Goal: Task Accomplishment & Management: Complete application form

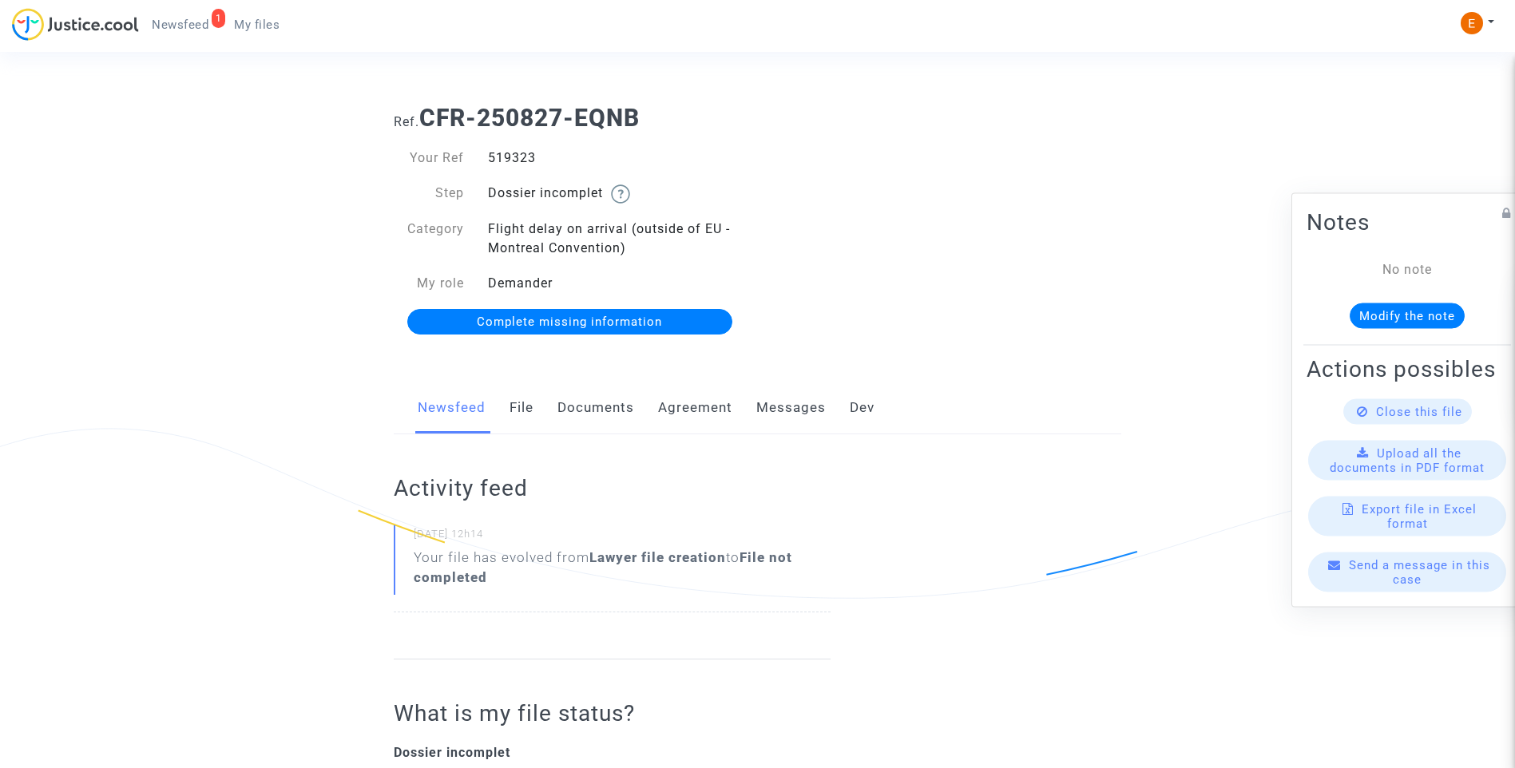
click at [588, 413] on link "Documents" at bounding box center [595, 408] width 77 height 53
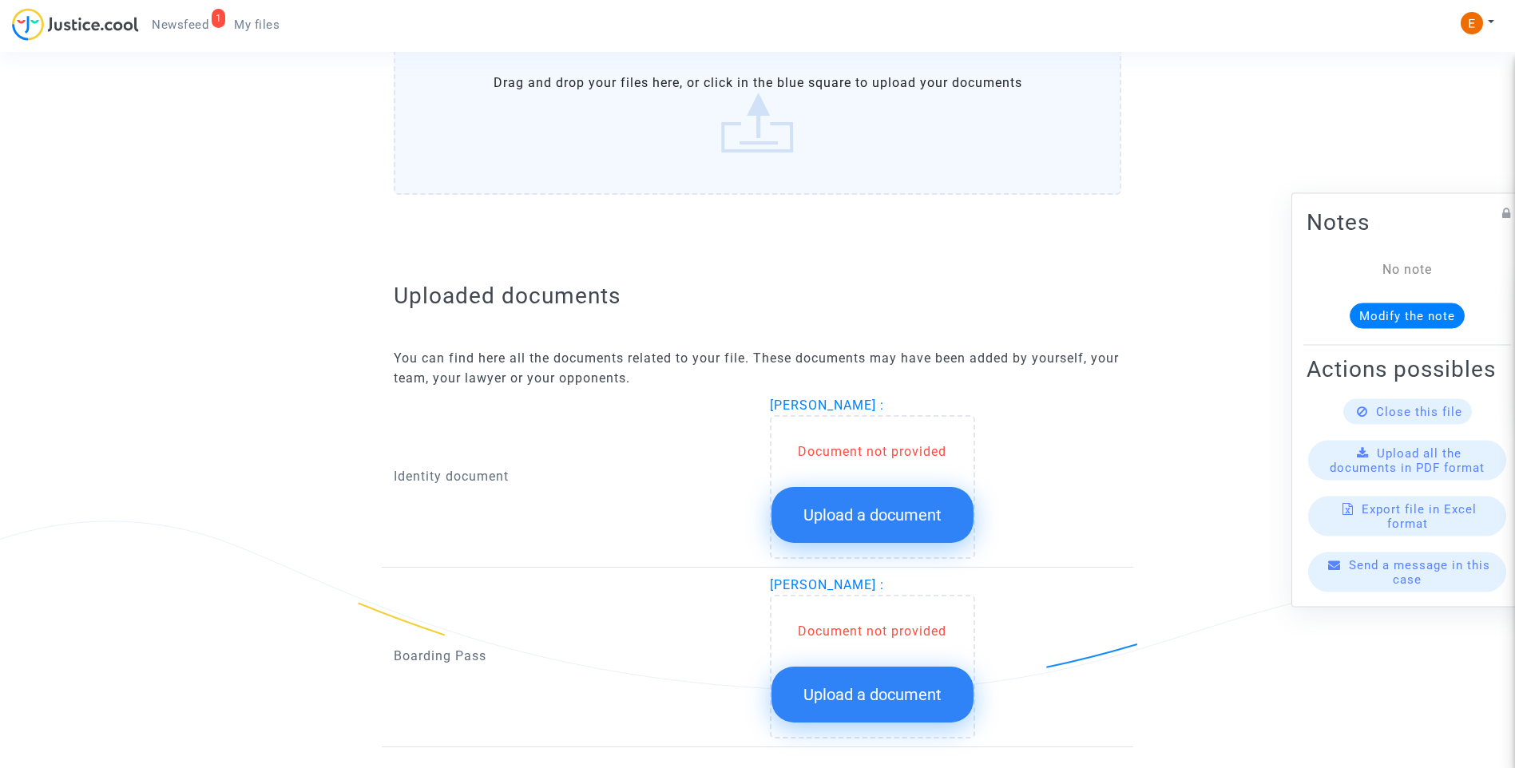
scroll to position [850, 0]
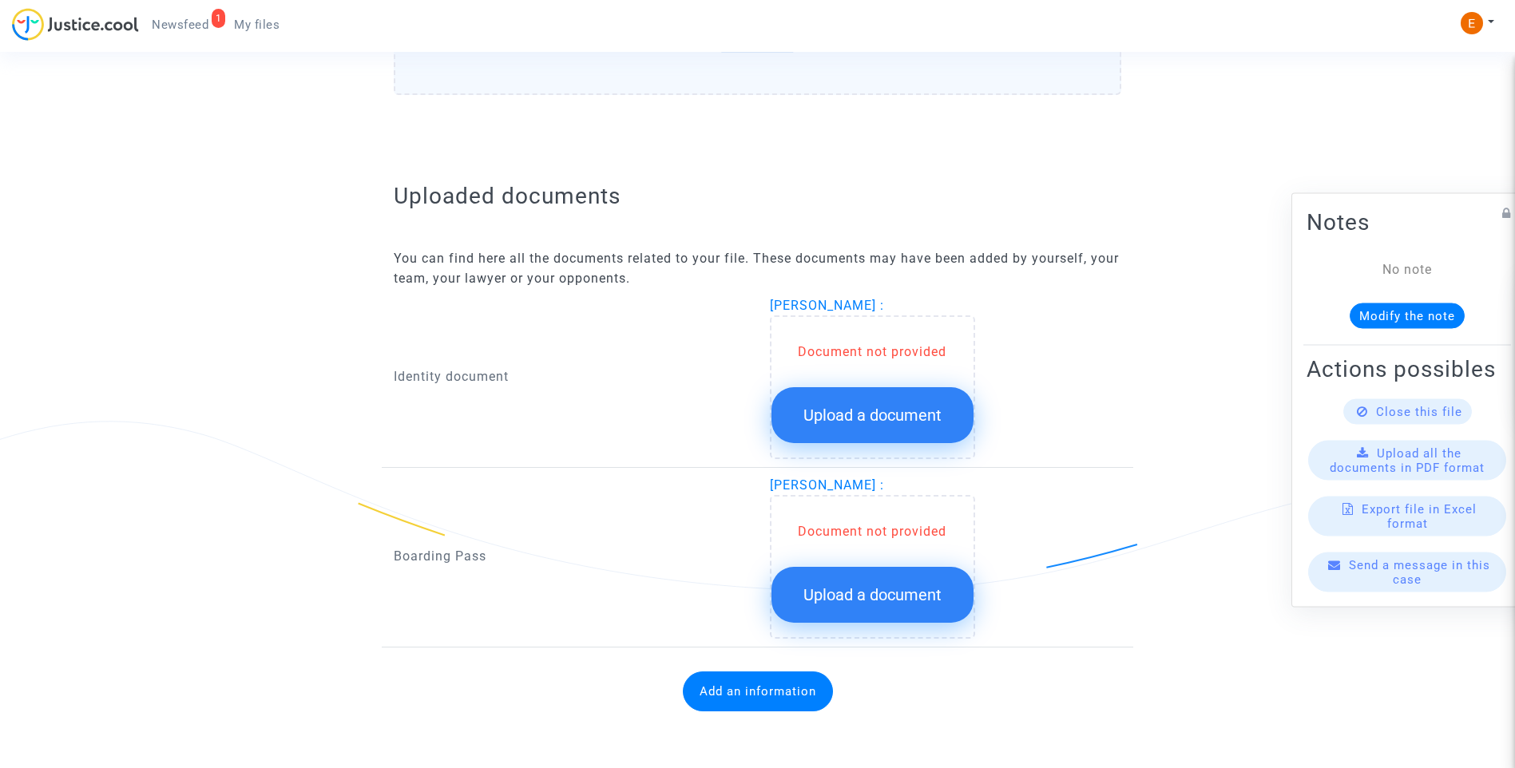
click at [907, 418] on span "Upload a document" at bounding box center [872, 415] width 138 height 19
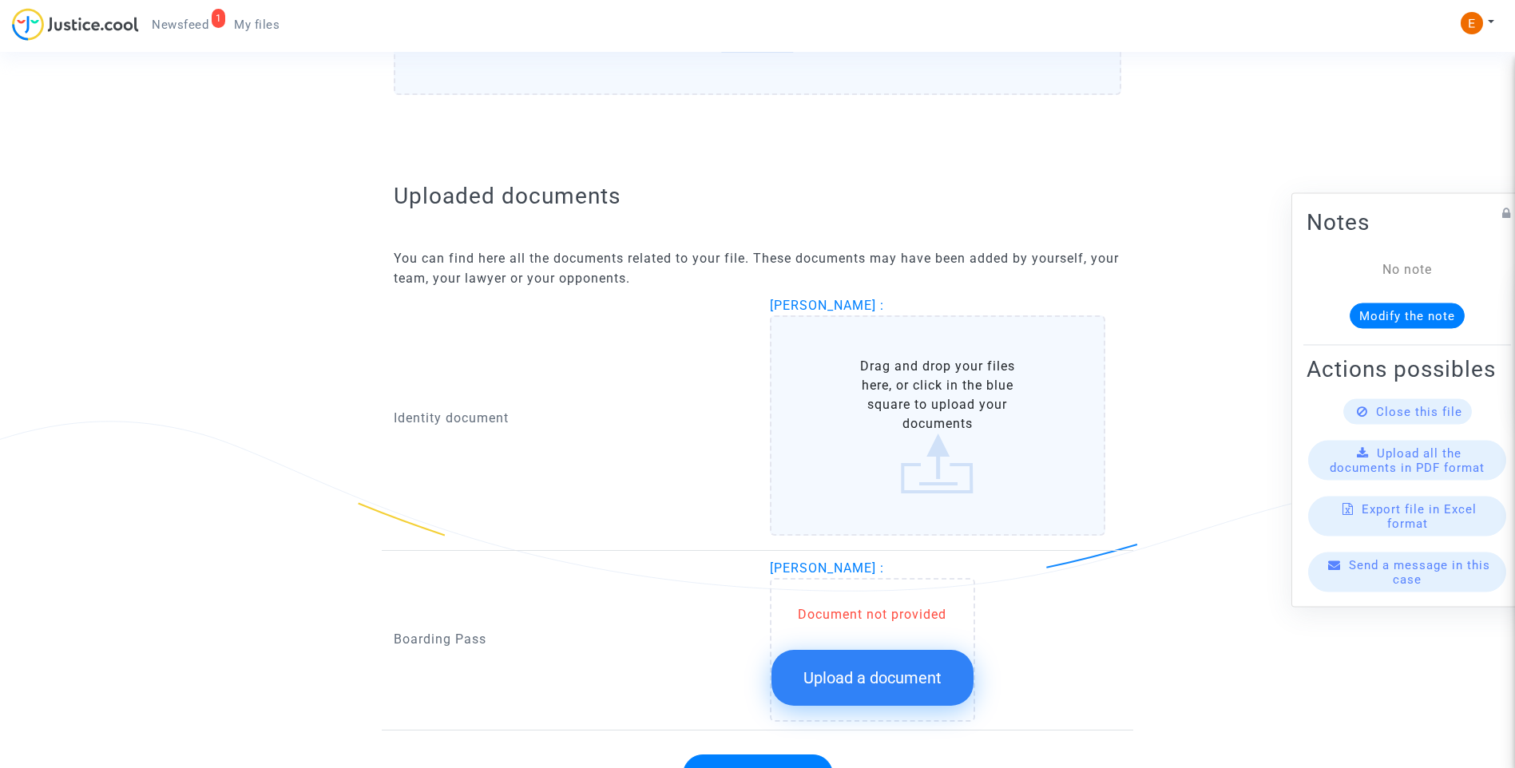
click at [909, 673] on span "Upload a document" at bounding box center [872, 677] width 138 height 19
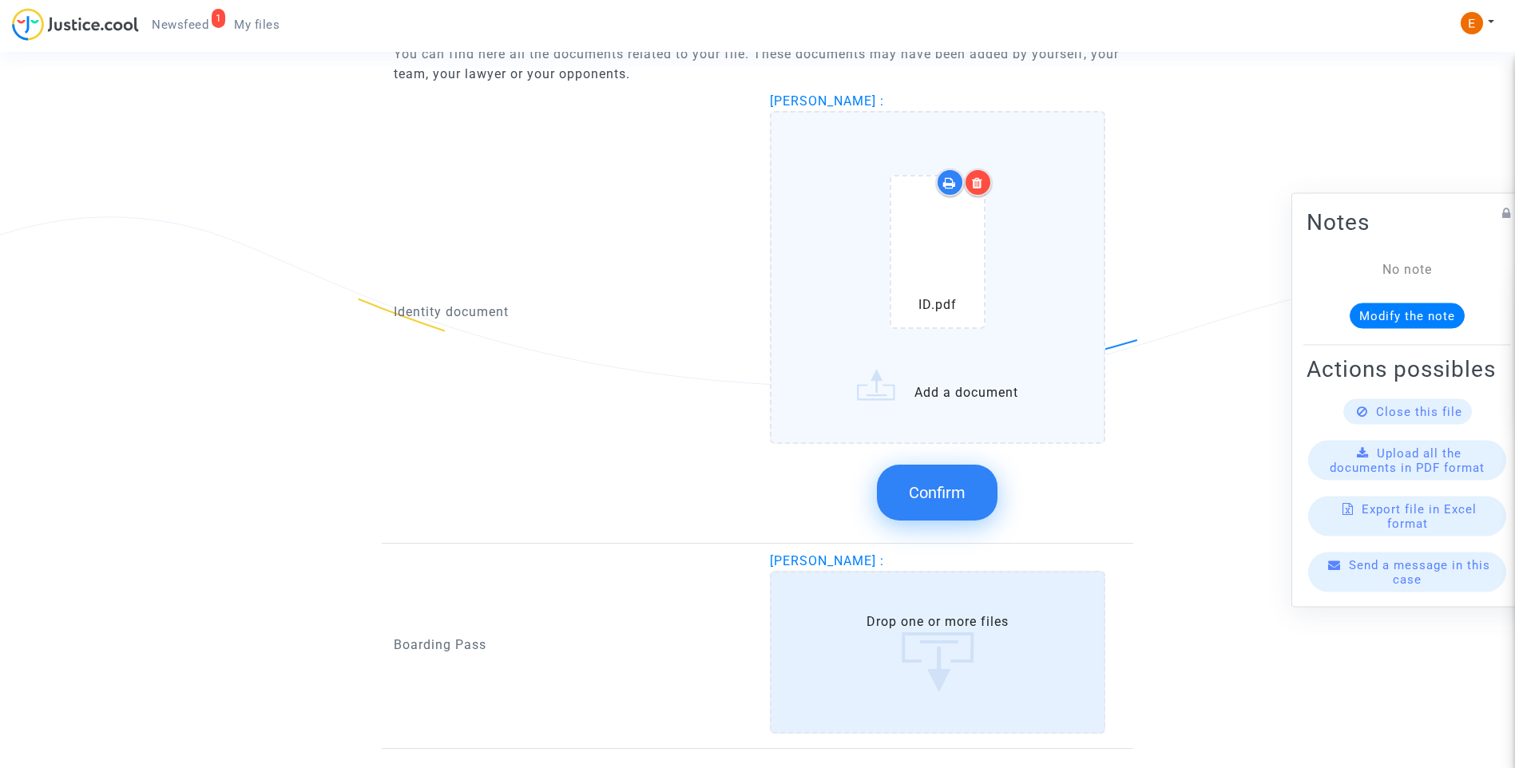
scroll to position [1070, 0]
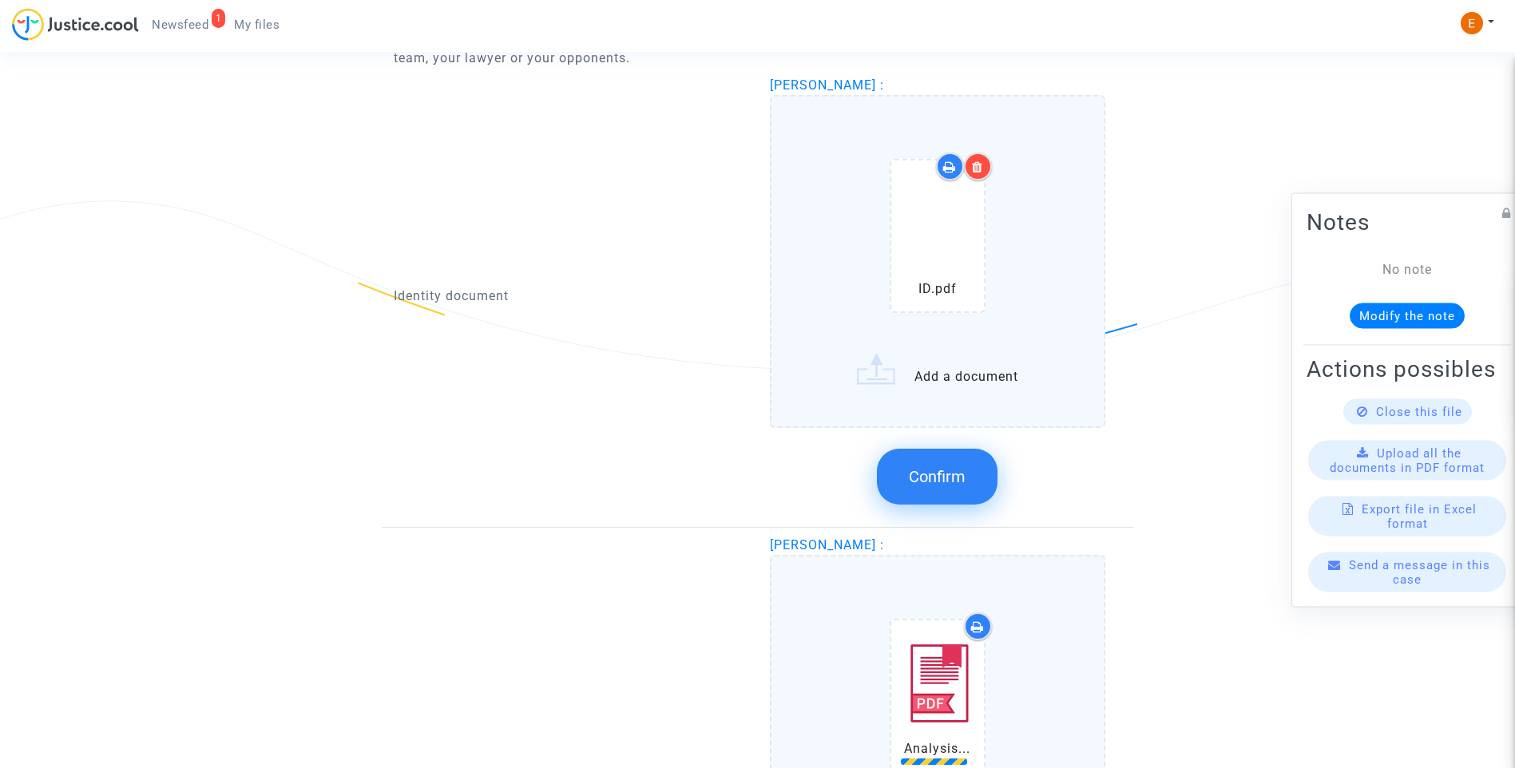
click at [985, 169] on div at bounding box center [978, 167] width 28 height 28
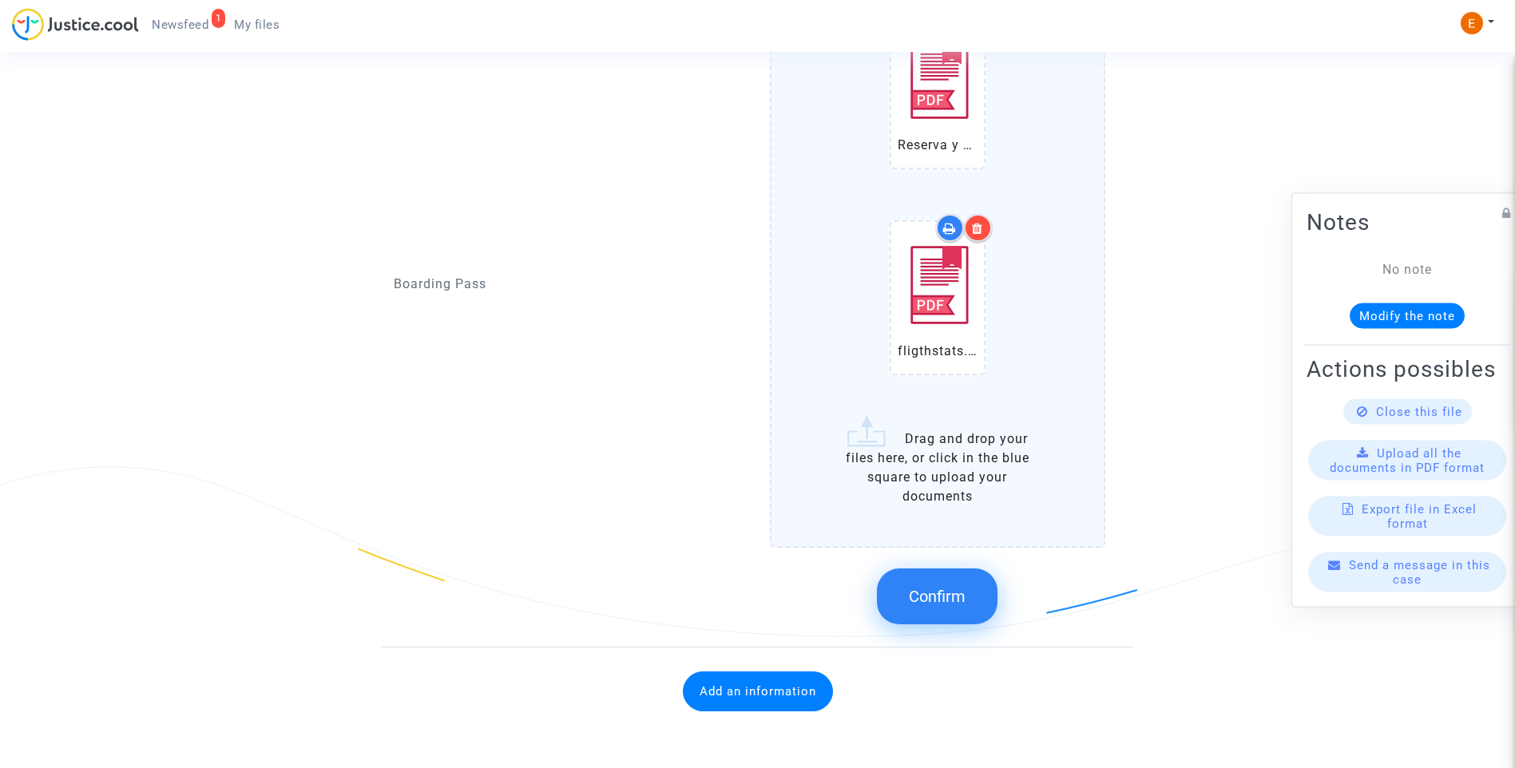
click at [929, 599] on span "Confirm" at bounding box center [937, 596] width 57 height 19
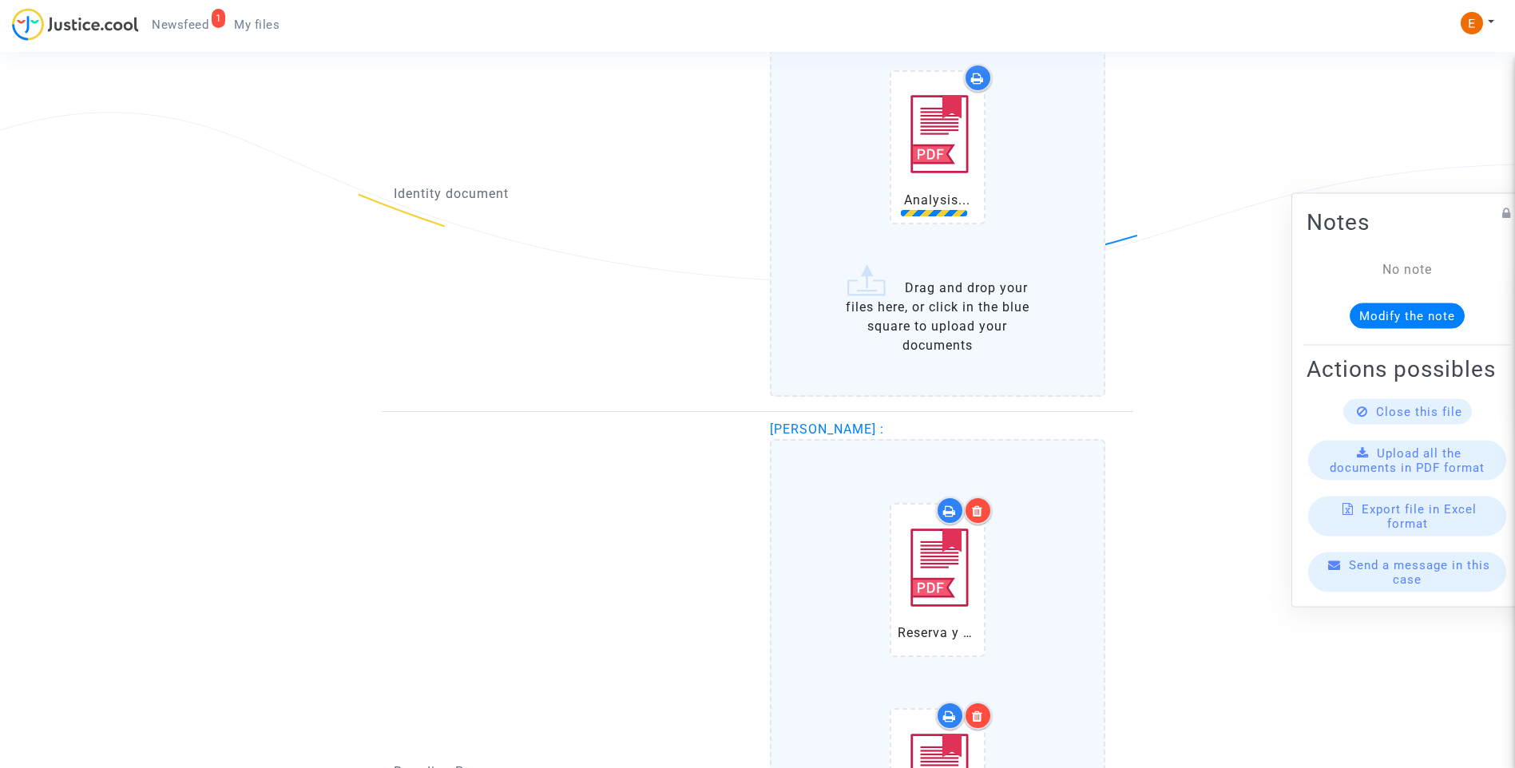
scroll to position [1008, 0]
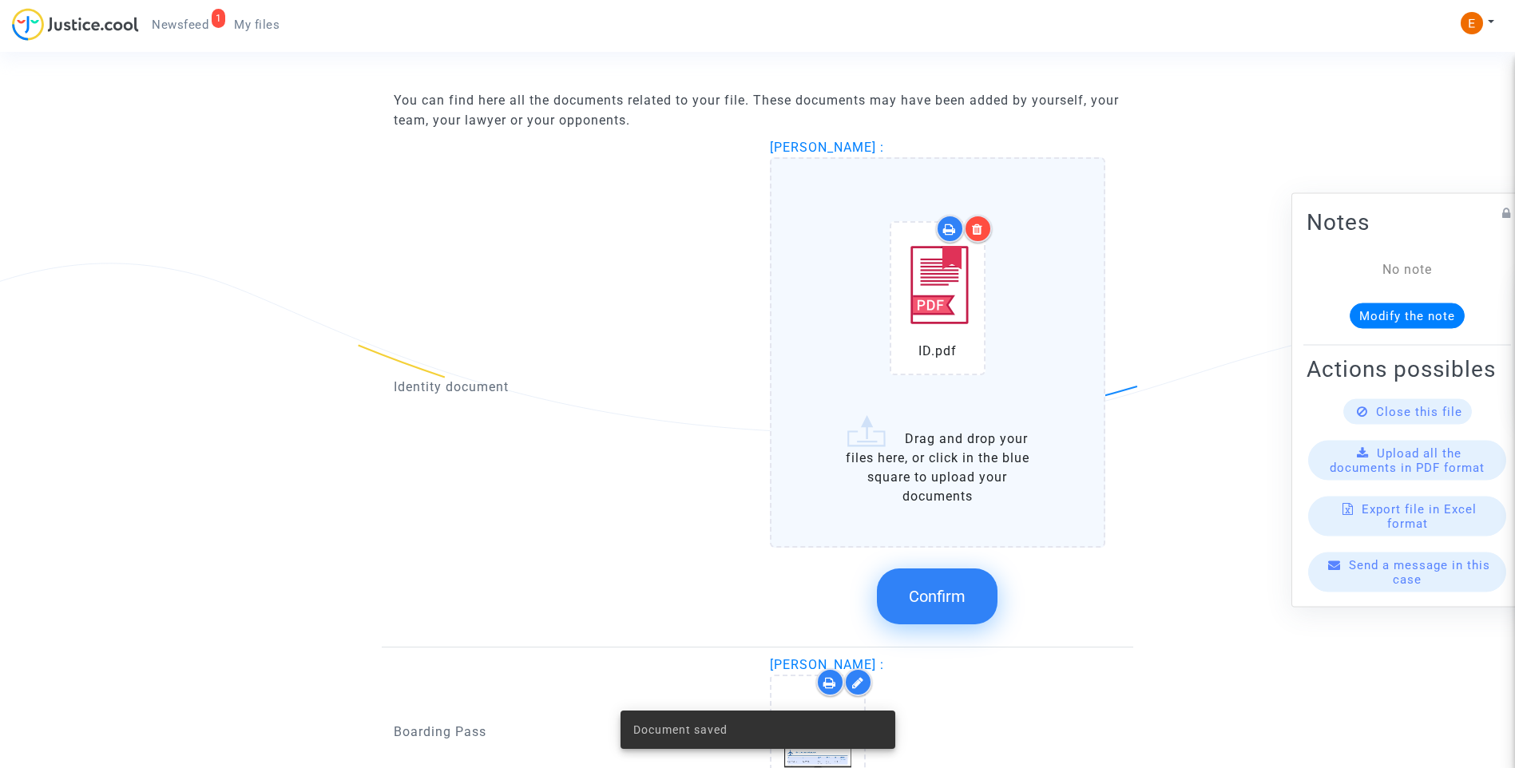
click at [967, 597] on button "Confirm" at bounding box center [937, 597] width 121 height 56
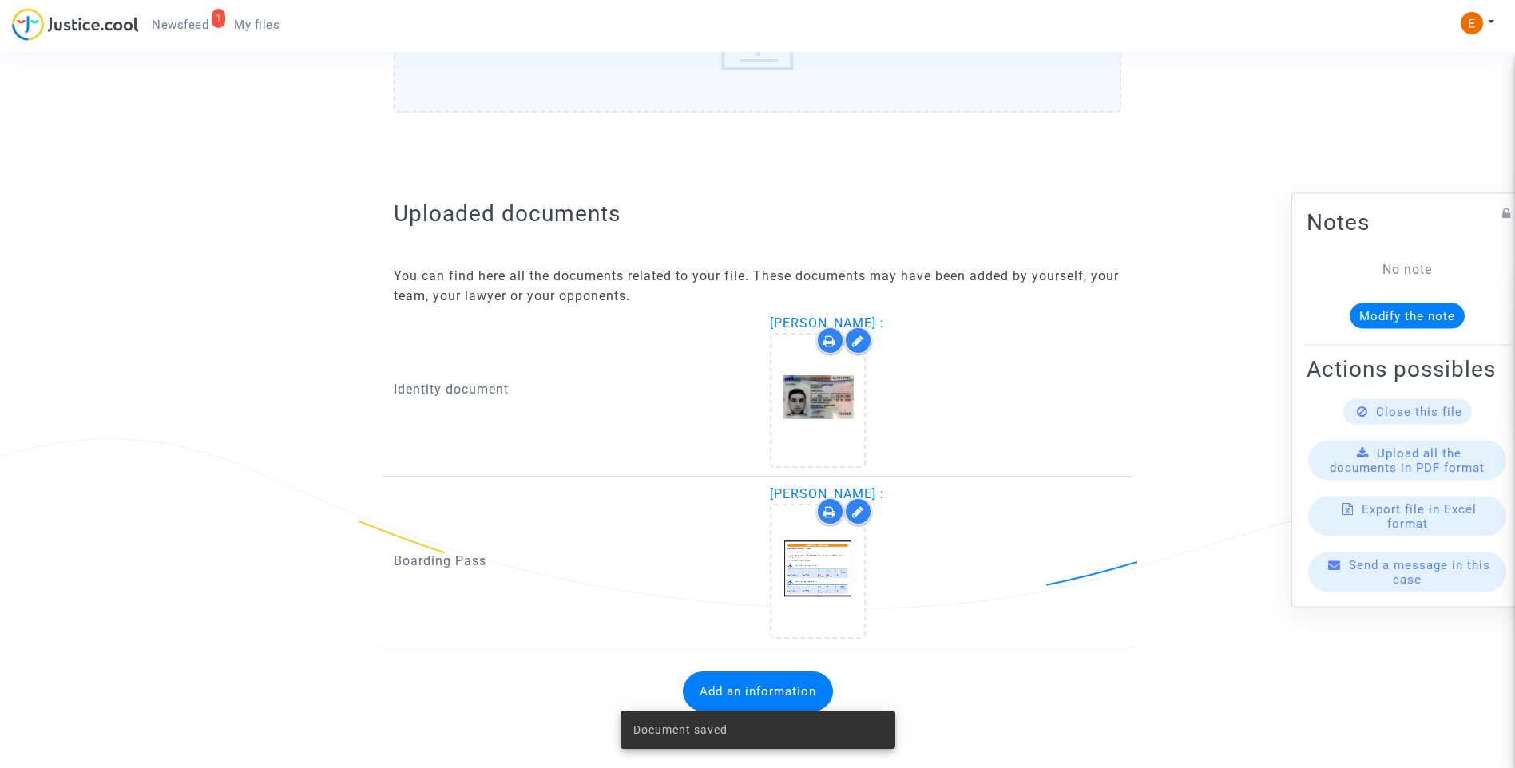
scroll to position [832, 0]
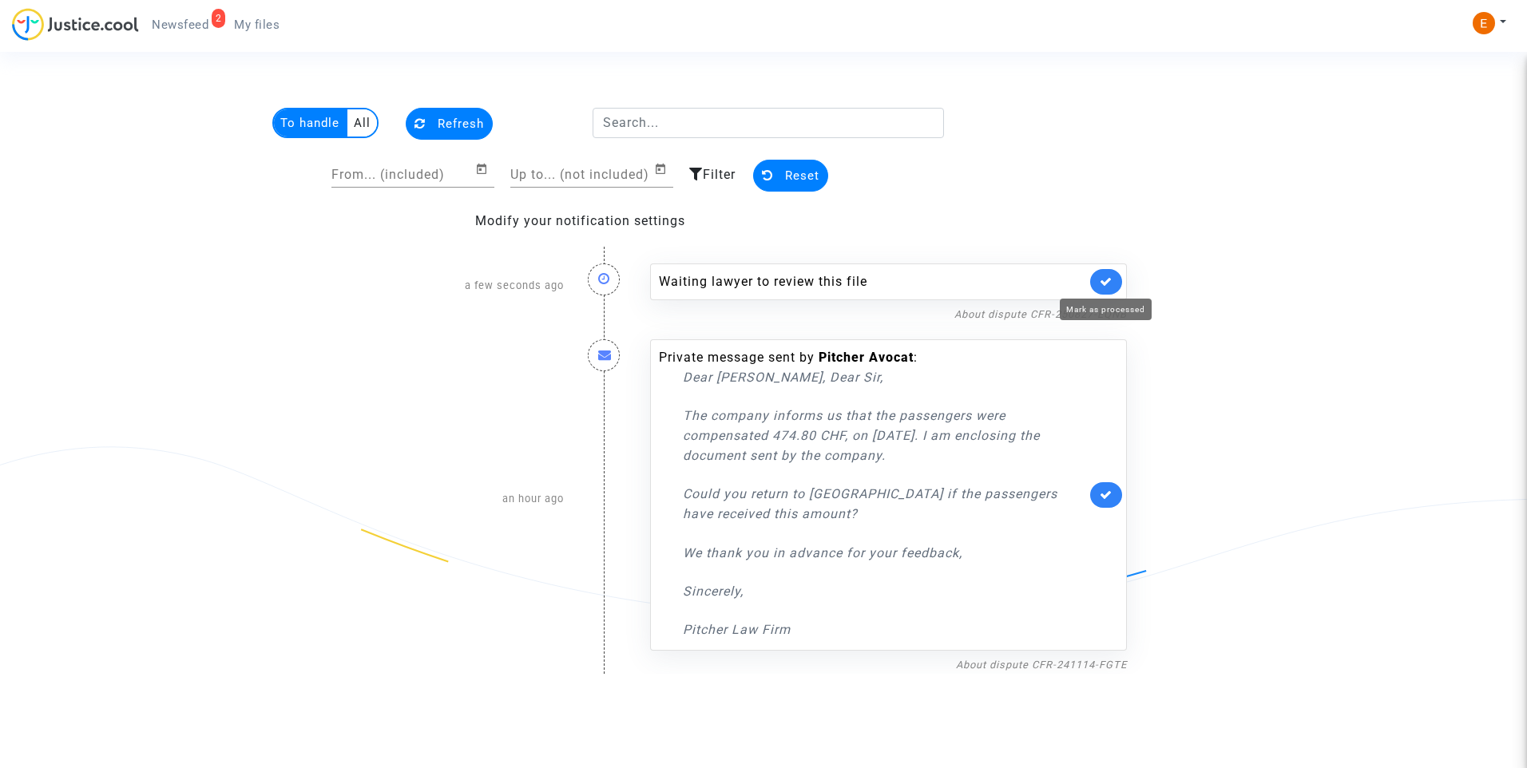
click at [1104, 282] on icon at bounding box center [1106, 282] width 13 height 12
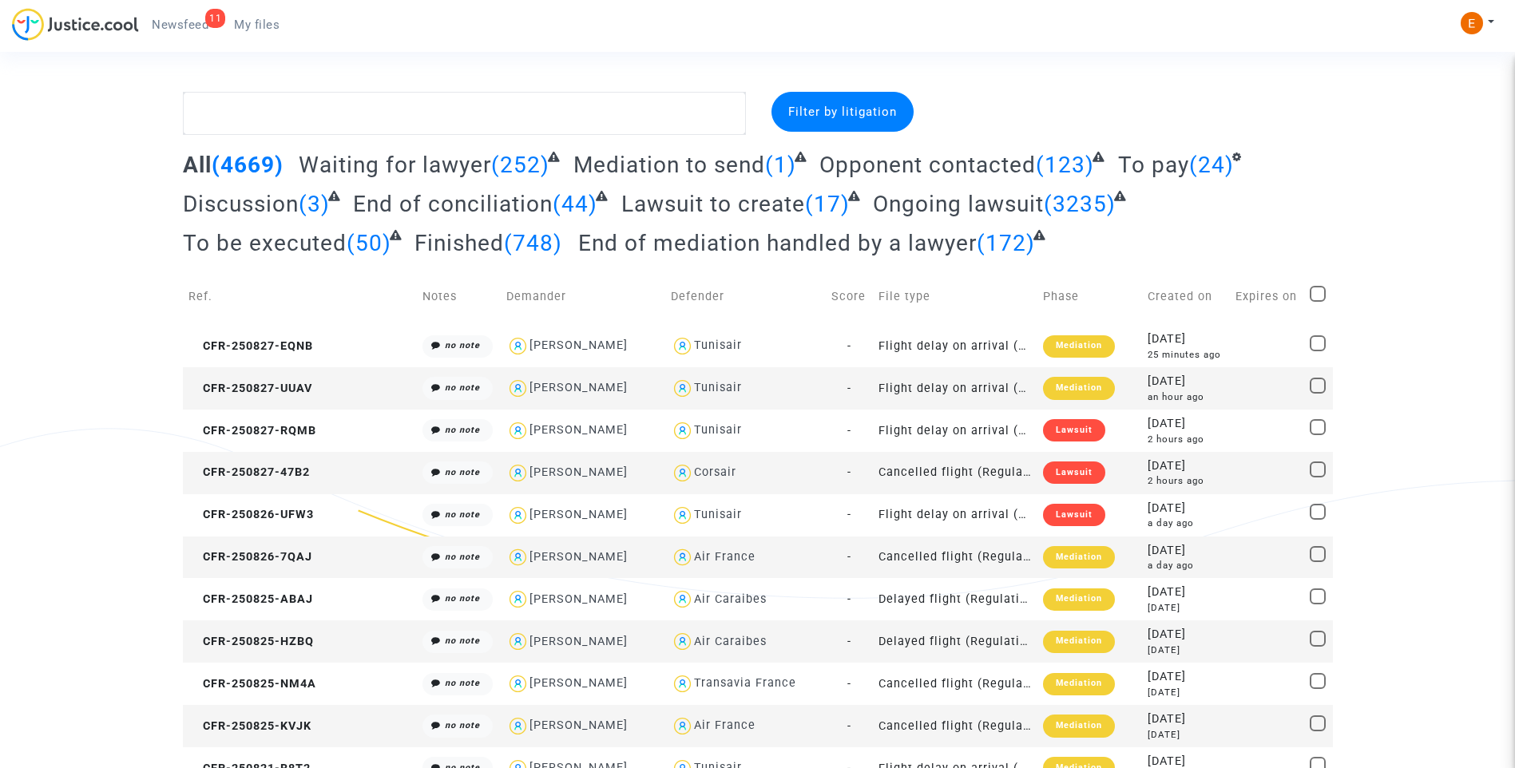
drag, startPoint x: 213, startPoint y: 26, endPoint x: 166, endPoint y: 0, distance: 53.6
click at [213, 26] on div "11" at bounding box center [215, 18] width 20 height 19
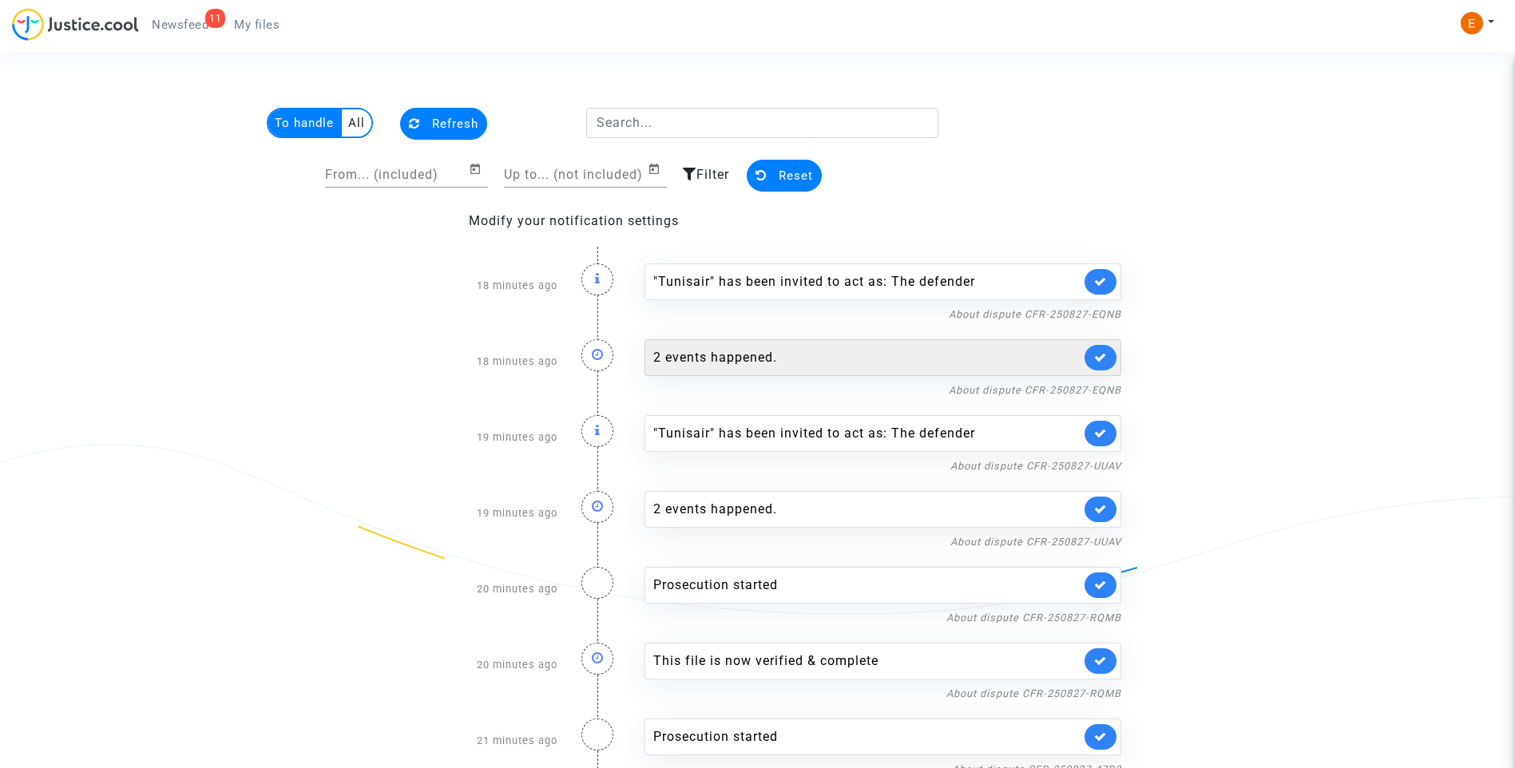
click at [769, 363] on div "2 events happened." at bounding box center [866, 357] width 427 height 19
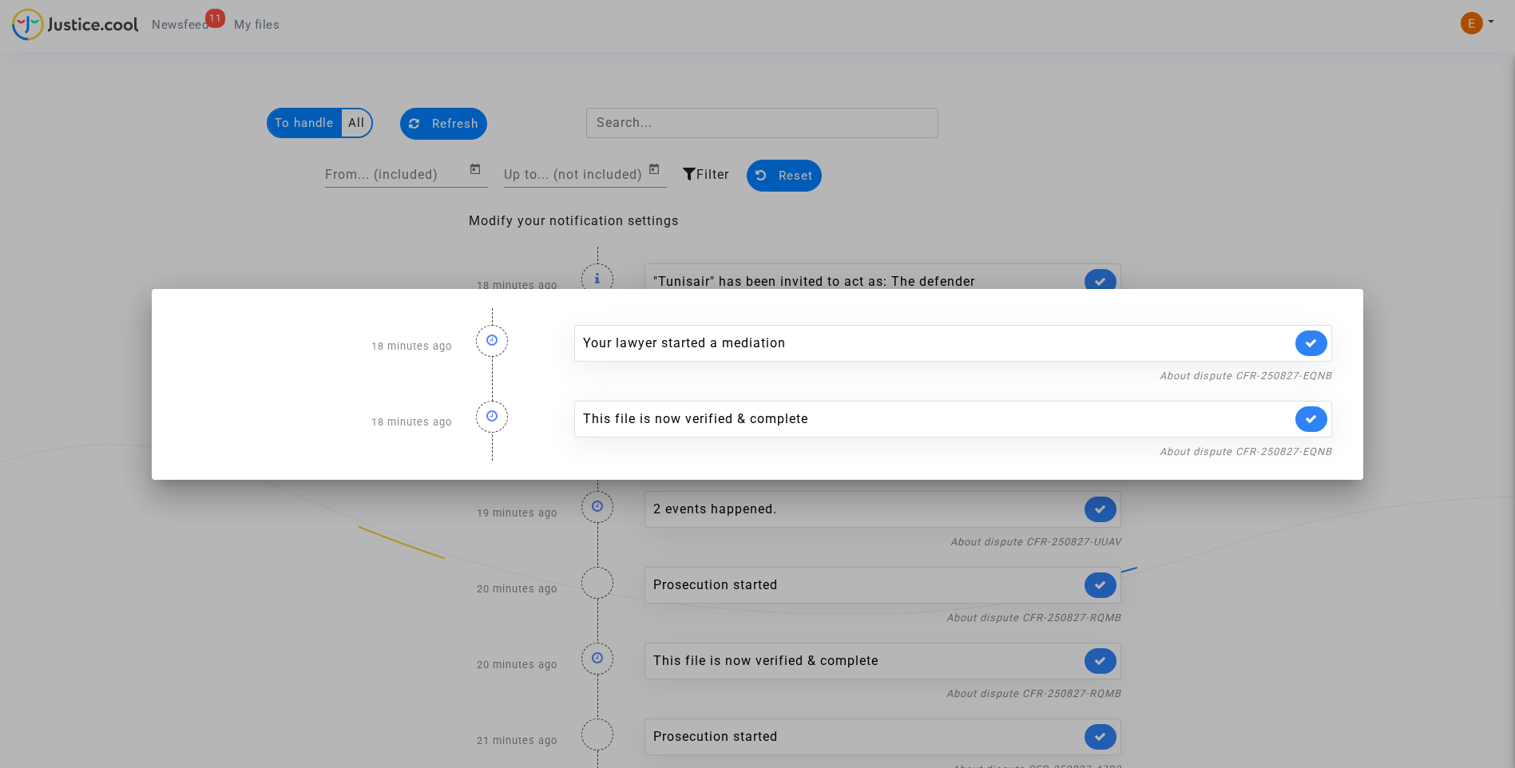
click at [1058, 144] on div at bounding box center [757, 384] width 1515 height 768
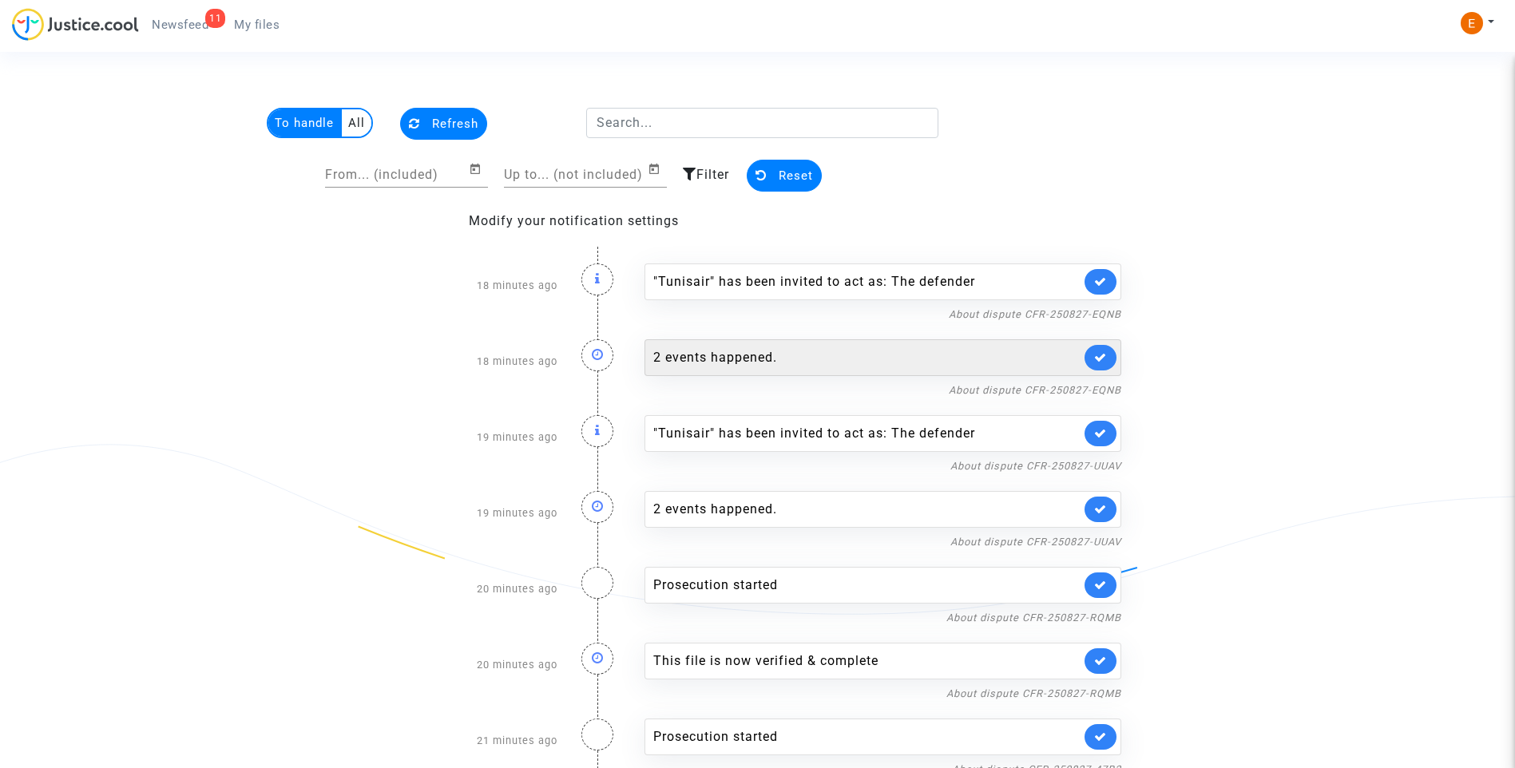
click at [797, 371] on div "2 events happened." at bounding box center [882, 357] width 477 height 37
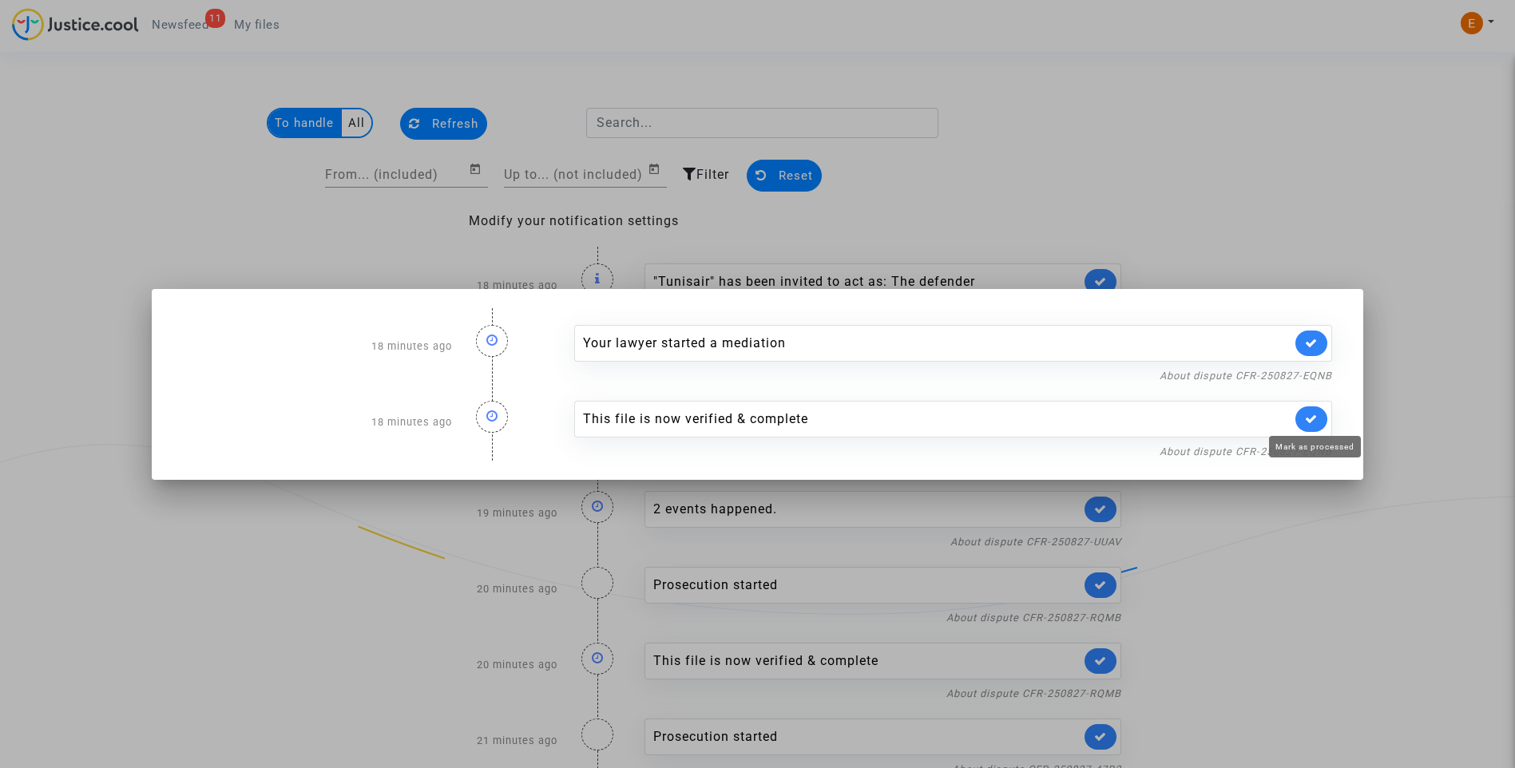
click at [1318, 420] on icon at bounding box center [1311, 419] width 13 height 12
click at [1246, 172] on div at bounding box center [757, 384] width 1515 height 768
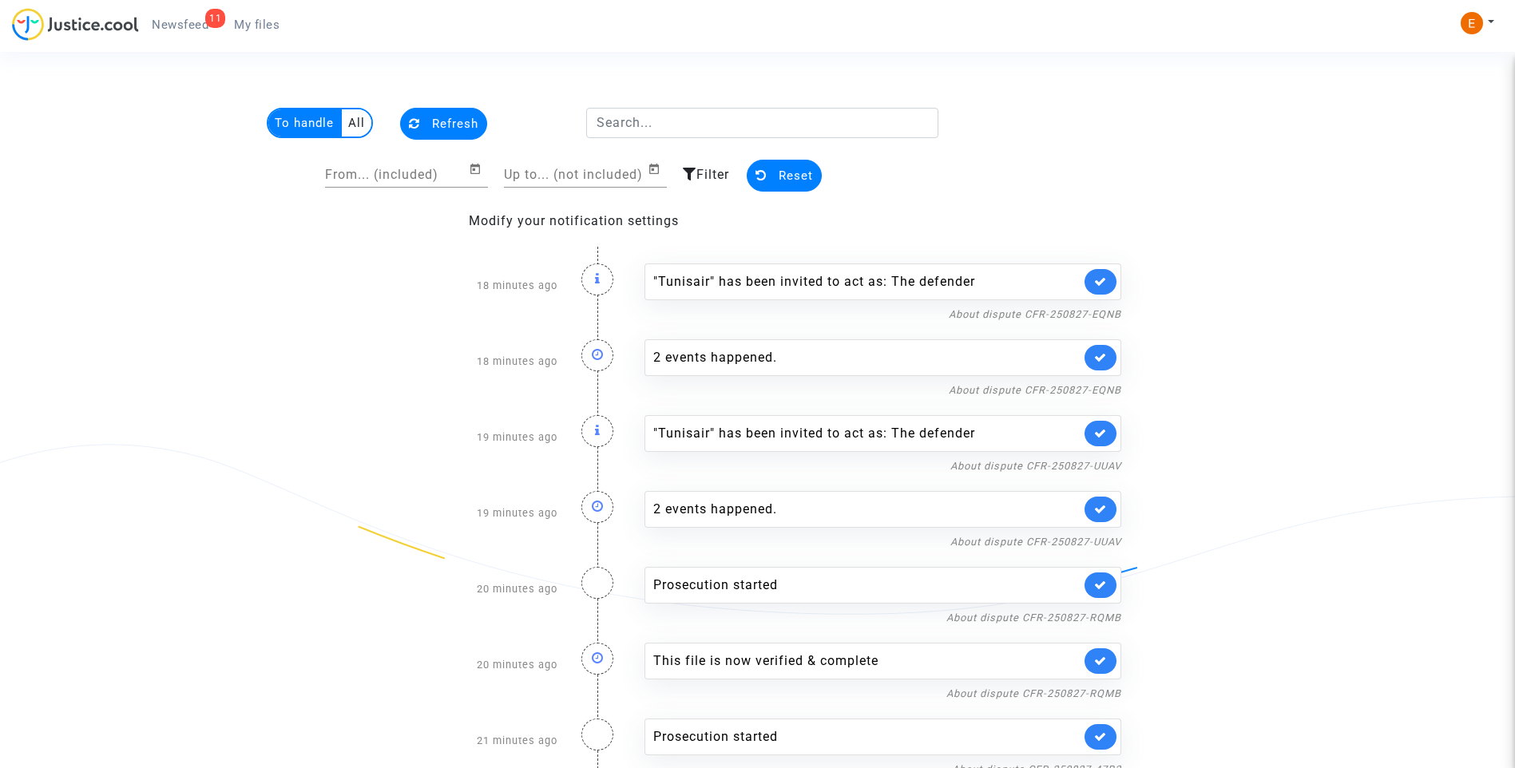
click at [1111, 283] on link at bounding box center [1101, 282] width 32 height 26
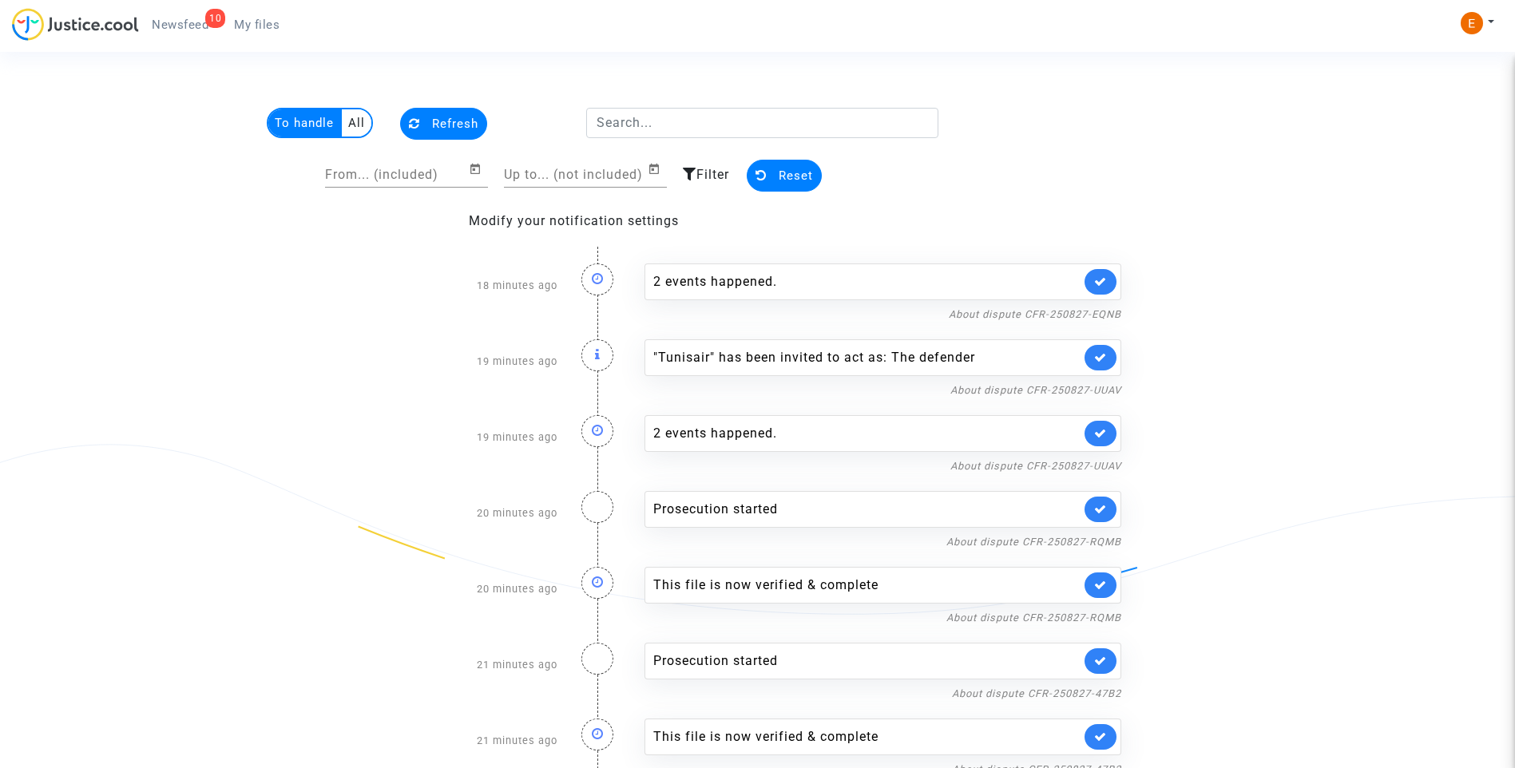
click at [1105, 359] on icon at bounding box center [1100, 357] width 13 height 12
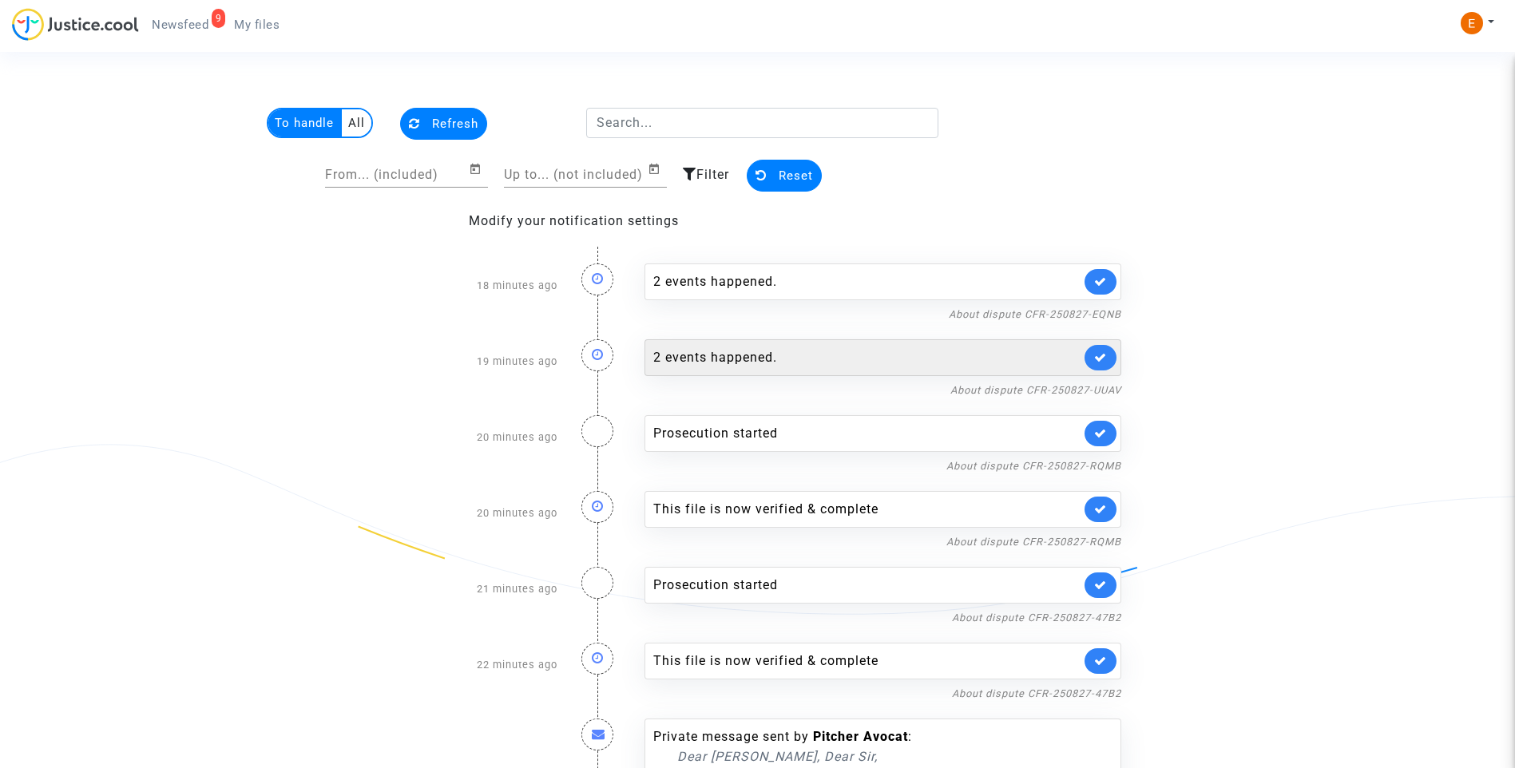
click at [786, 356] on div "2 events happened." at bounding box center [866, 357] width 427 height 19
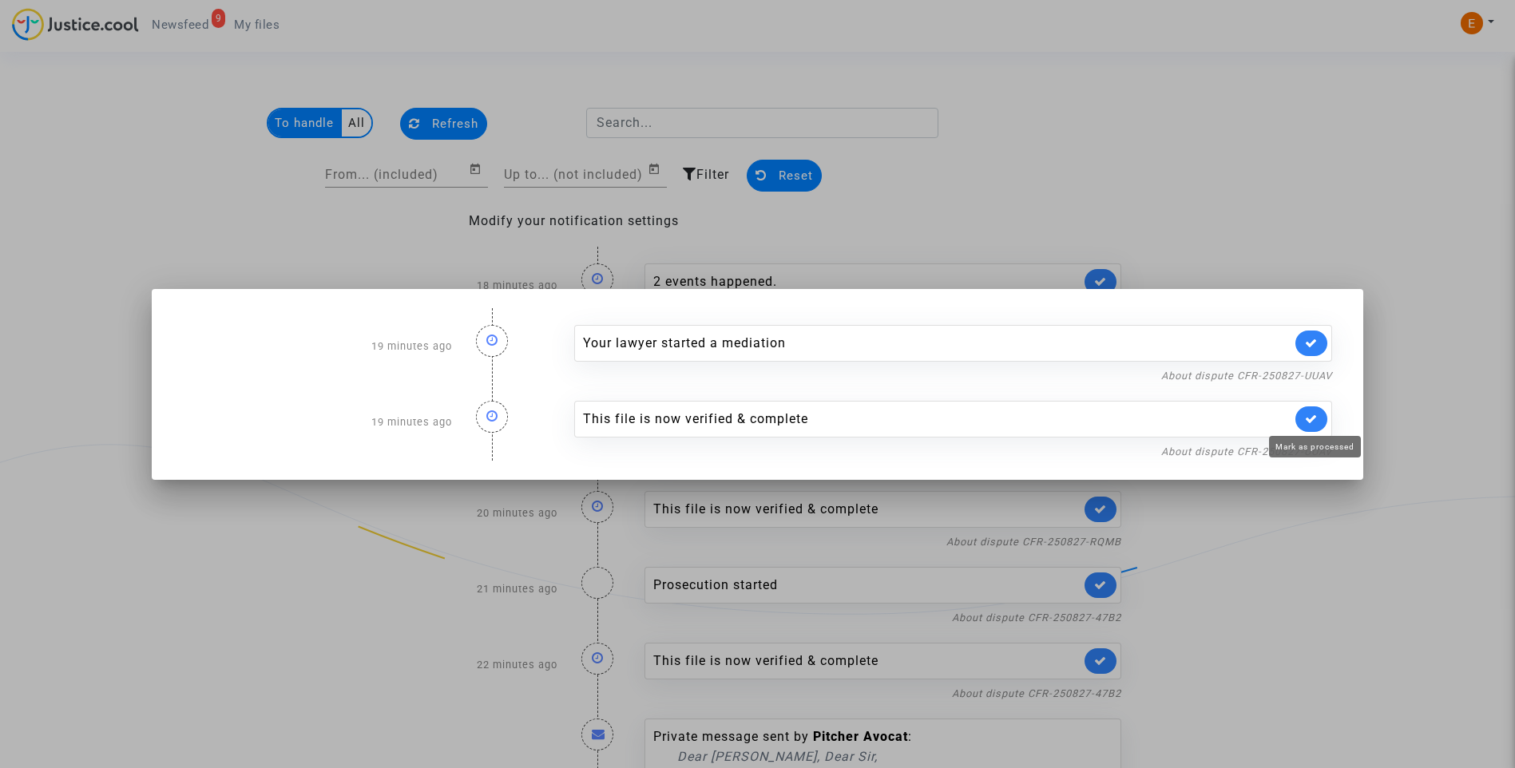
click at [1312, 419] on icon at bounding box center [1311, 419] width 13 height 12
click at [1291, 248] on div at bounding box center [757, 384] width 1515 height 768
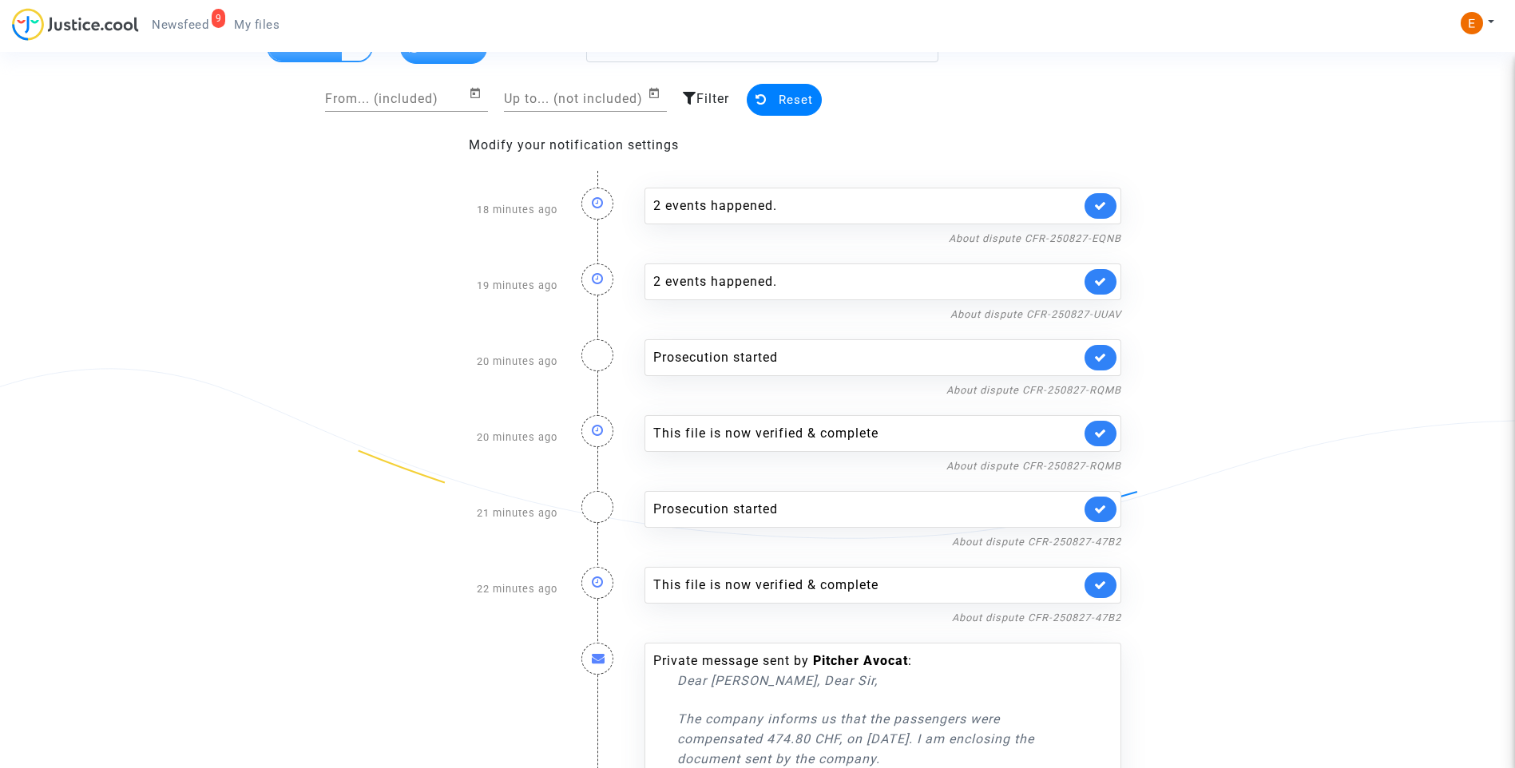
scroll to position [80, 0]
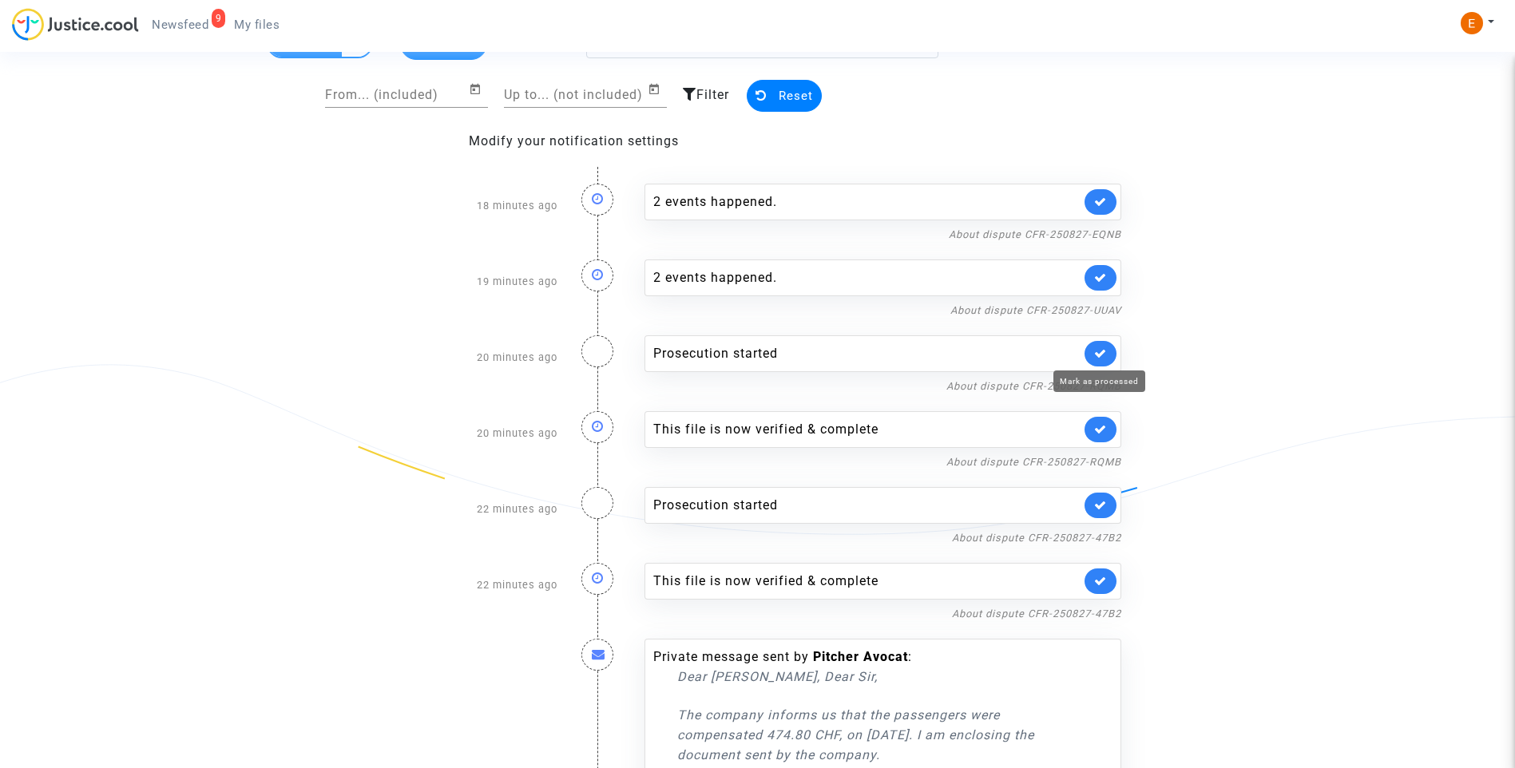
drag, startPoint x: 1096, startPoint y: 349, endPoint x: 1108, endPoint y: 350, distance: 12.8
click at [1097, 350] on icon at bounding box center [1100, 353] width 13 height 12
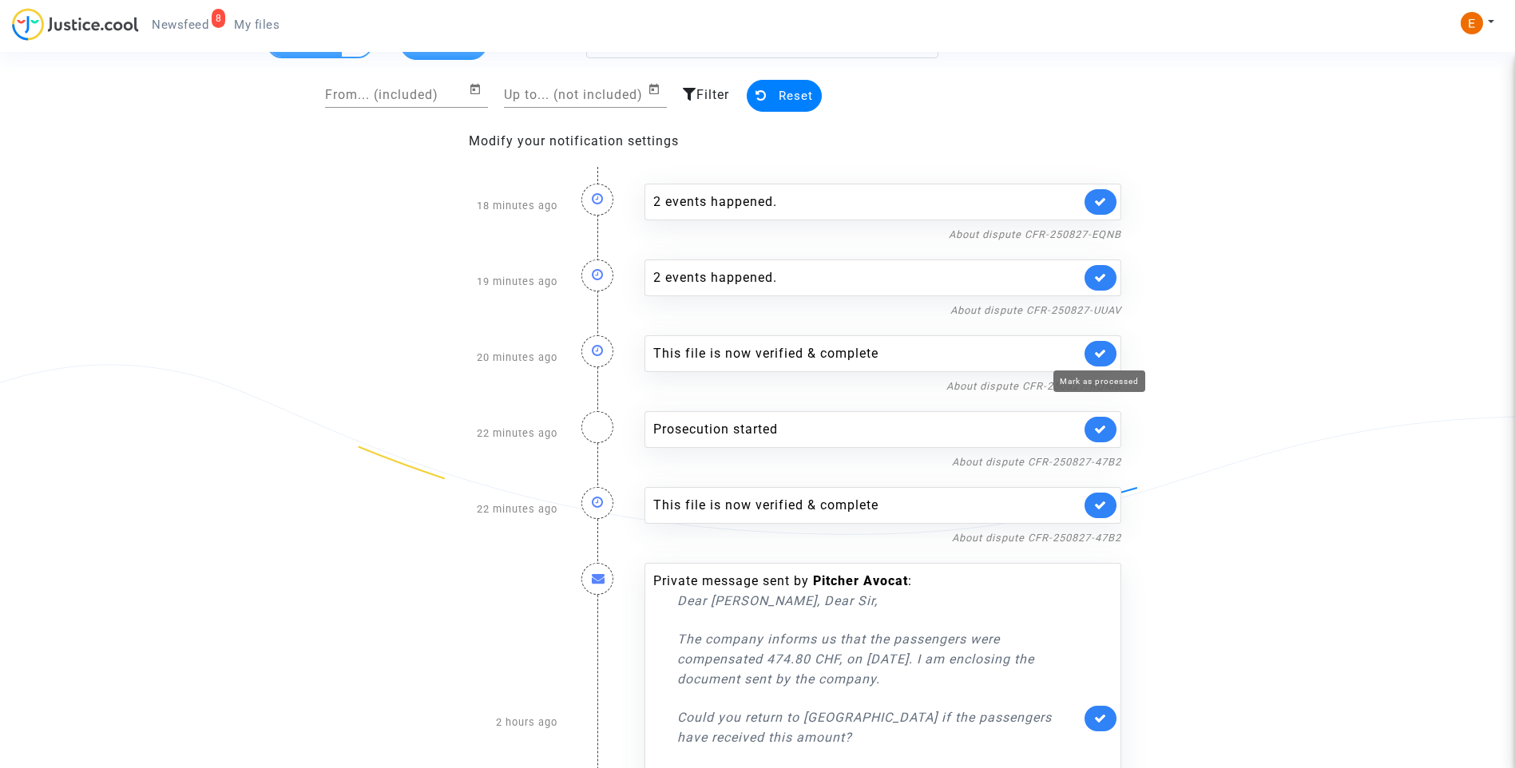
click at [1104, 350] on icon at bounding box center [1100, 353] width 13 height 12
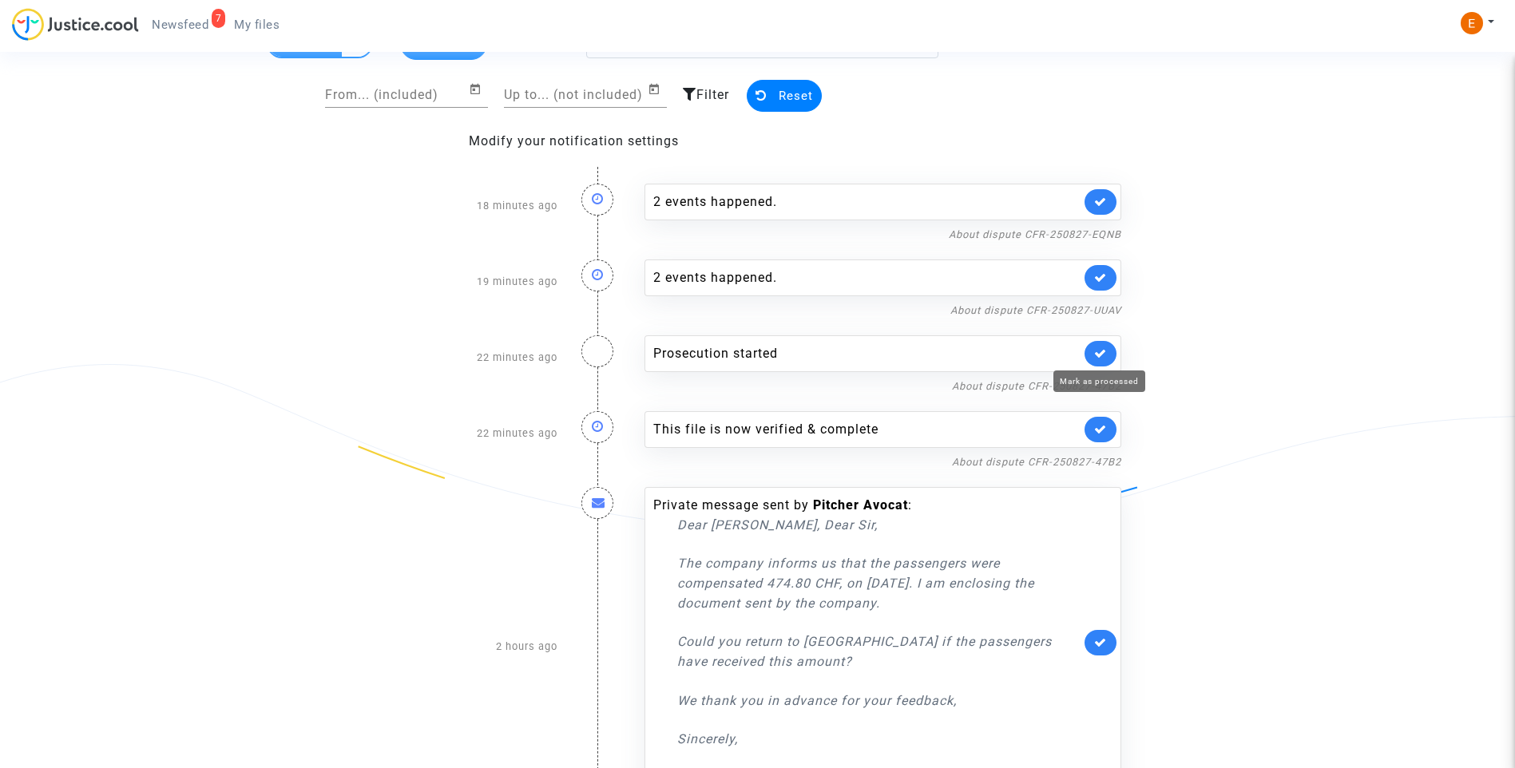
click at [1104, 350] on icon at bounding box center [1100, 353] width 13 height 12
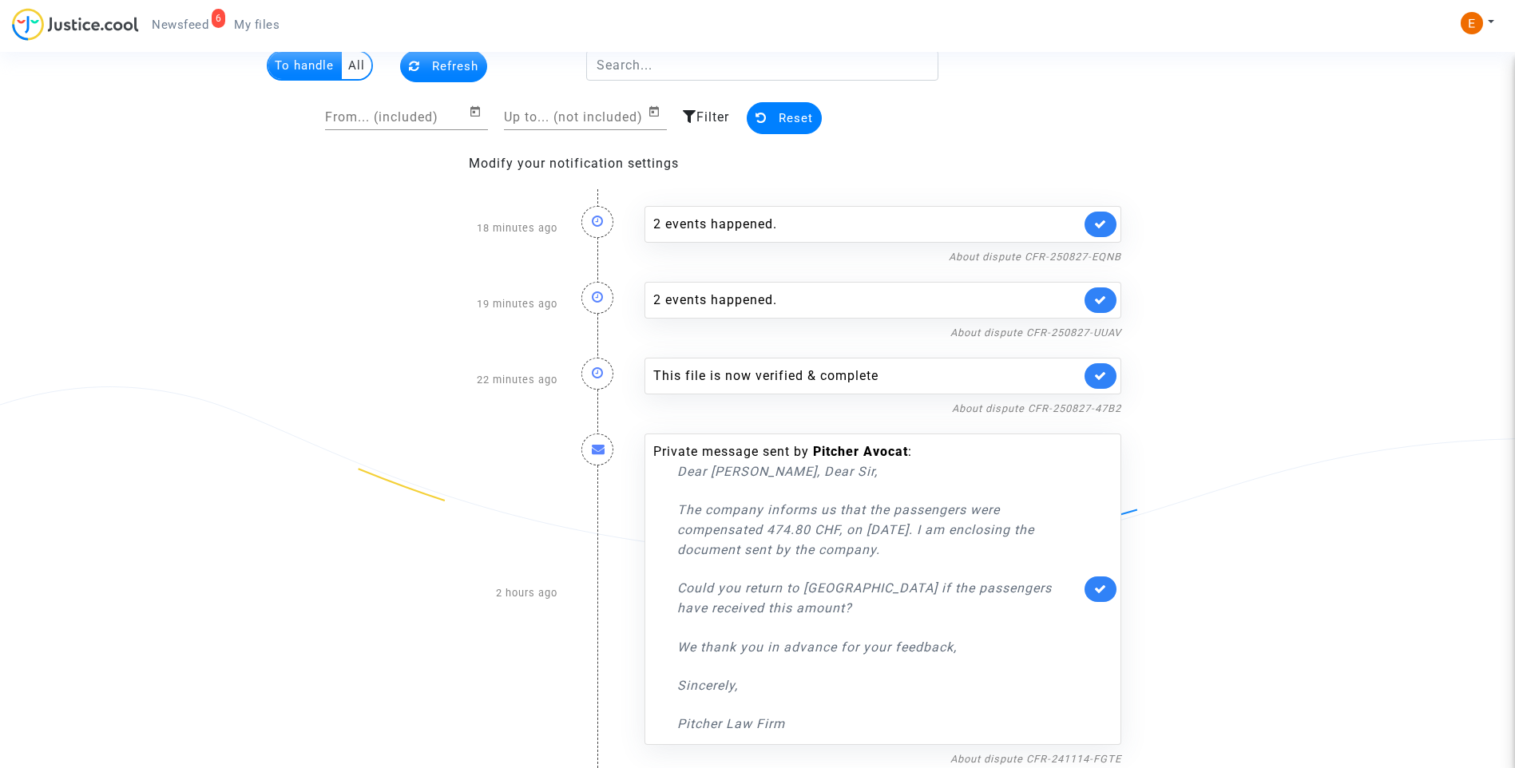
click at [1104, 371] on icon at bounding box center [1100, 376] width 13 height 12
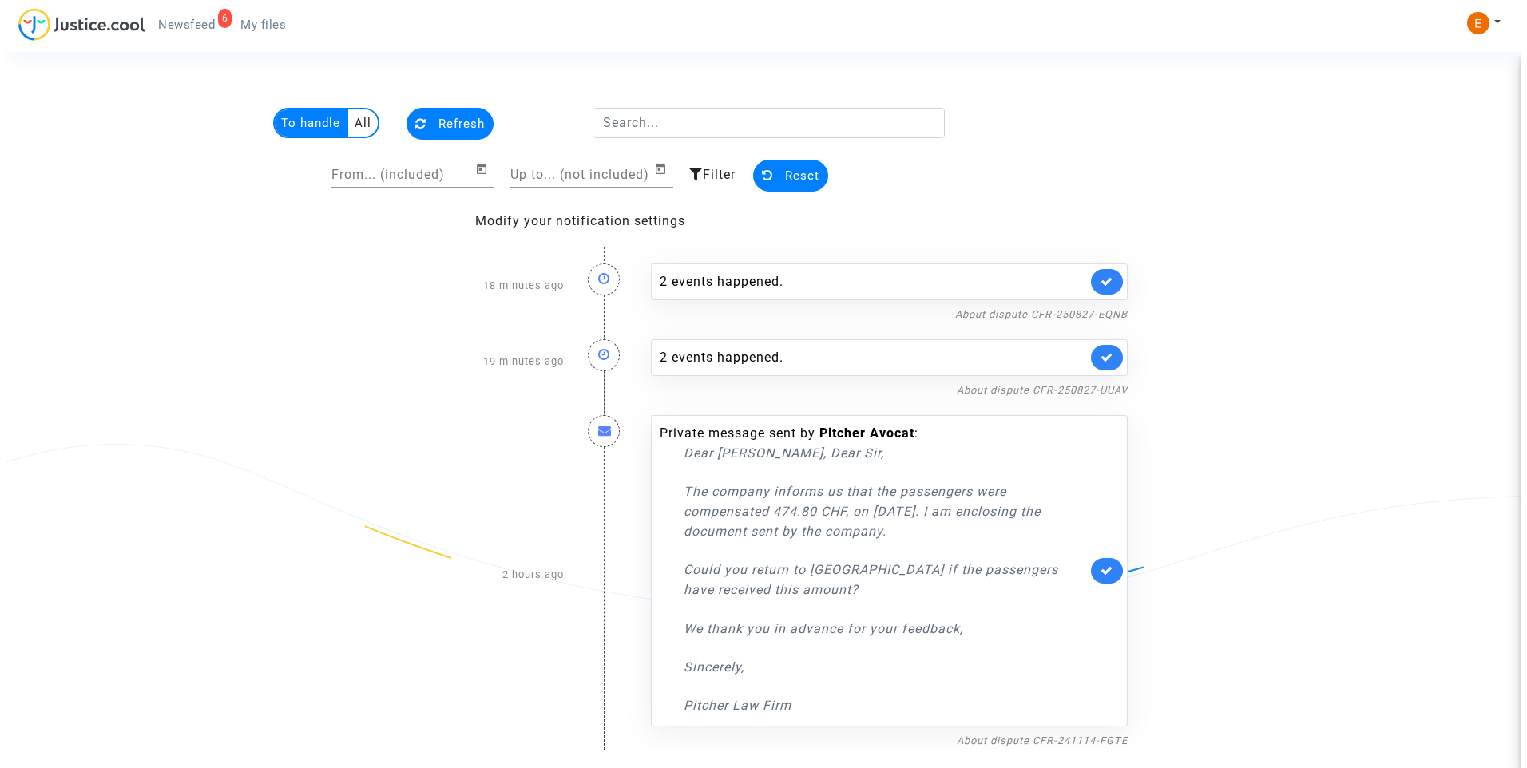
scroll to position [0, 0]
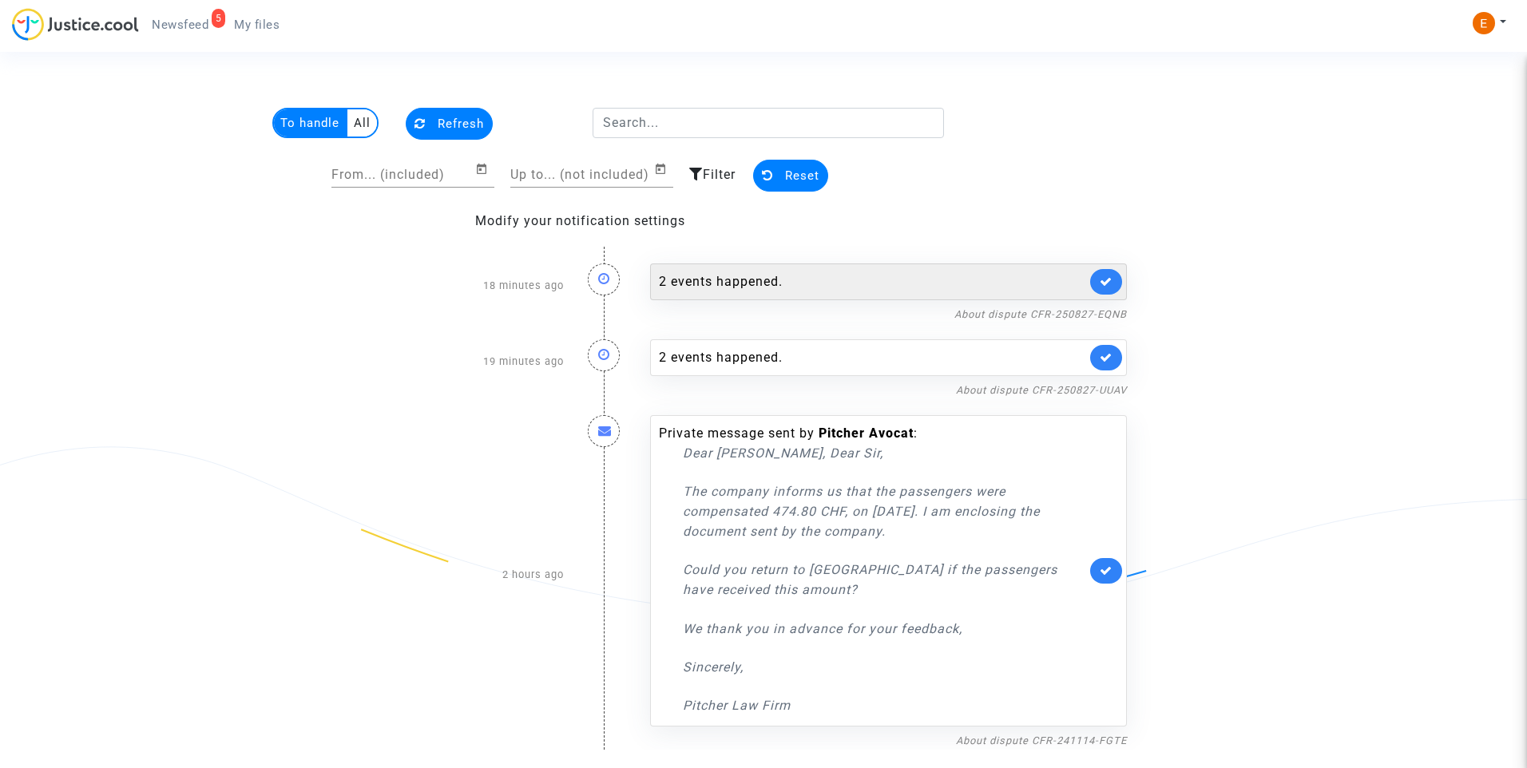
click at [723, 282] on div "2 events happened." at bounding box center [872, 281] width 427 height 19
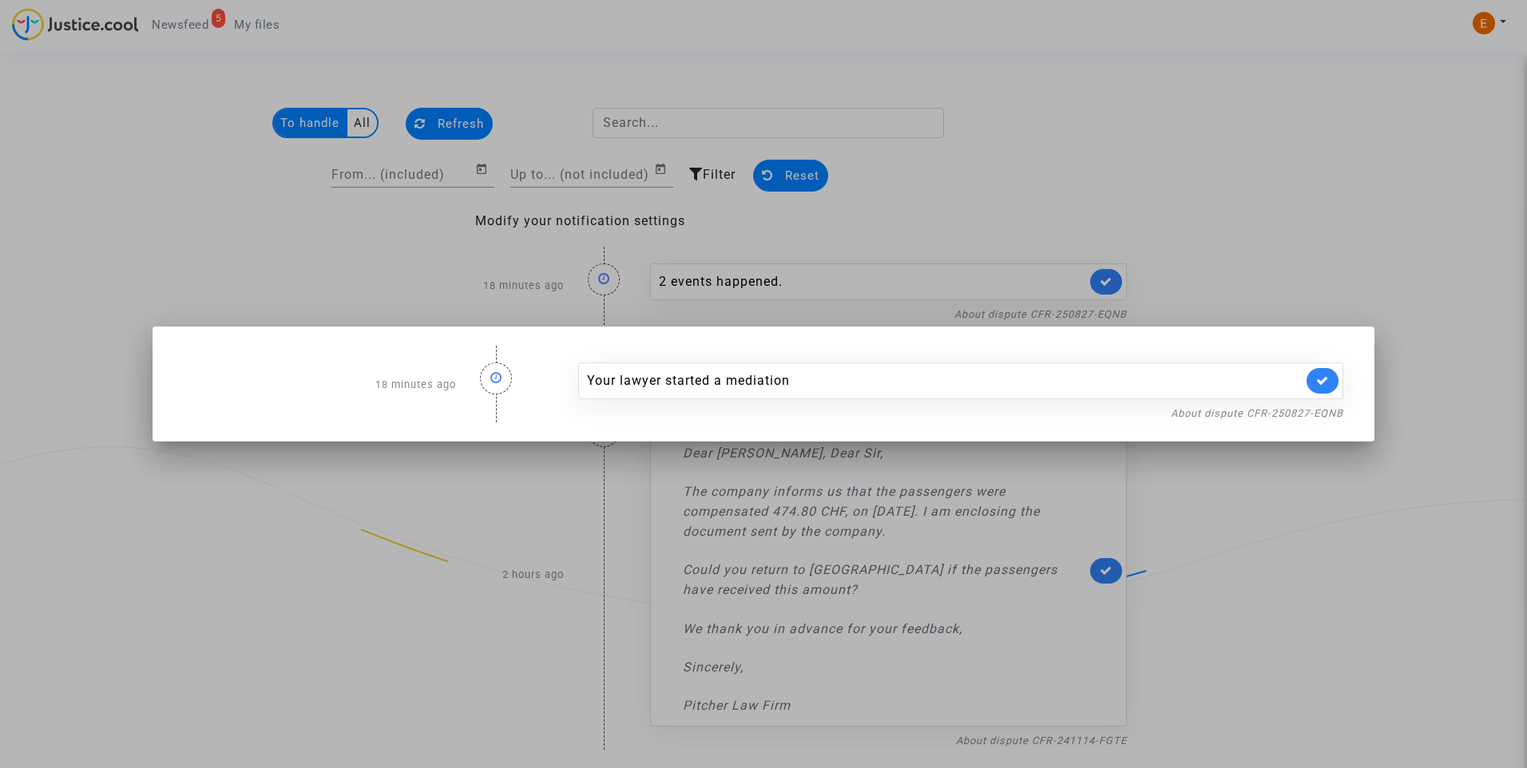
drag, startPoint x: 966, startPoint y: 135, endPoint x: 941, endPoint y: 132, distance: 25.0
click at [966, 134] on div at bounding box center [763, 384] width 1527 height 768
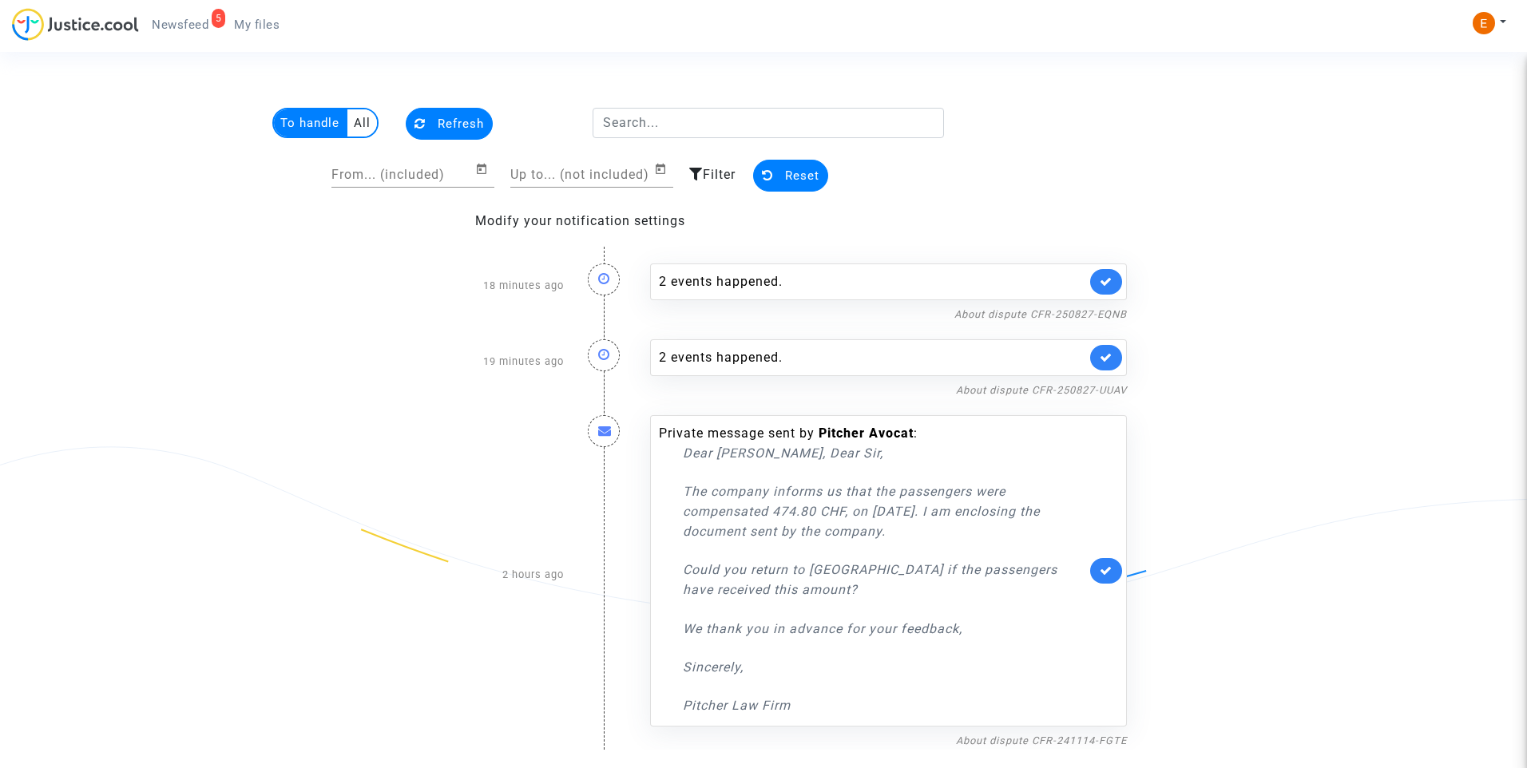
drag, startPoint x: 256, startPoint y: 21, endPoint x: 235, endPoint y: 19, distance: 20.8
click at [256, 21] on span "My files" at bounding box center [257, 25] width 46 height 14
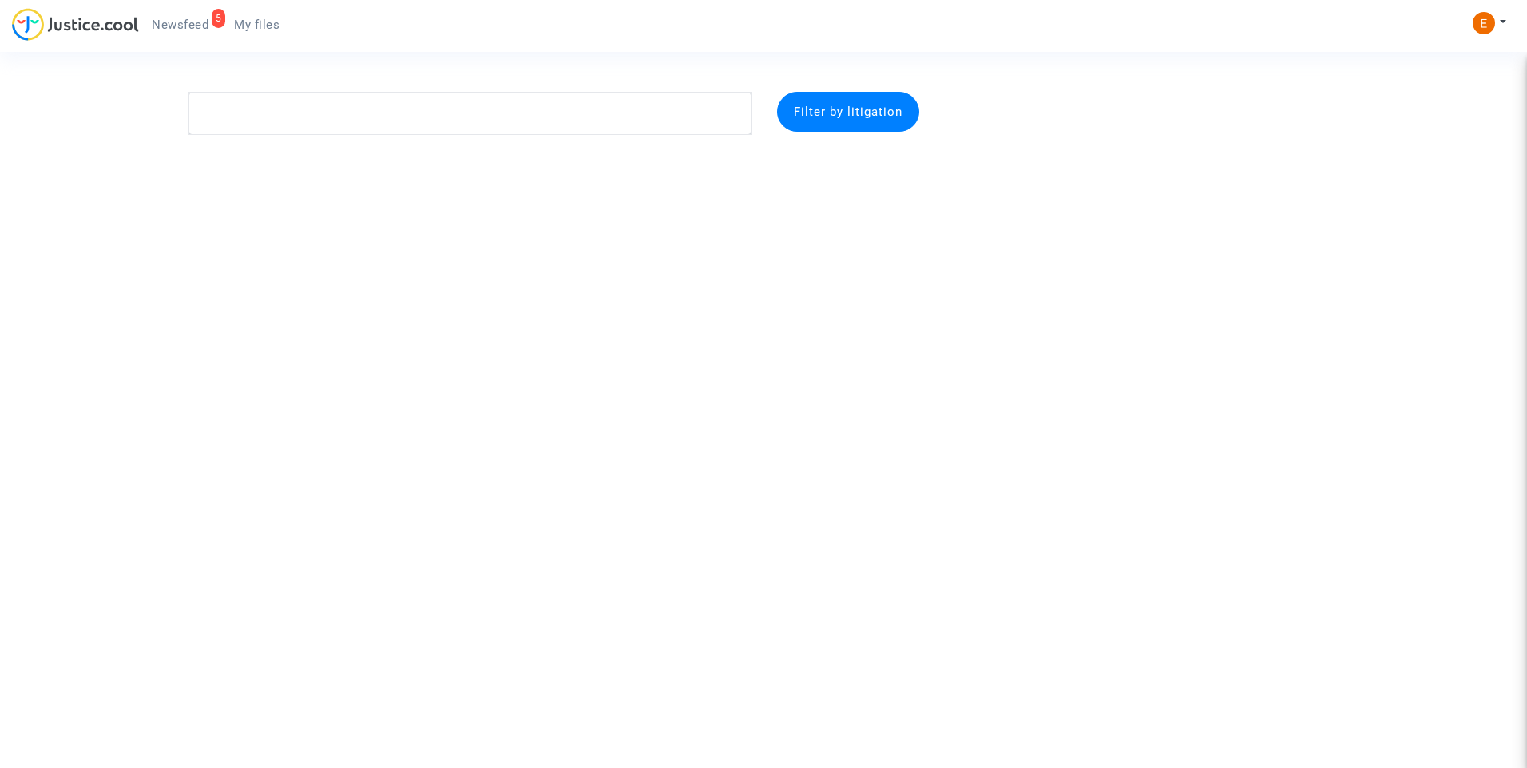
click at [206, 18] on span "Newsfeed" at bounding box center [180, 25] width 57 height 14
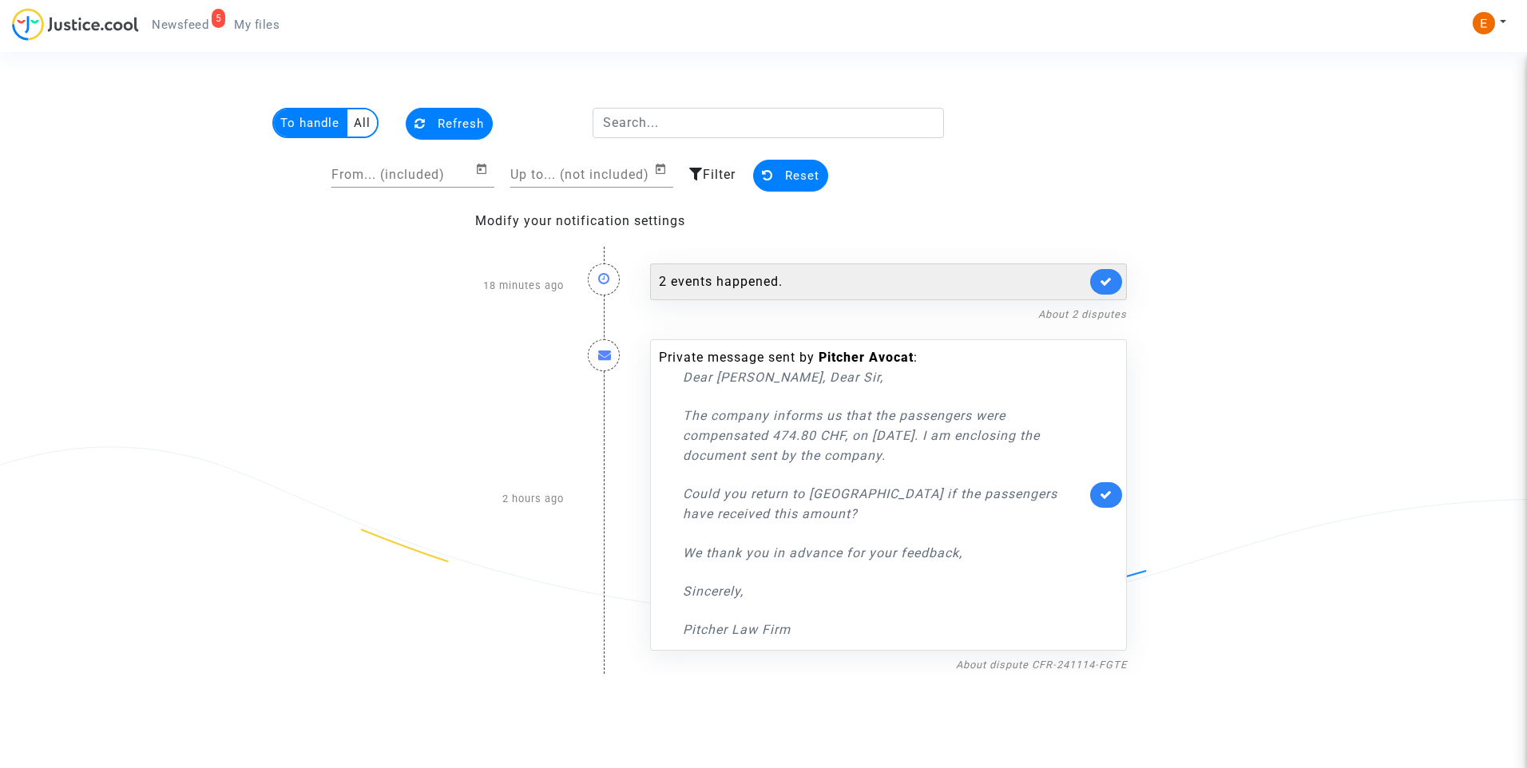
click at [741, 283] on div "2 events happened." at bounding box center [872, 281] width 427 height 19
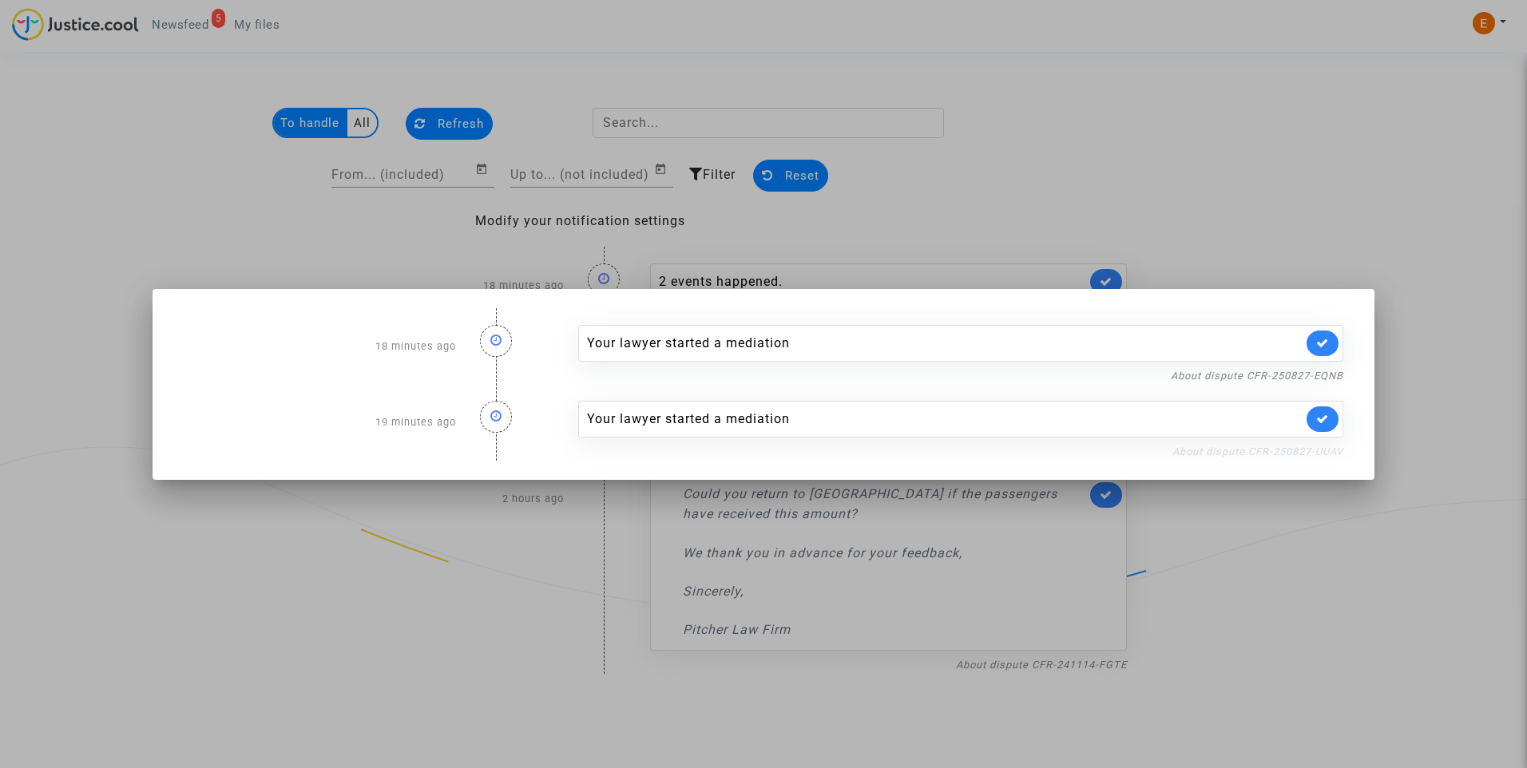
click at [1304, 450] on link "About dispute CFR-250827-UUAV" at bounding box center [1257, 452] width 171 height 12
click at [1336, 412] on link at bounding box center [1323, 419] width 32 height 26
click at [1323, 371] on link "About dispute CFR-250827-EQNB" at bounding box center [1257, 376] width 173 height 12
click at [1329, 342] on link at bounding box center [1323, 344] width 32 height 26
click at [1293, 251] on div at bounding box center [763, 384] width 1527 height 768
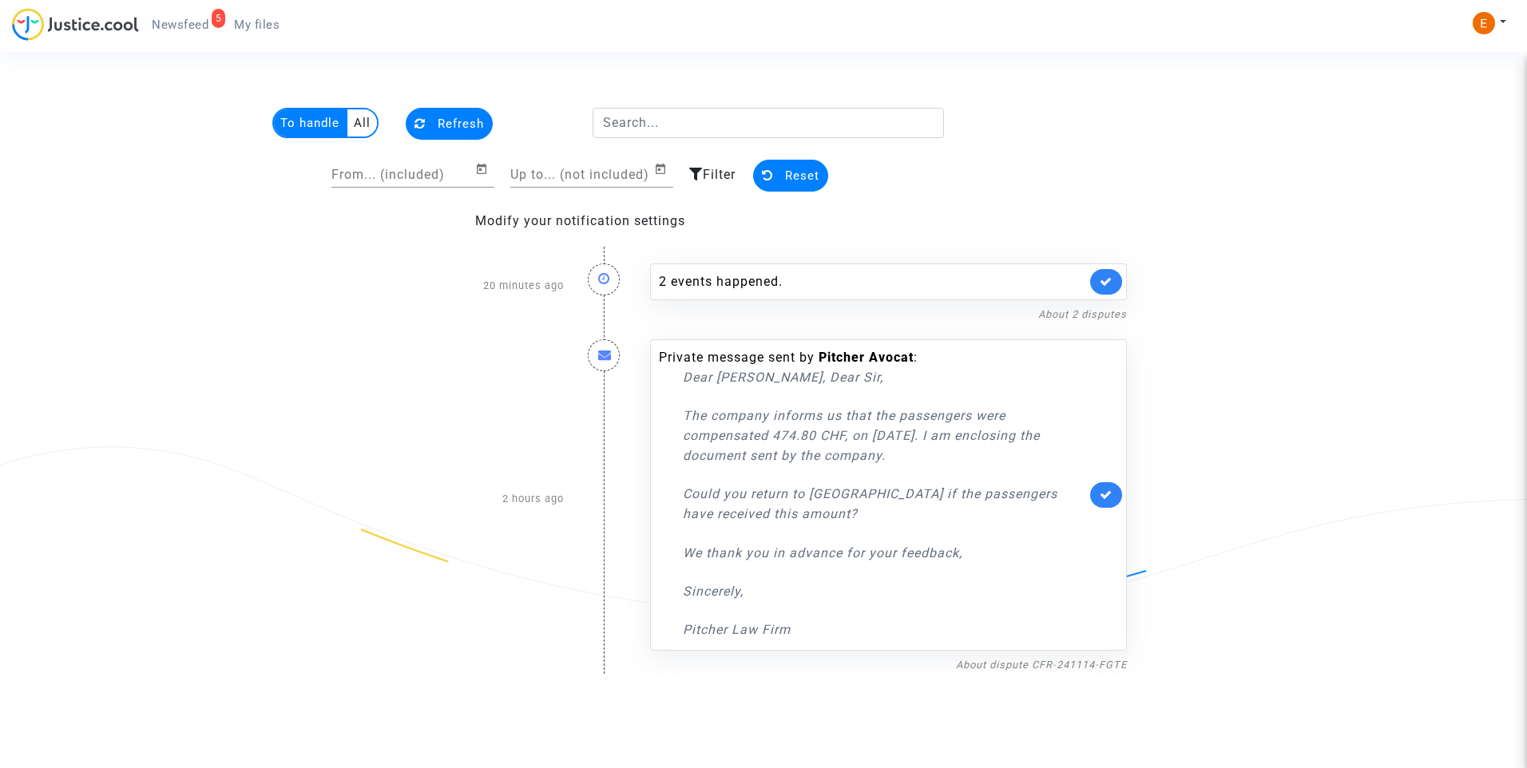
drag, startPoint x: 260, startPoint y: 25, endPoint x: 203, endPoint y: 29, distance: 57.6
click at [260, 25] on span "My files" at bounding box center [257, 25] width 46 height 14
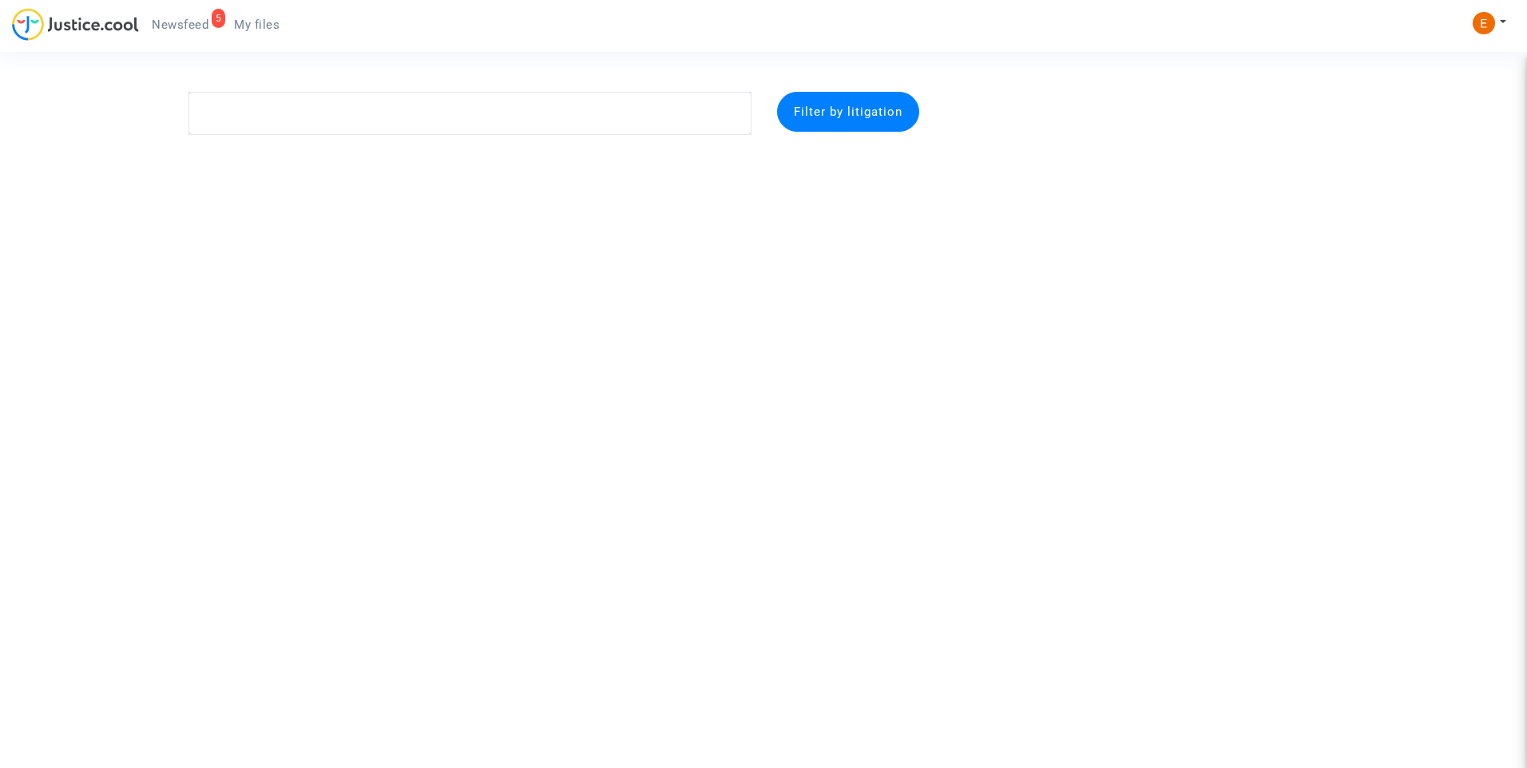
click at [192, 29] on span "Newsfeed" at bounding box center [180, 25] width 57 height 14
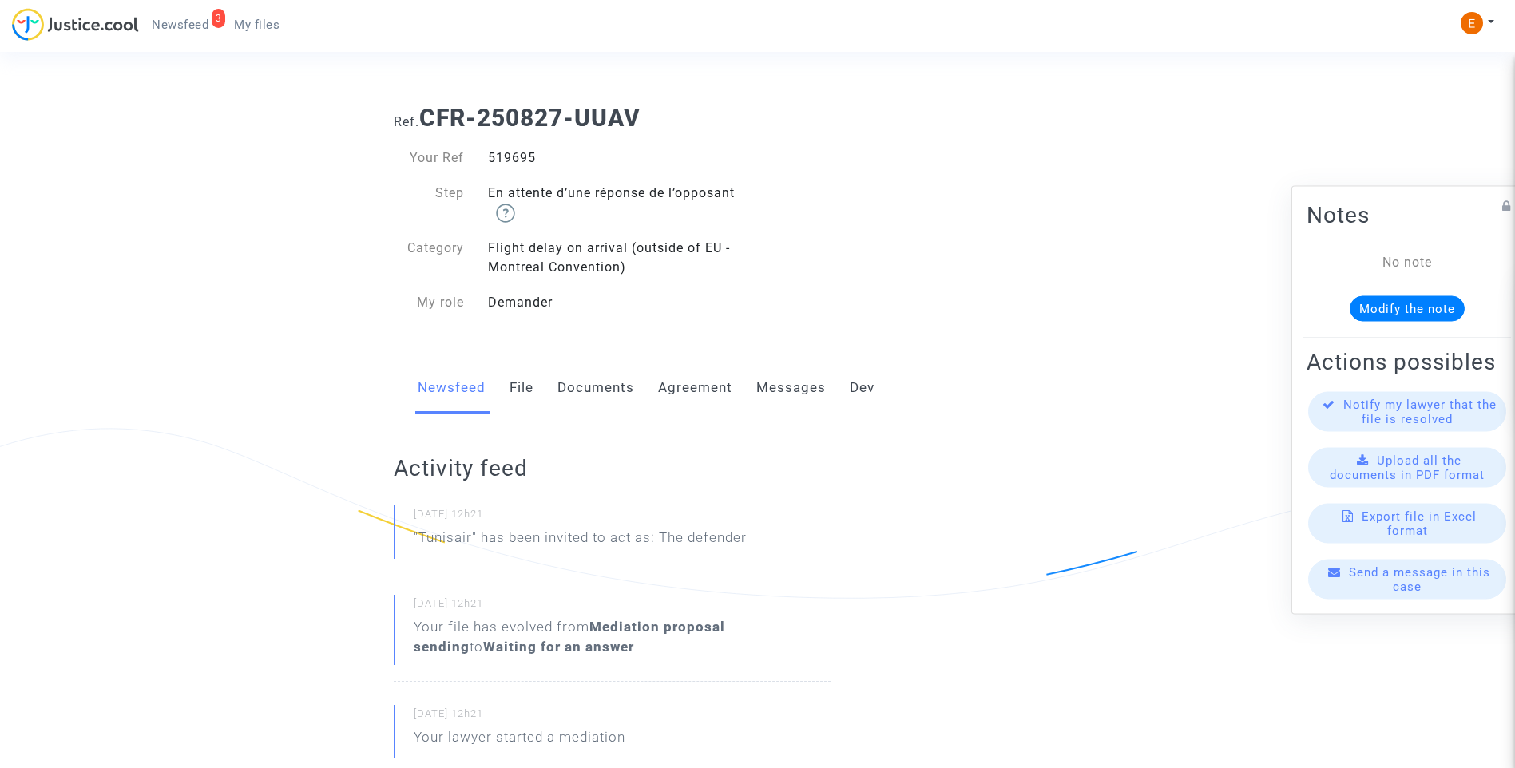
click at [506, 155] on div "519695" at bounding box center [617, 158] width 282 height 19
copy div "519695"
drag, startPoint x: 0, startPoint y: 0, endPoint x: 513, endPoint y: 161, distance: 537.3
click at [513, 161] on div "519323" at bounding box center [617, 158] width 282 height 19
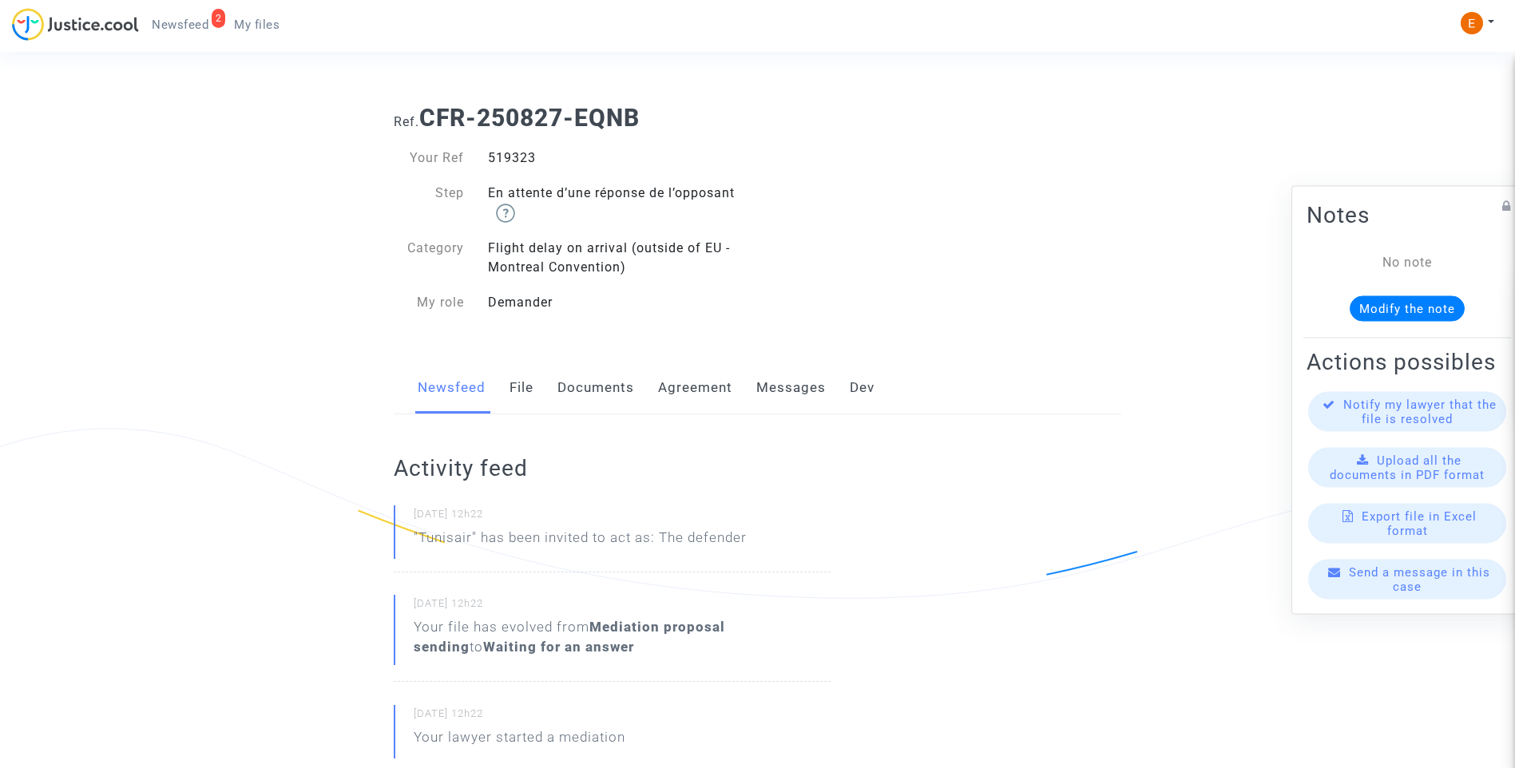
click at [513, 161] on div "519323" at bounding box center [617, 158] width 282 height 19
copy div "519323"
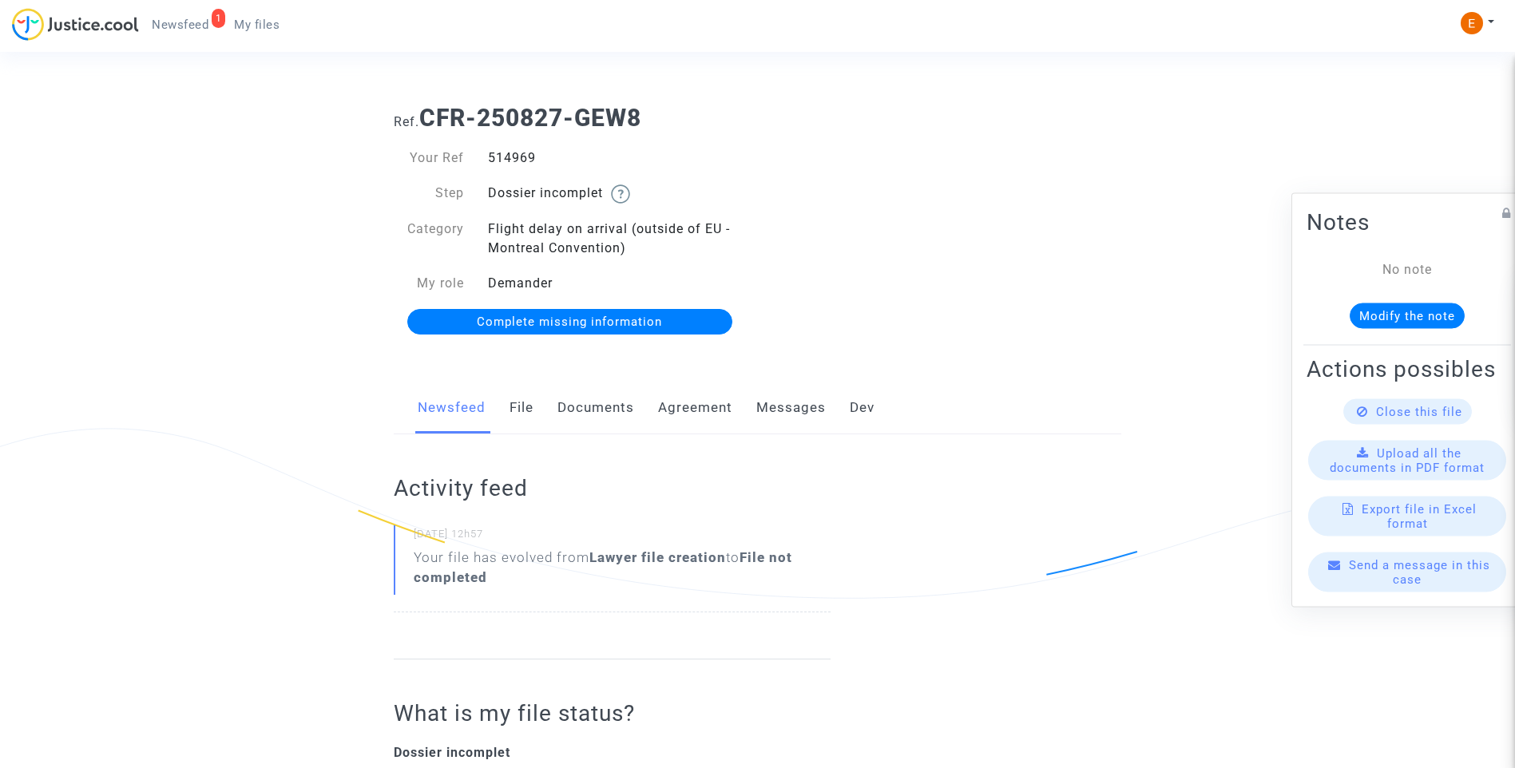
drag, startPoint x: 613, startPoint y: 404, endPoint x: 418, endPoint y: 282, distance: 230.0
click at [613, 404] on link "Documents" at bounding box center [595, 408] width 77 height 53
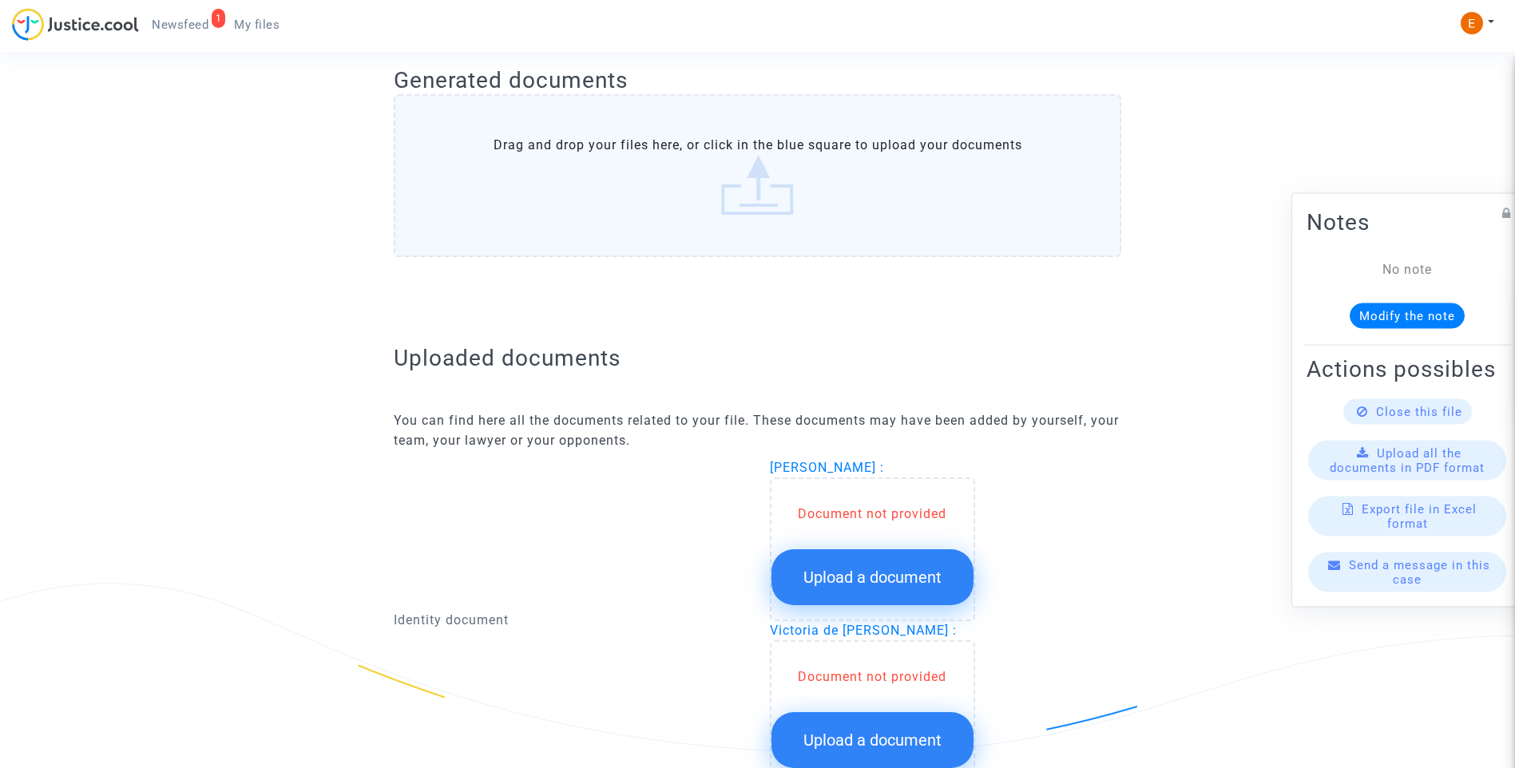
scroll to position [958, 0]
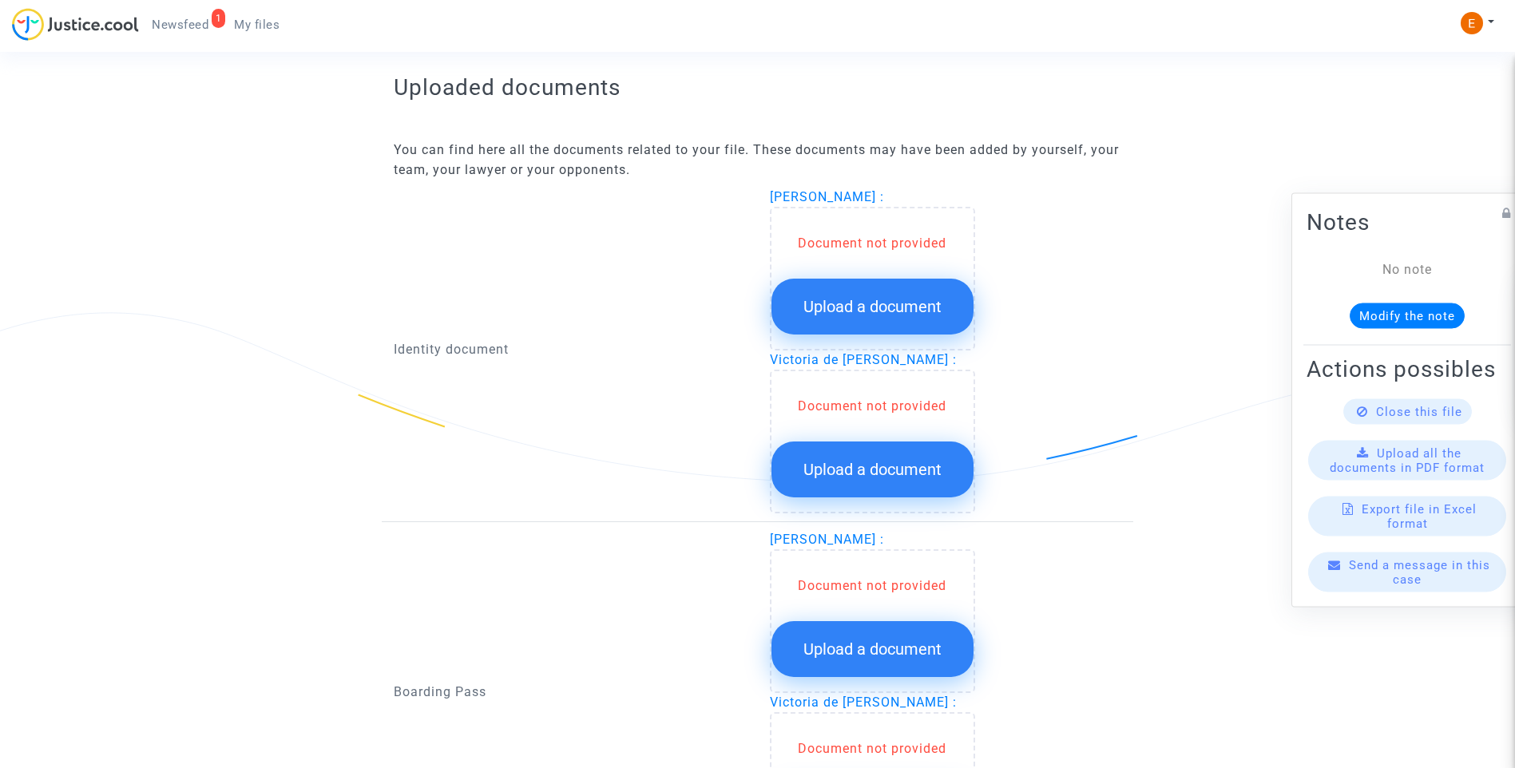
click at [907, 295] on button "Upload a document" at bounding box center [872, 307] width 202 height 56
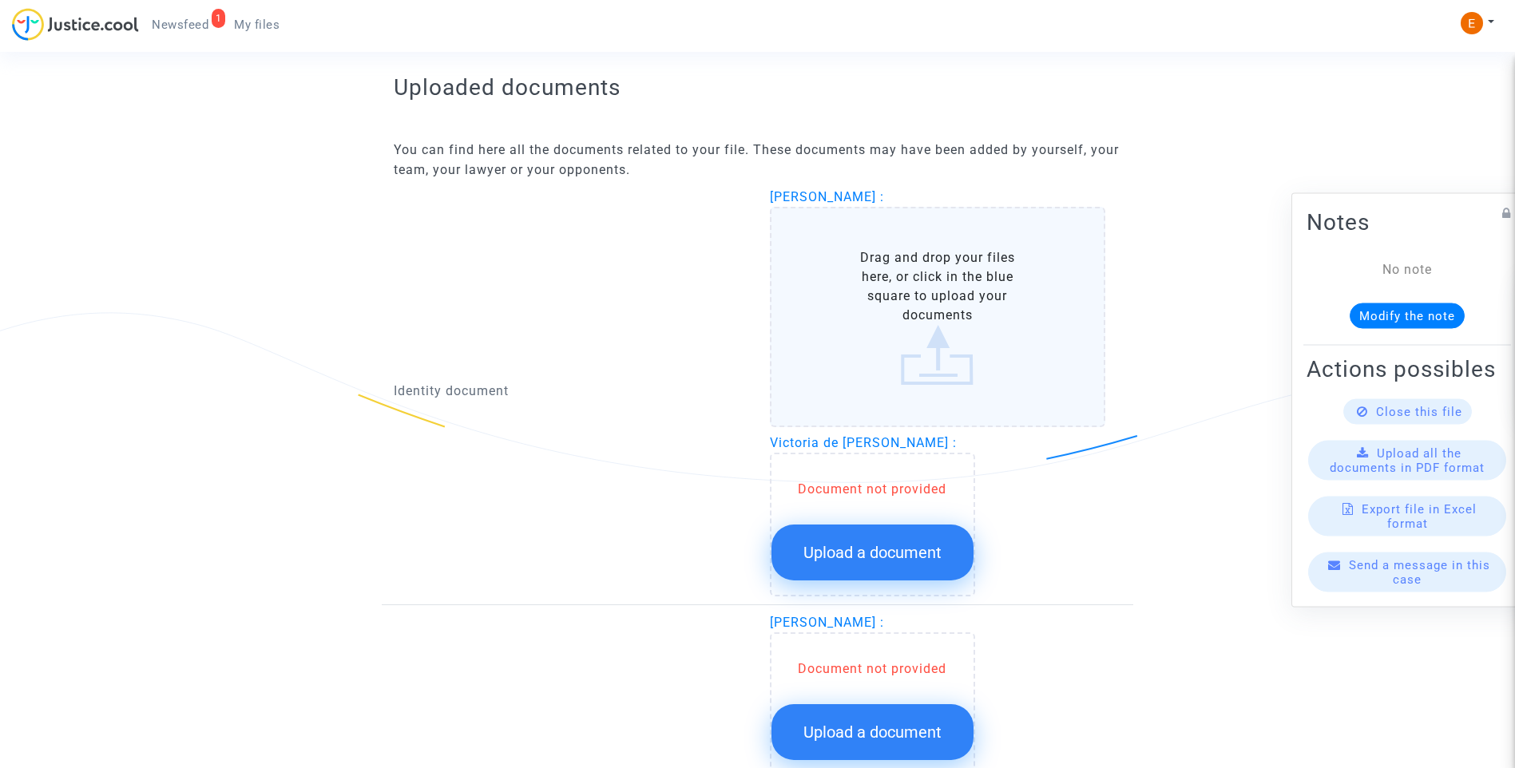
click at [917, 554] on span "Upload a document" at bounding box center [872, 552] width 138 height 19
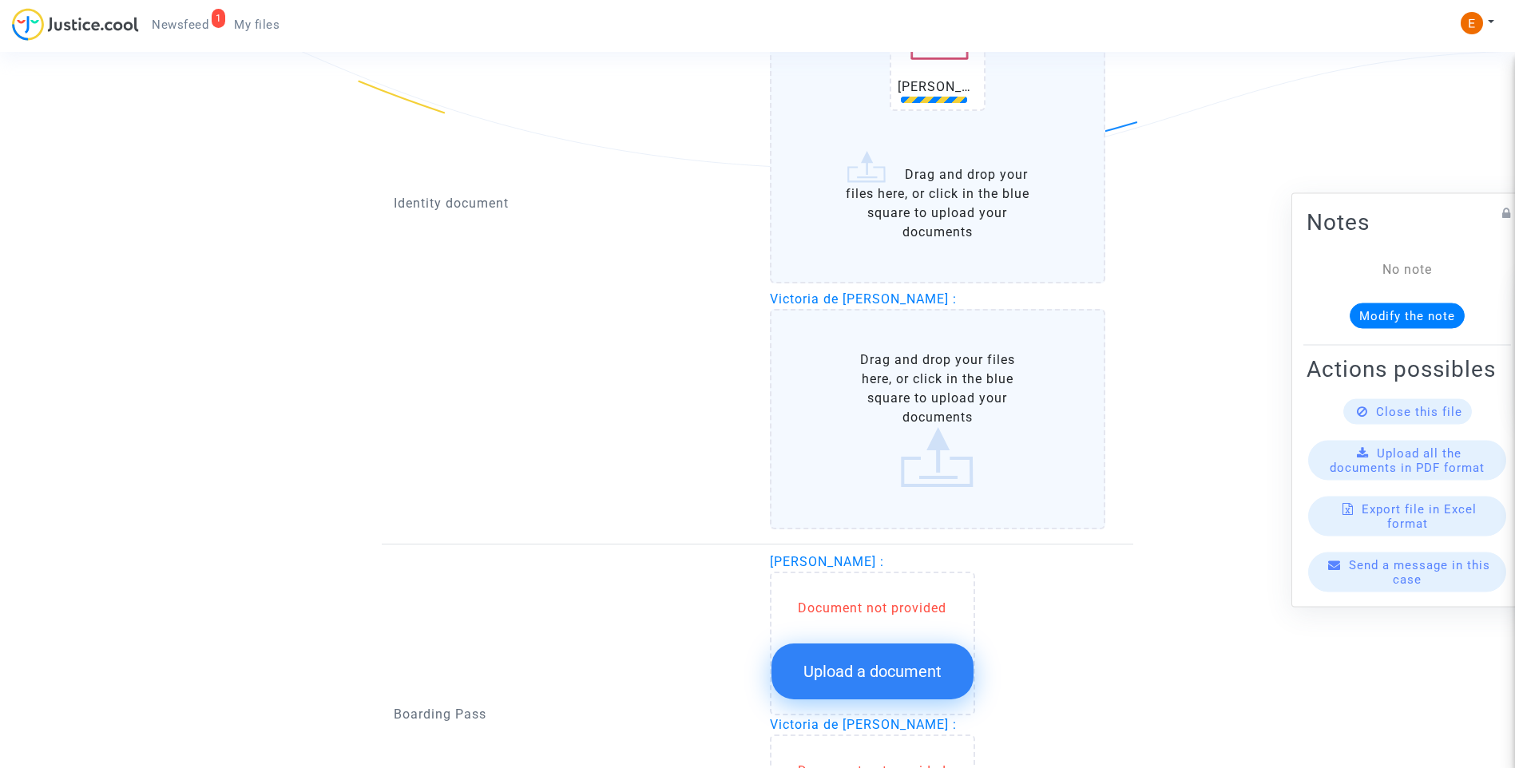
scroll to position [1278, 0]
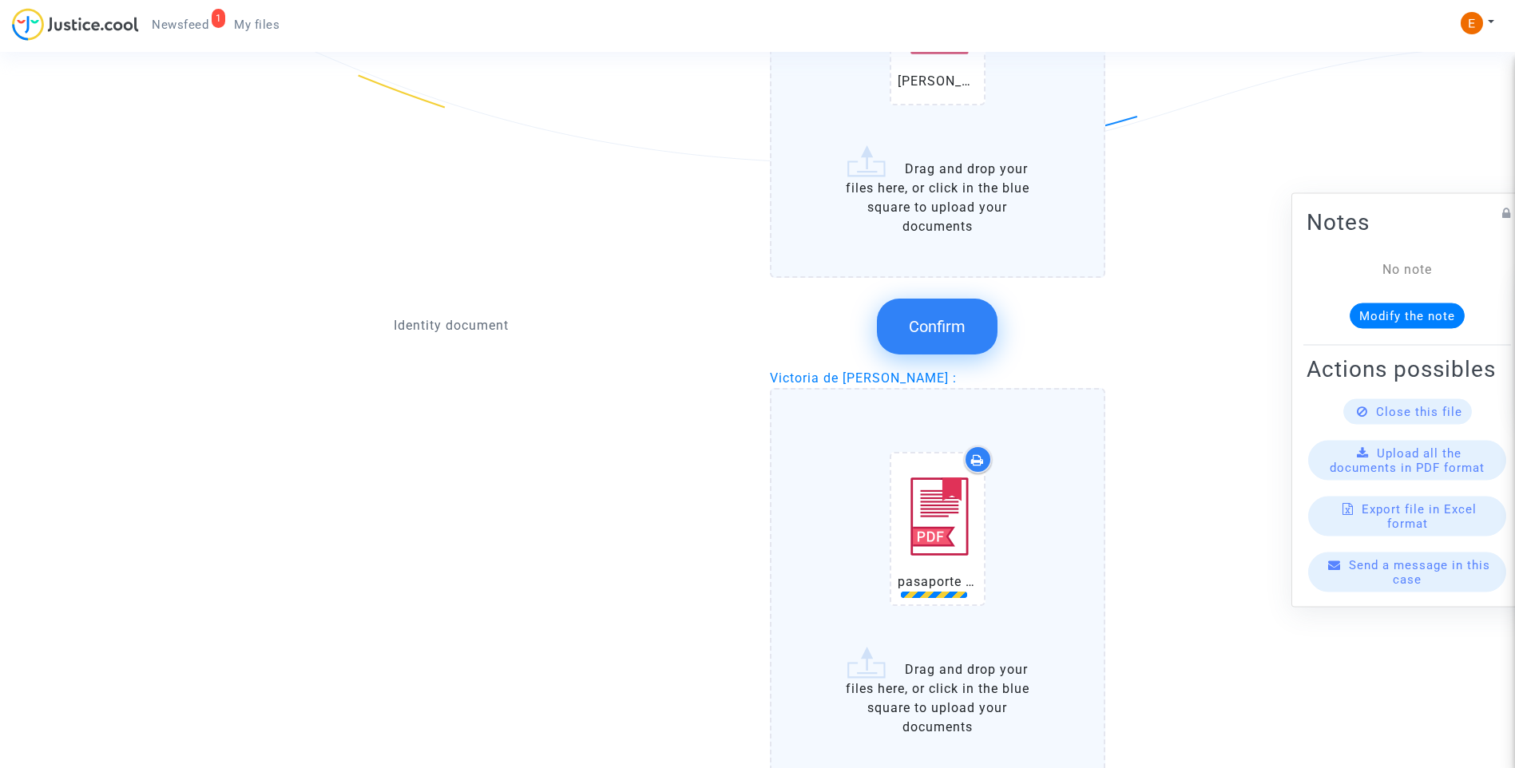
click at [967, 339] on button "Confirm" at bounding box center [937, 327] width 121 height 56
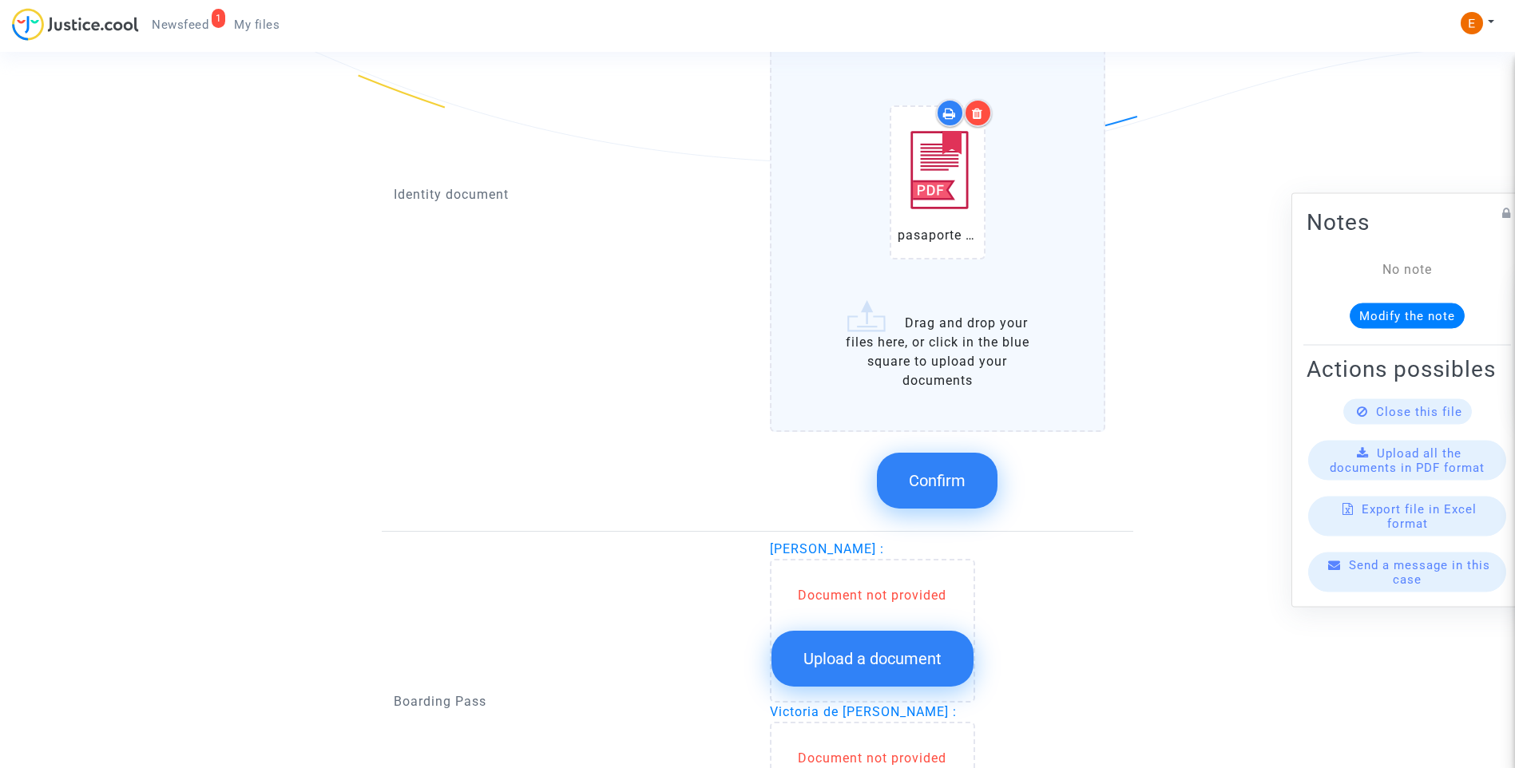
click at [978, 490] on button "Confirm" at bounding box center [937, 481] width 121 height 56
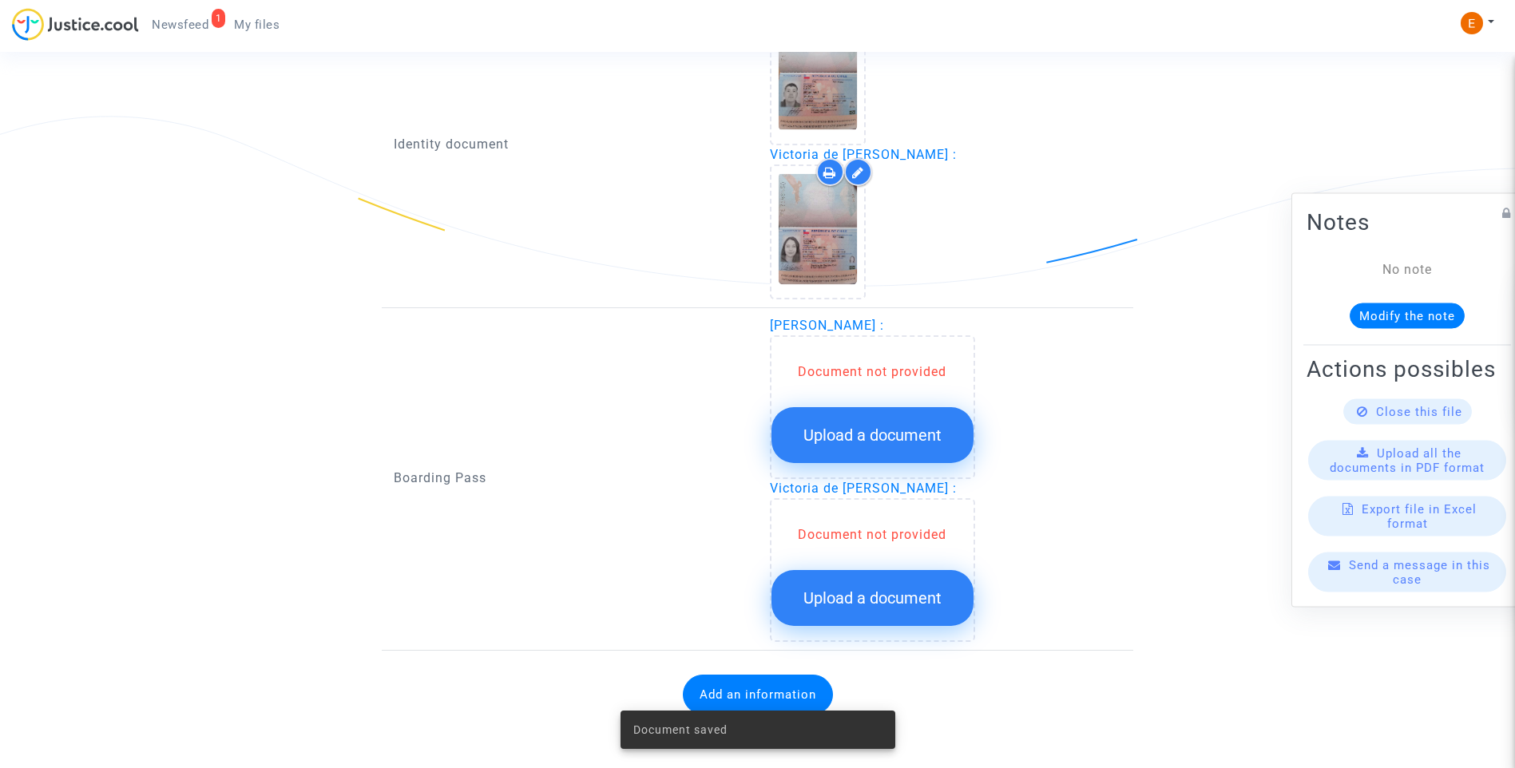
scroll to position [1158, 0]
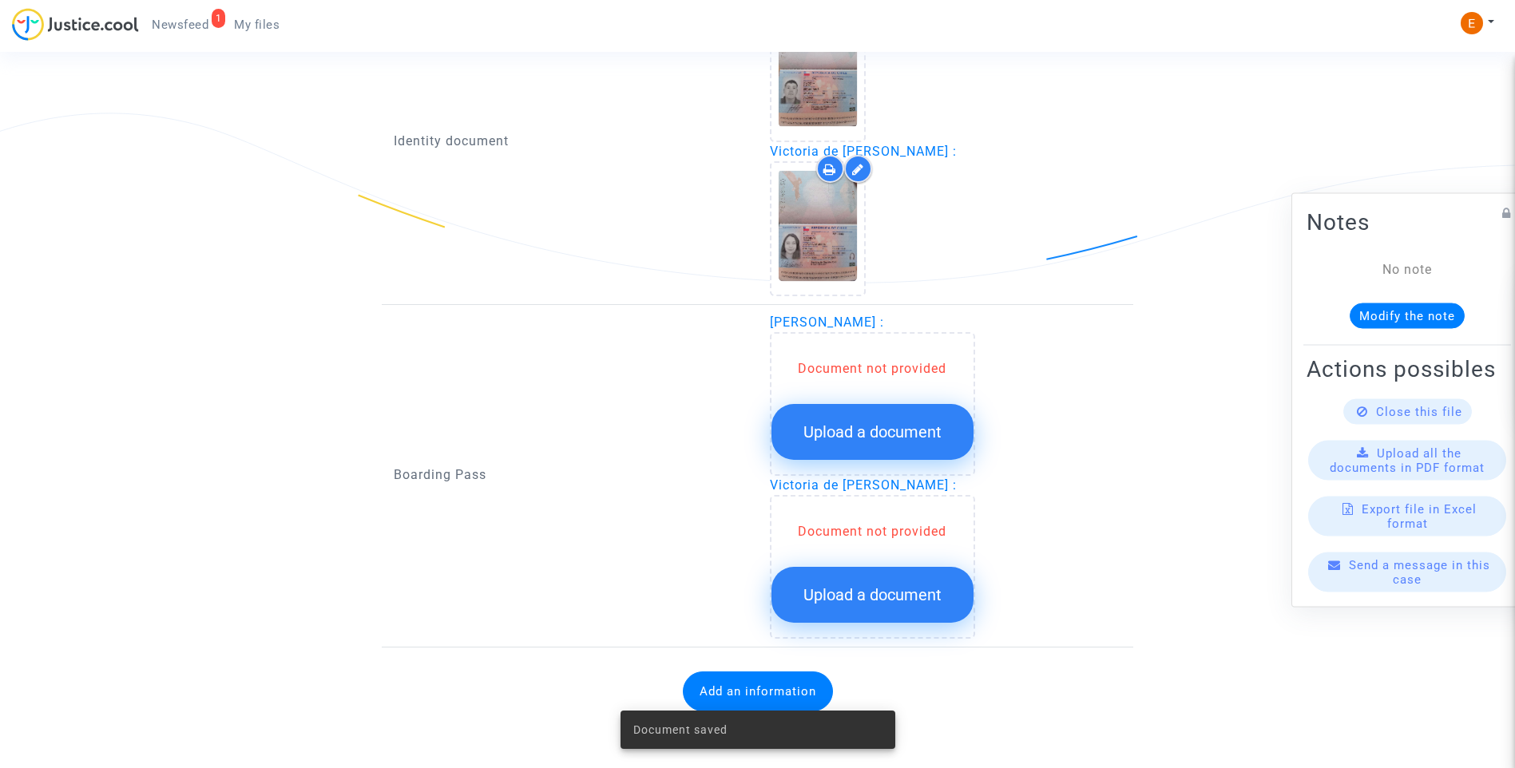
click at [927, 435] on span "Upload a document" at bounding box center [872, 431] width 138 height 19
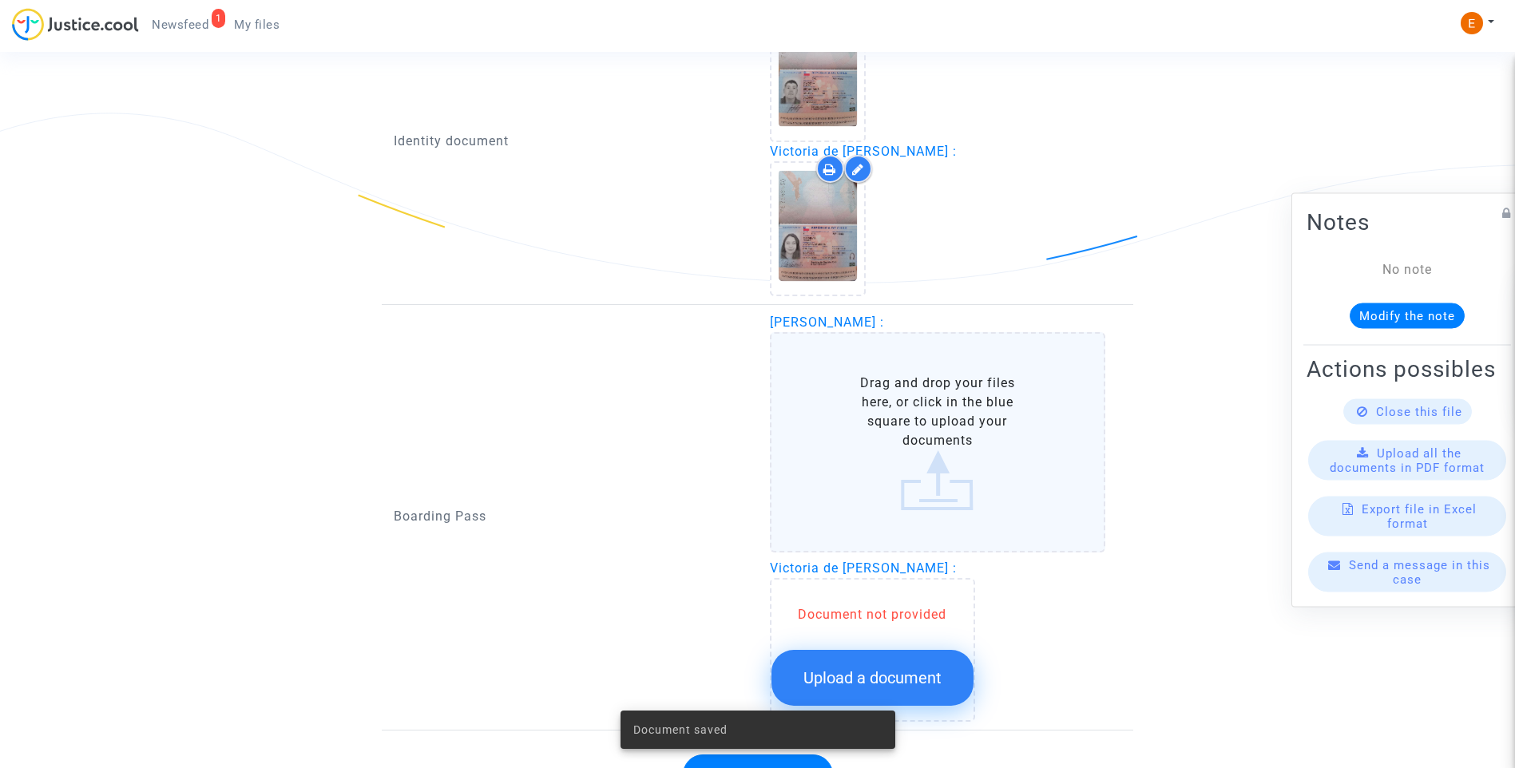
click at [926, 686] on span "Upload a document" at bounding box center [872, 677] width 138 height 19
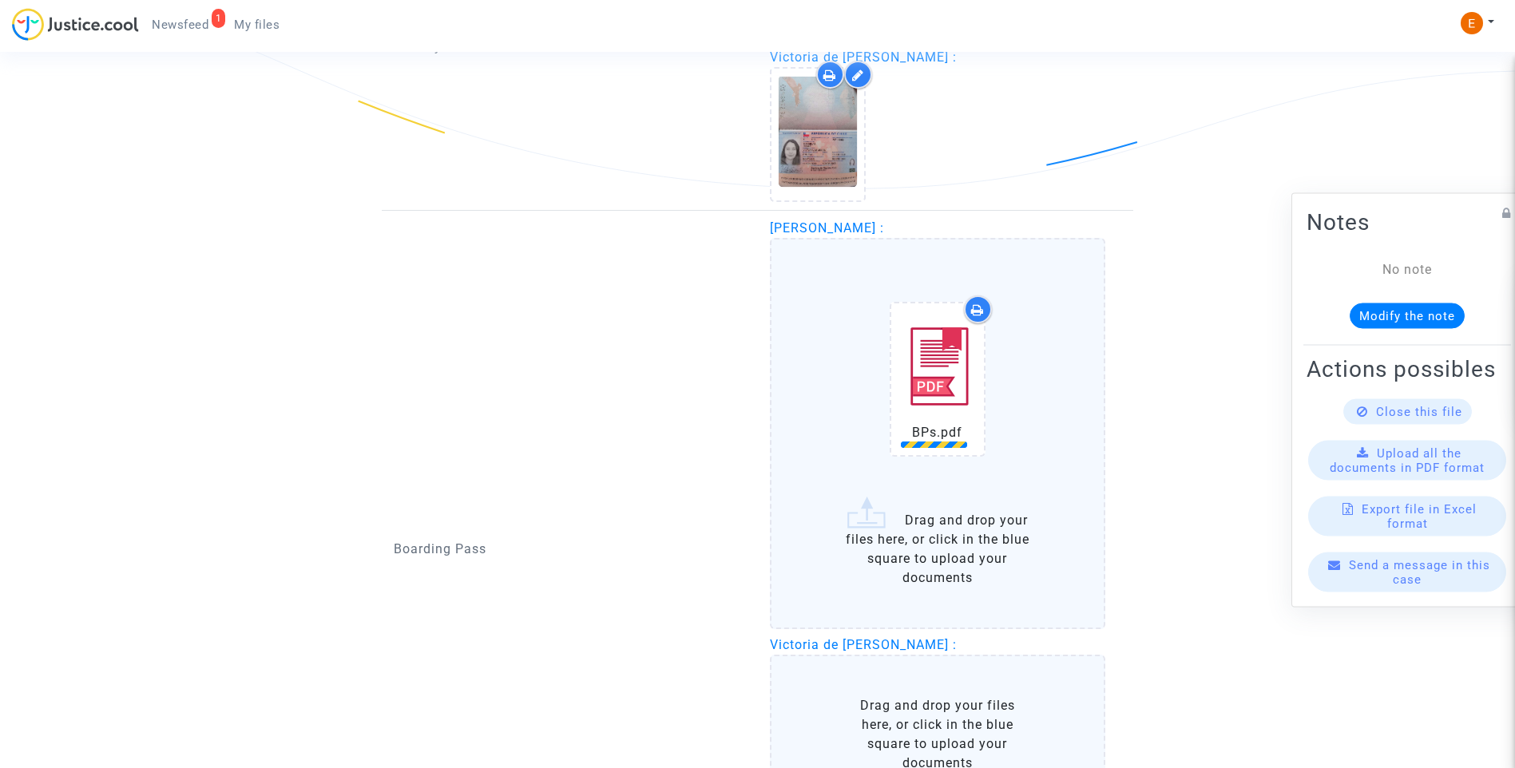
scroll to position [1398, 0]
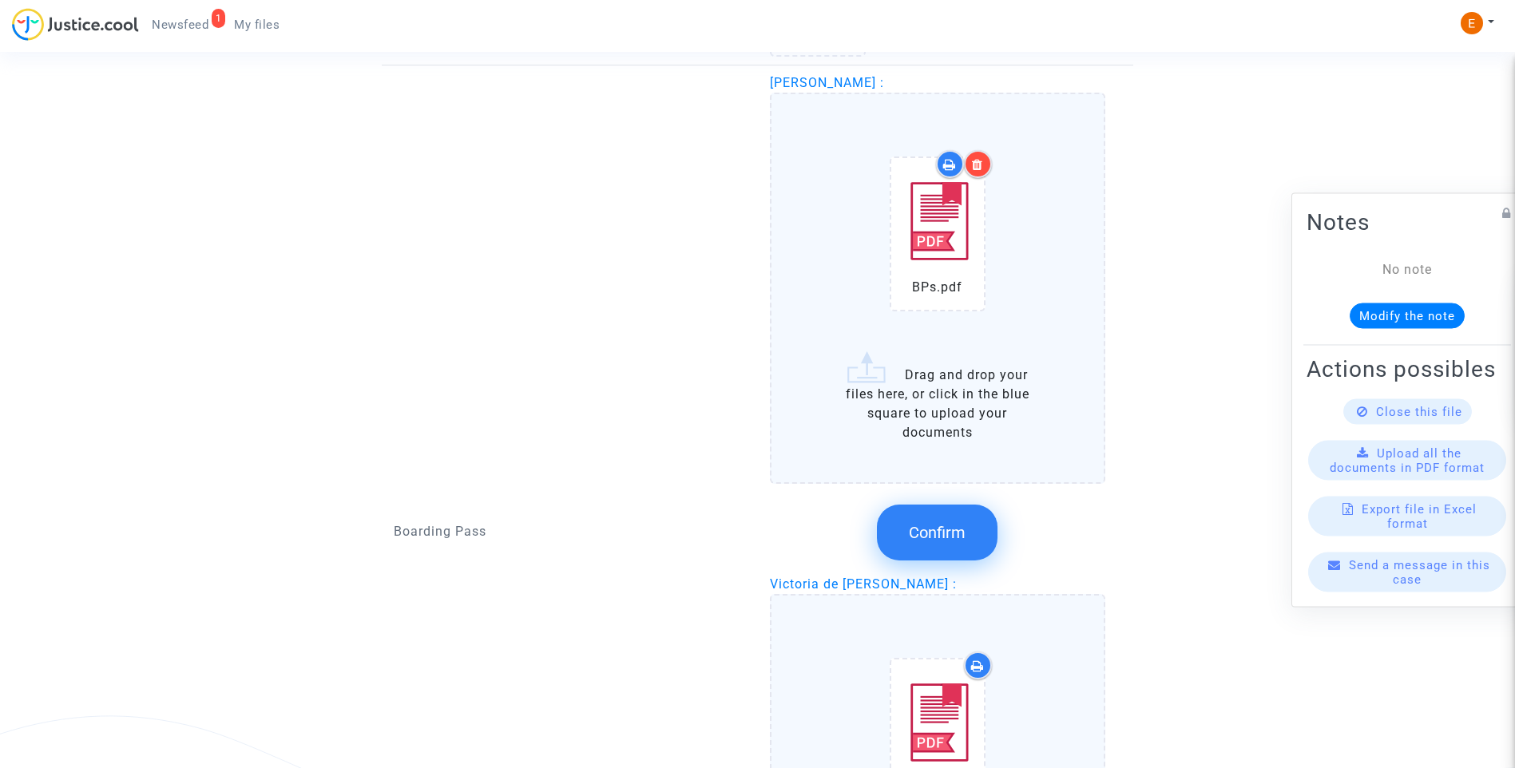
drag, startPoint x: 966, startPoint y: 539, endPoint x: 823, endPoint y: 458, distance: 164.1
click at [966, 537] on span "Confirm" at bounding box center [937, 532] width 57 height 19
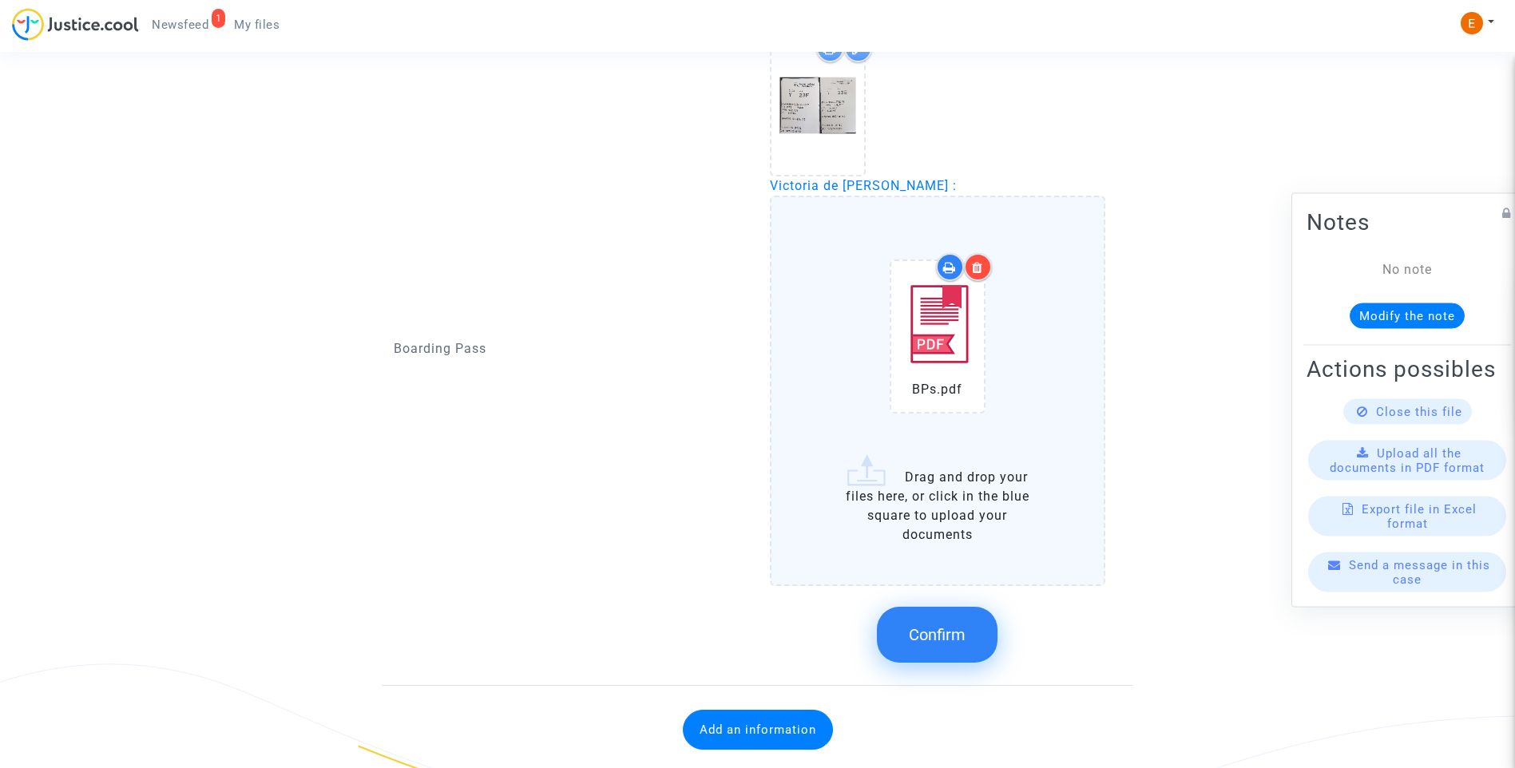
scroll to position [1477, 0]
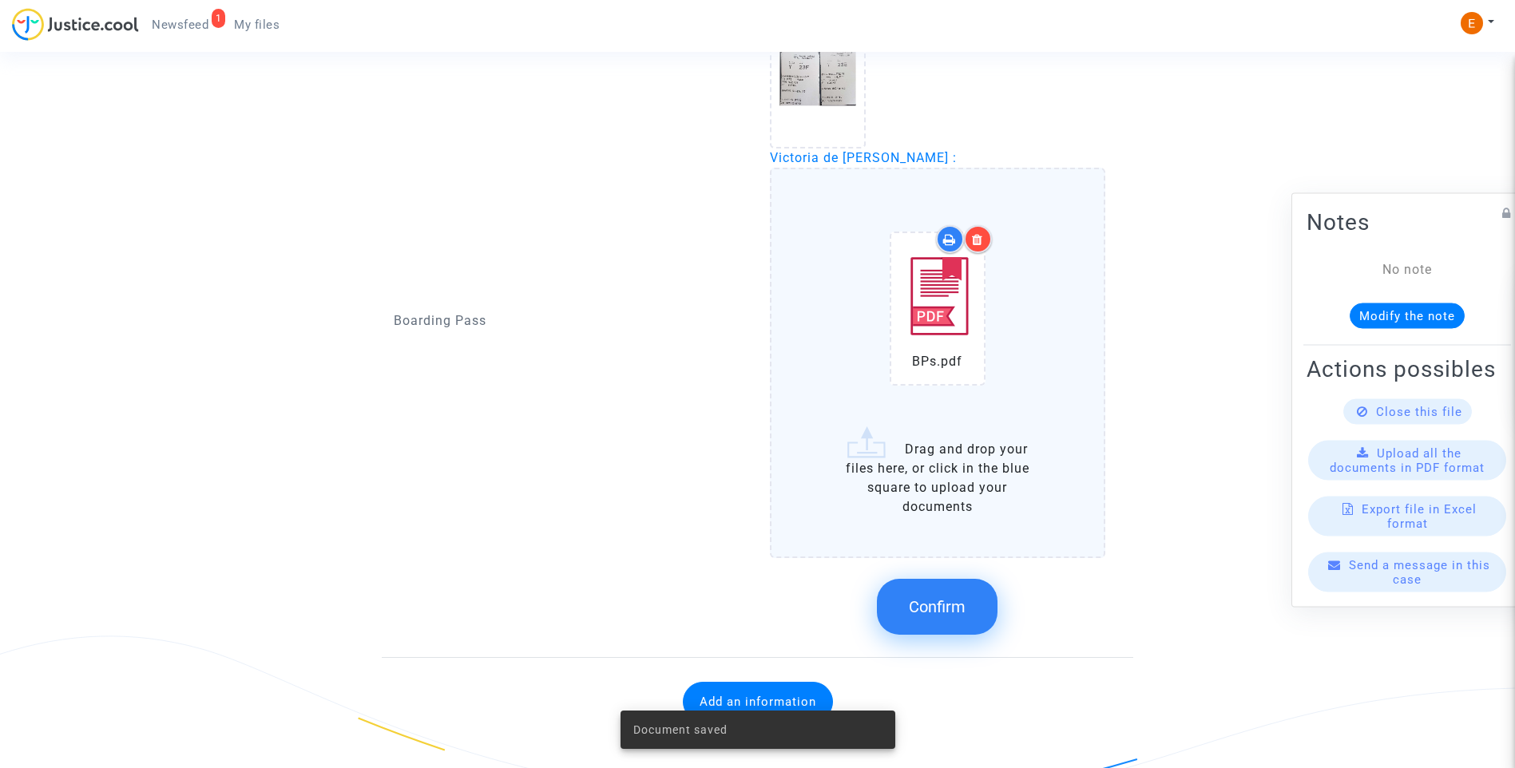
click at [974, 617] on button "Confirm" at bounding box center [937, 607] width 121 height 56
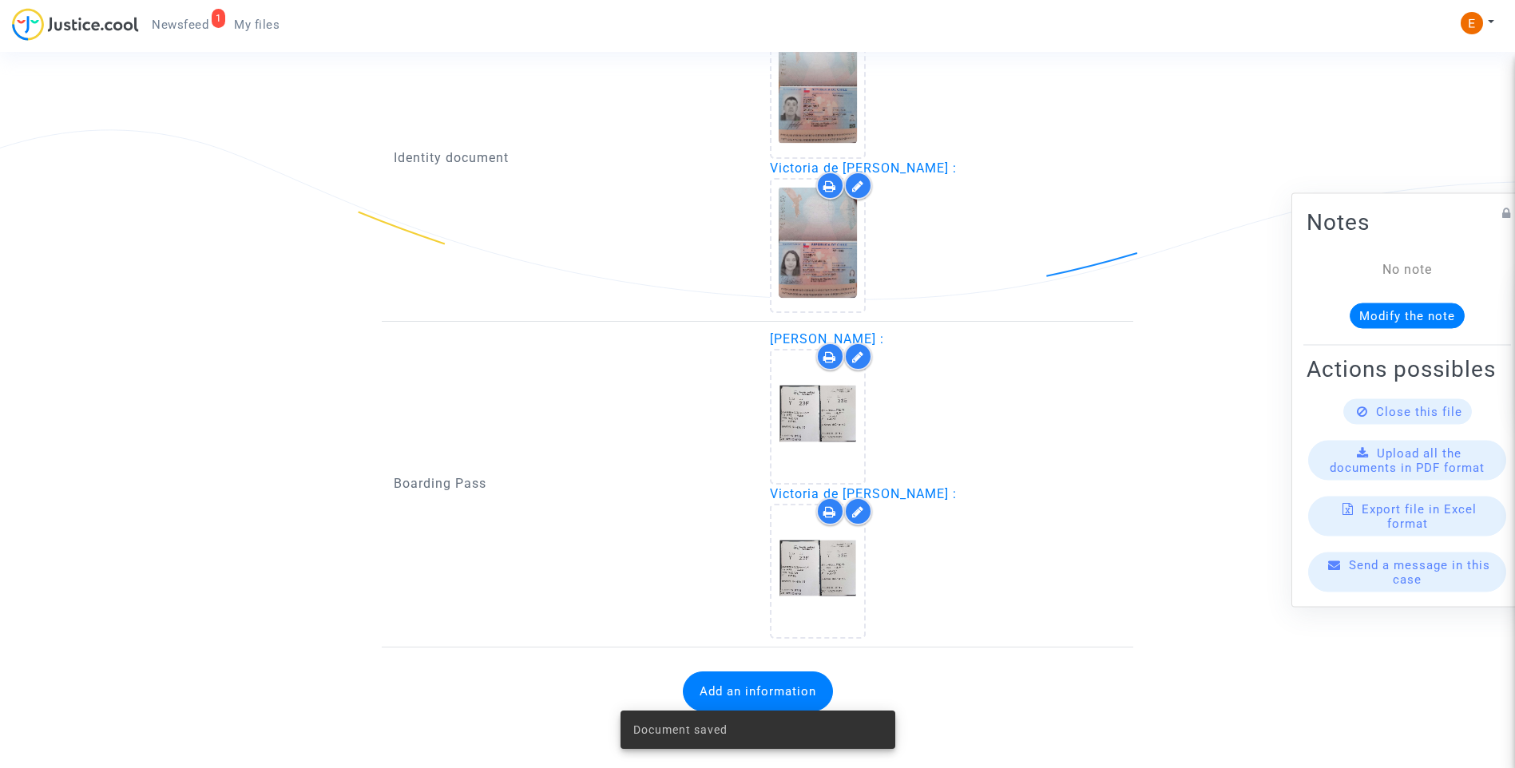
scroll to position [1141, 0]
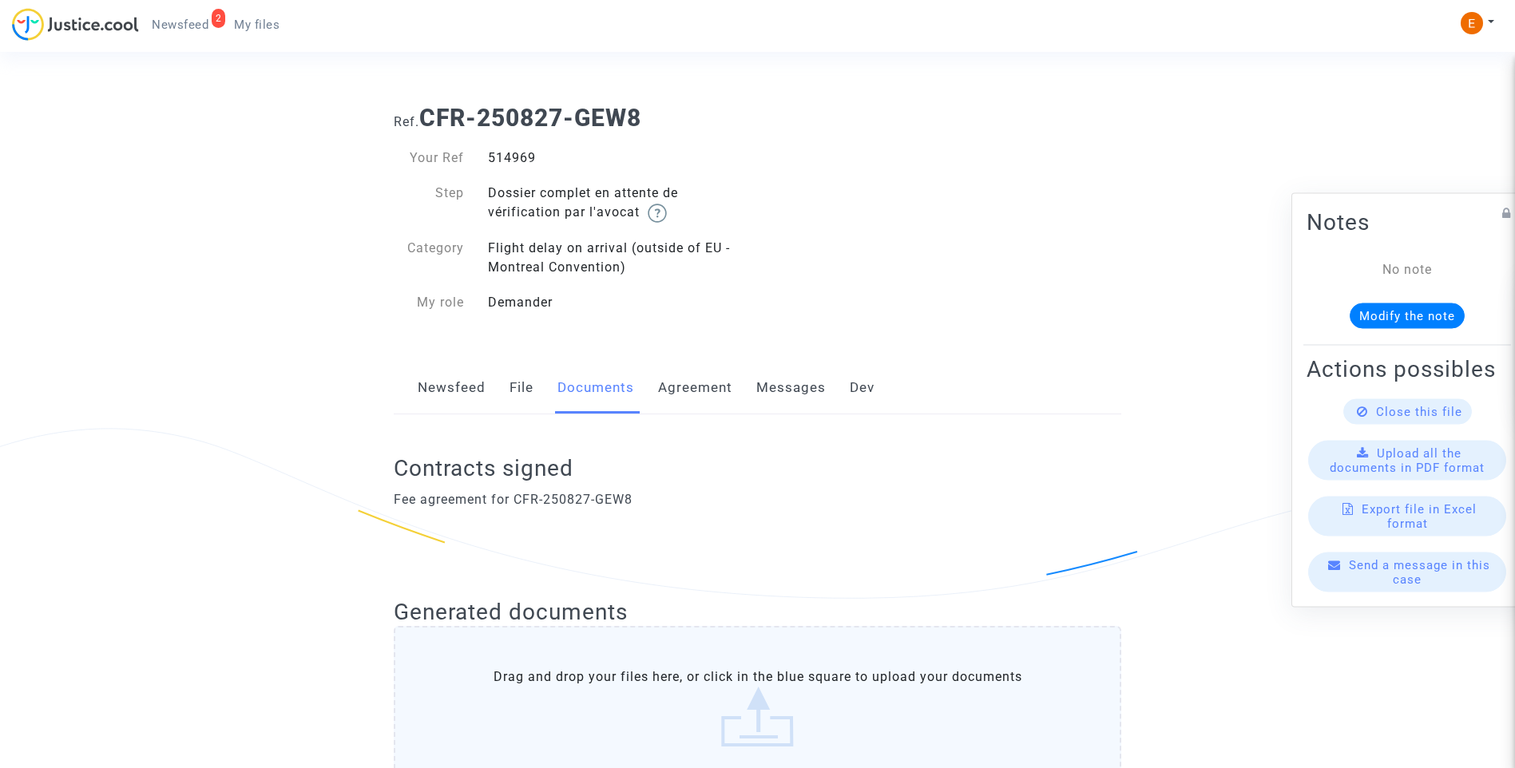
scroll to position [1121, 0]
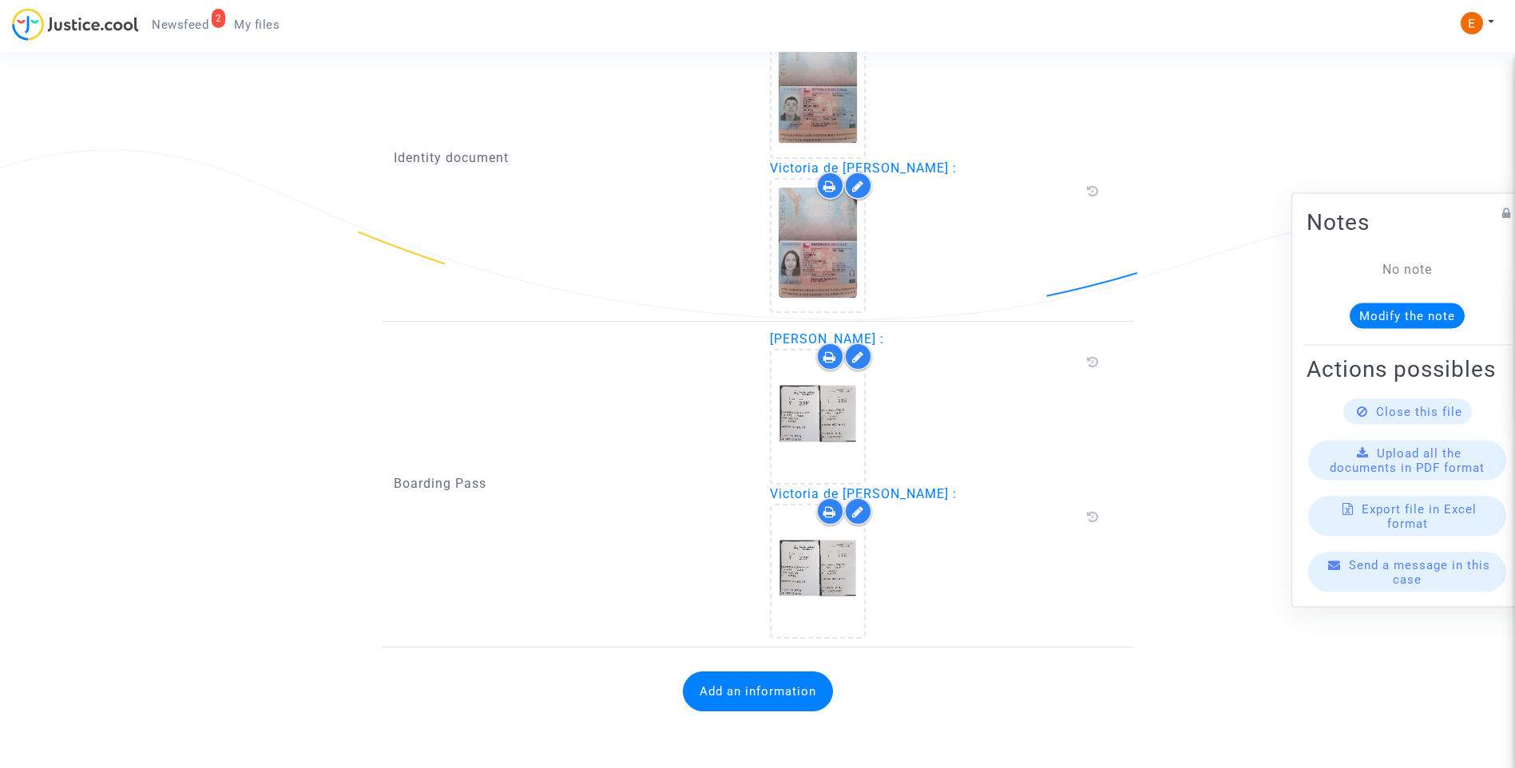
click at [771, 688] on button "Add an information" at bounding box center [758, 692] width 150 height 40
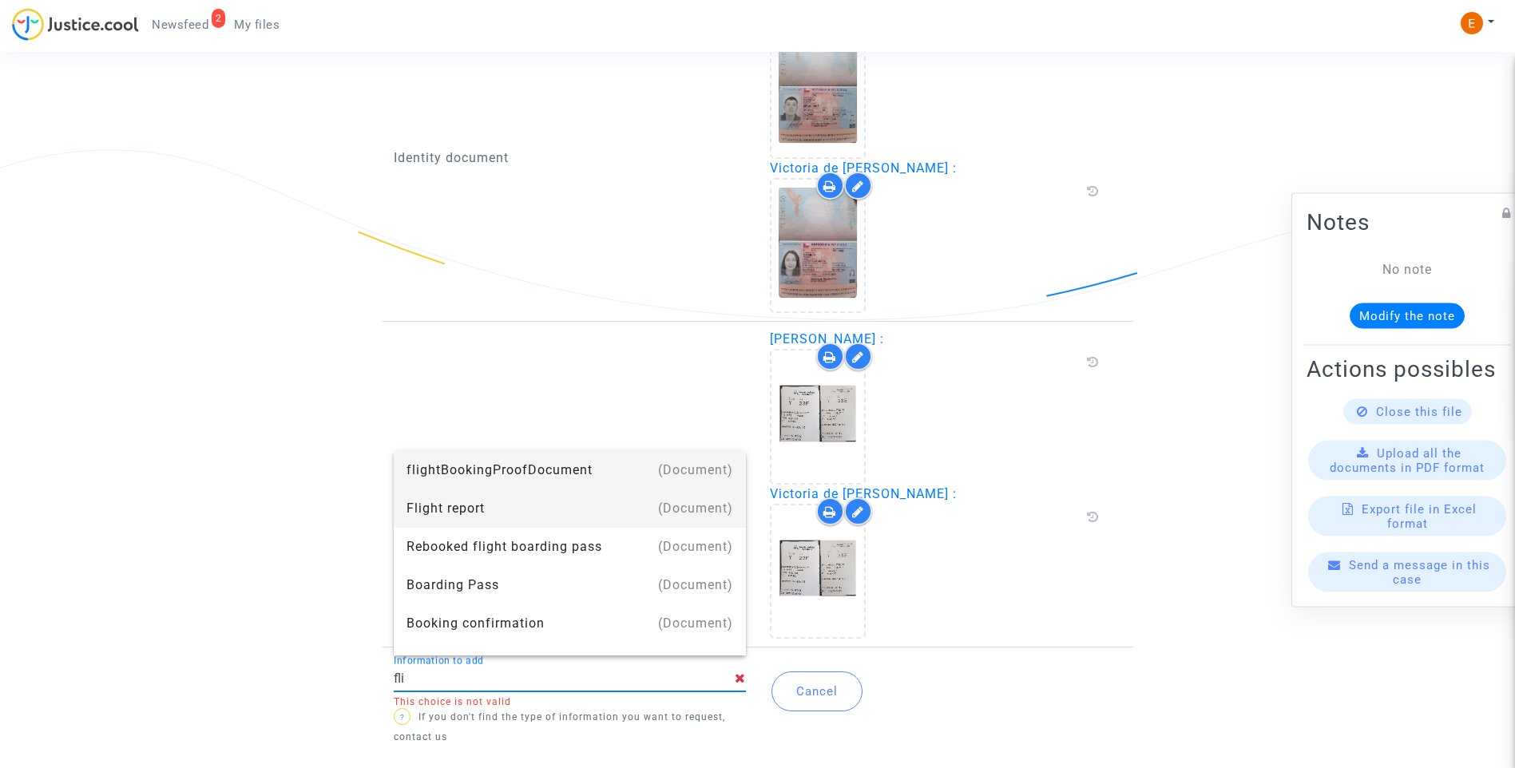
click at [490, 514] on div "Flight report" at bounding box center [569, 509] width 327 height 38
type input "Flight report"
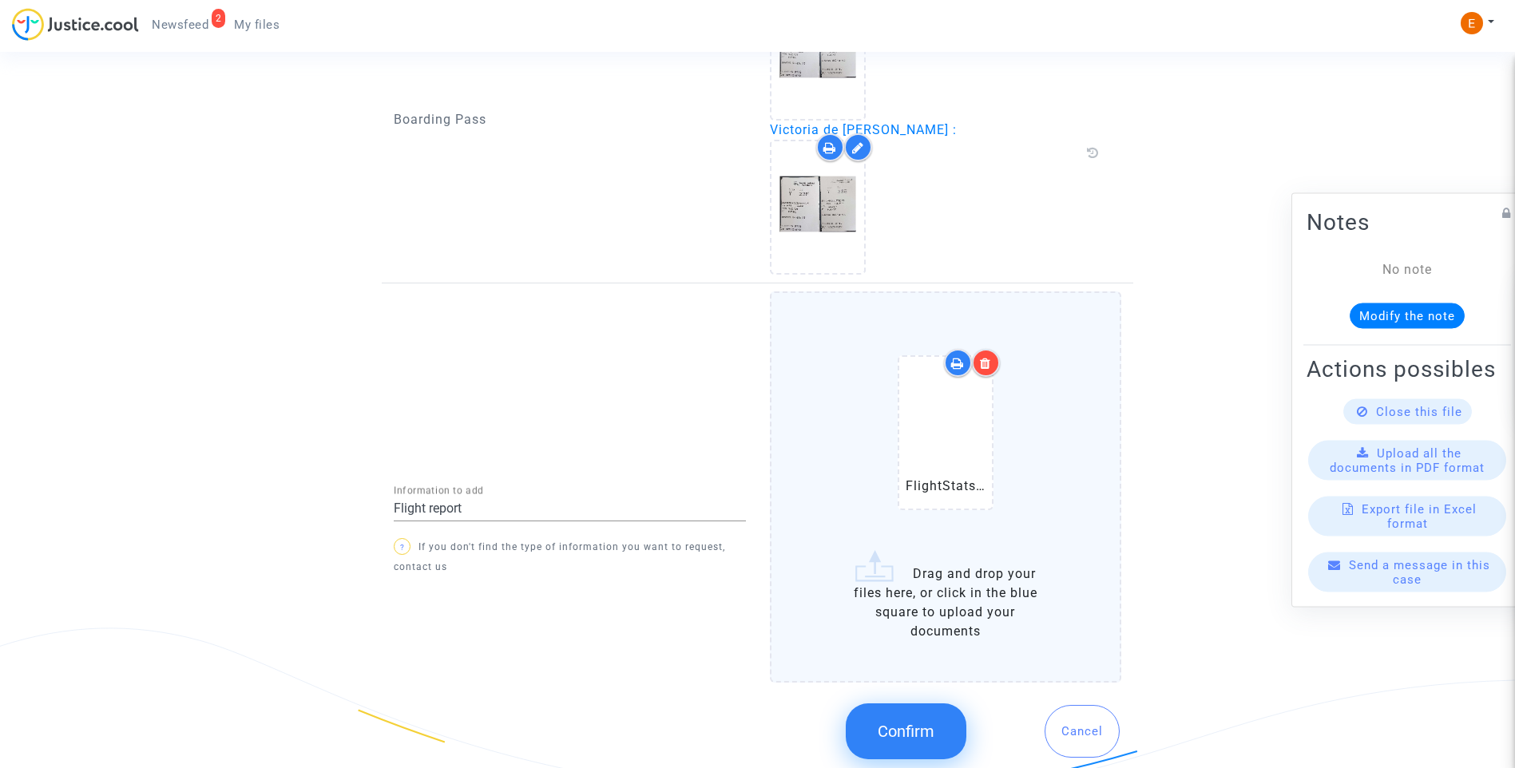
scroll to position [1540, 0]
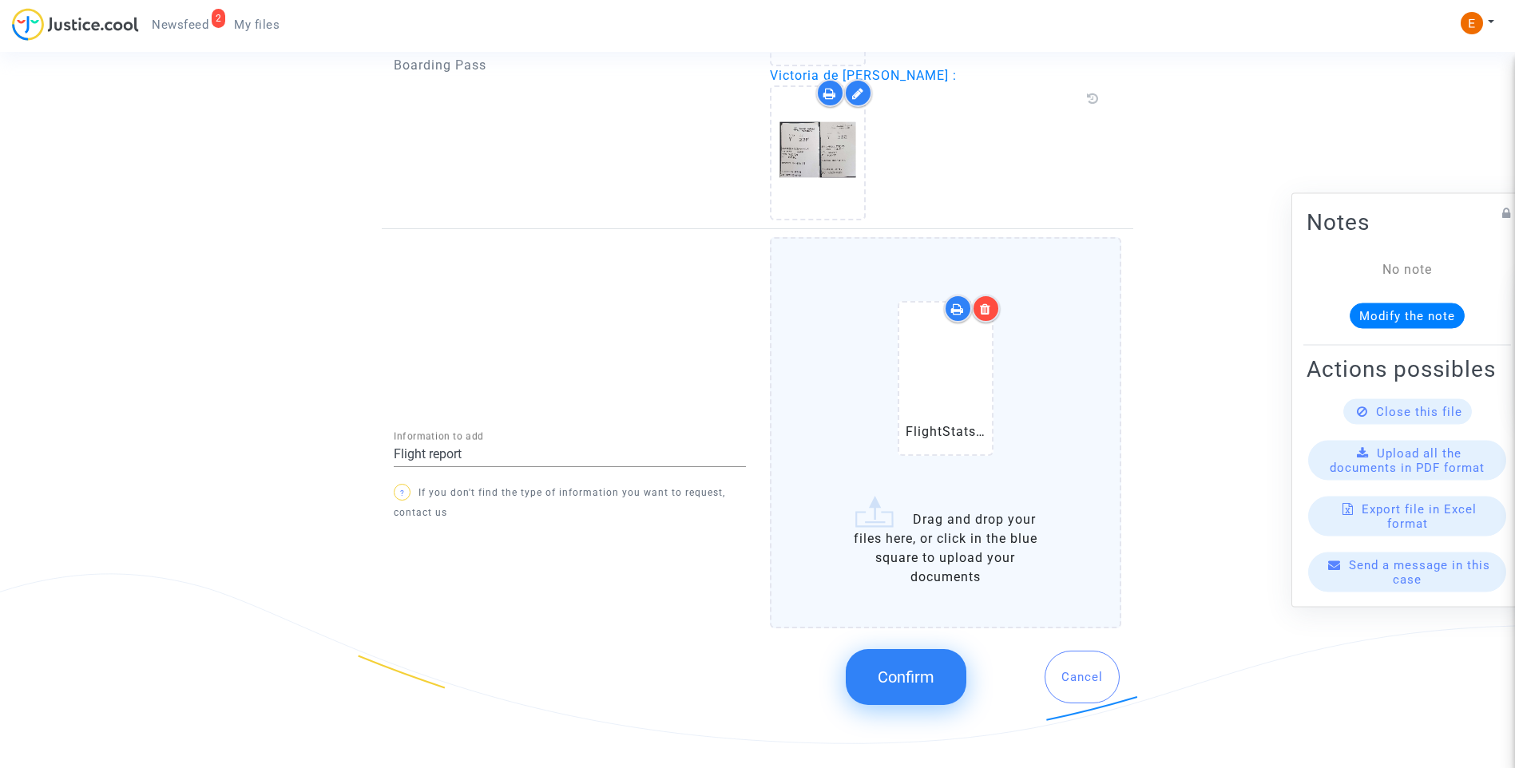
click at [893, 681] on span "Confirm" at bounding box center [906, 677] width 57 height 19
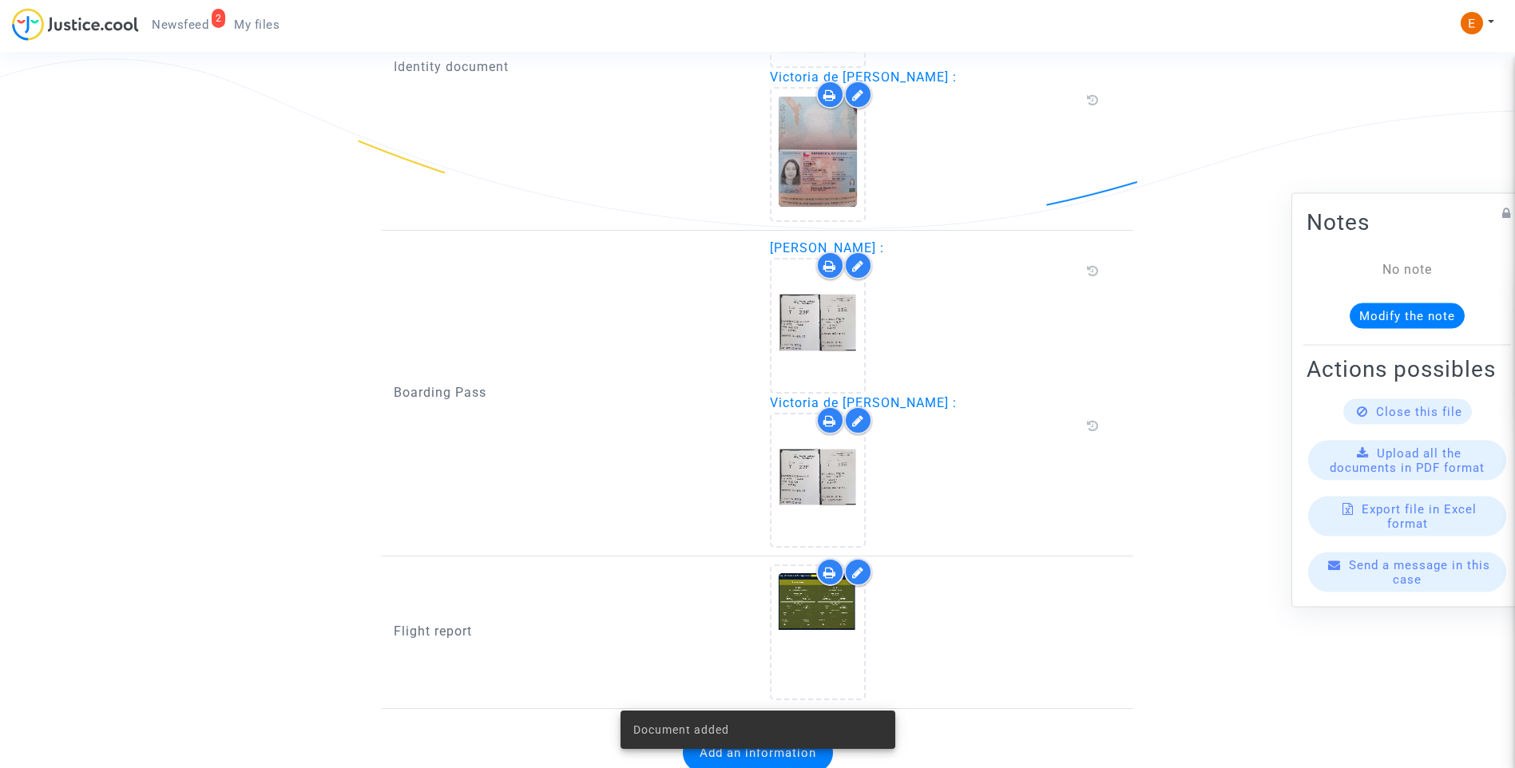
scroll to position [1274, 0]
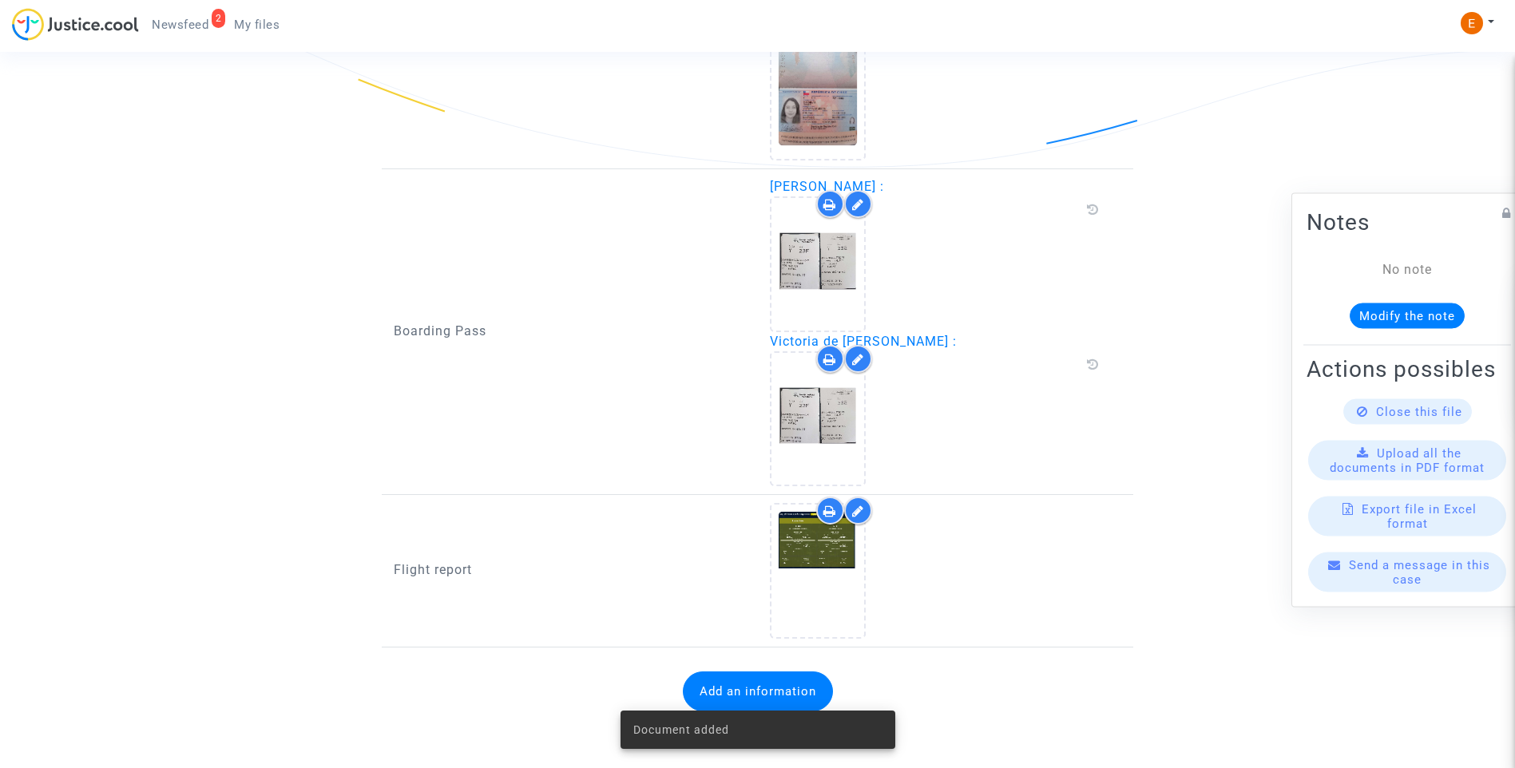
click at [192, 27] on span "Newsfeed" at bounding box center [180, 25] width 57 height 14
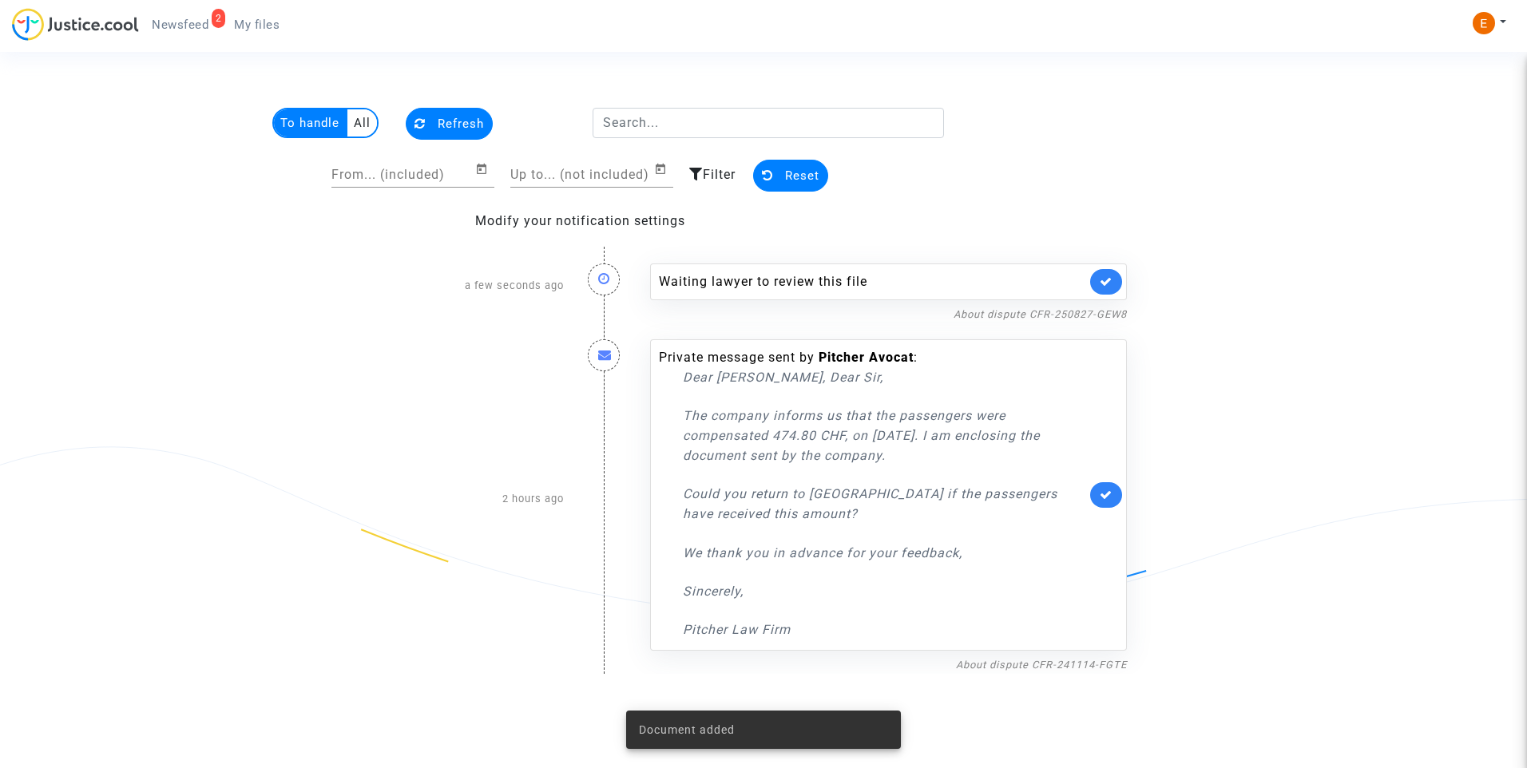
drag, startPoint x: 1097, startPoint y: 280, endPoint x: 1081, endPoint y: 221, distance: 60.7
click at [1099, 280] on link at bounding box center [1106, 282] width 32 height 26
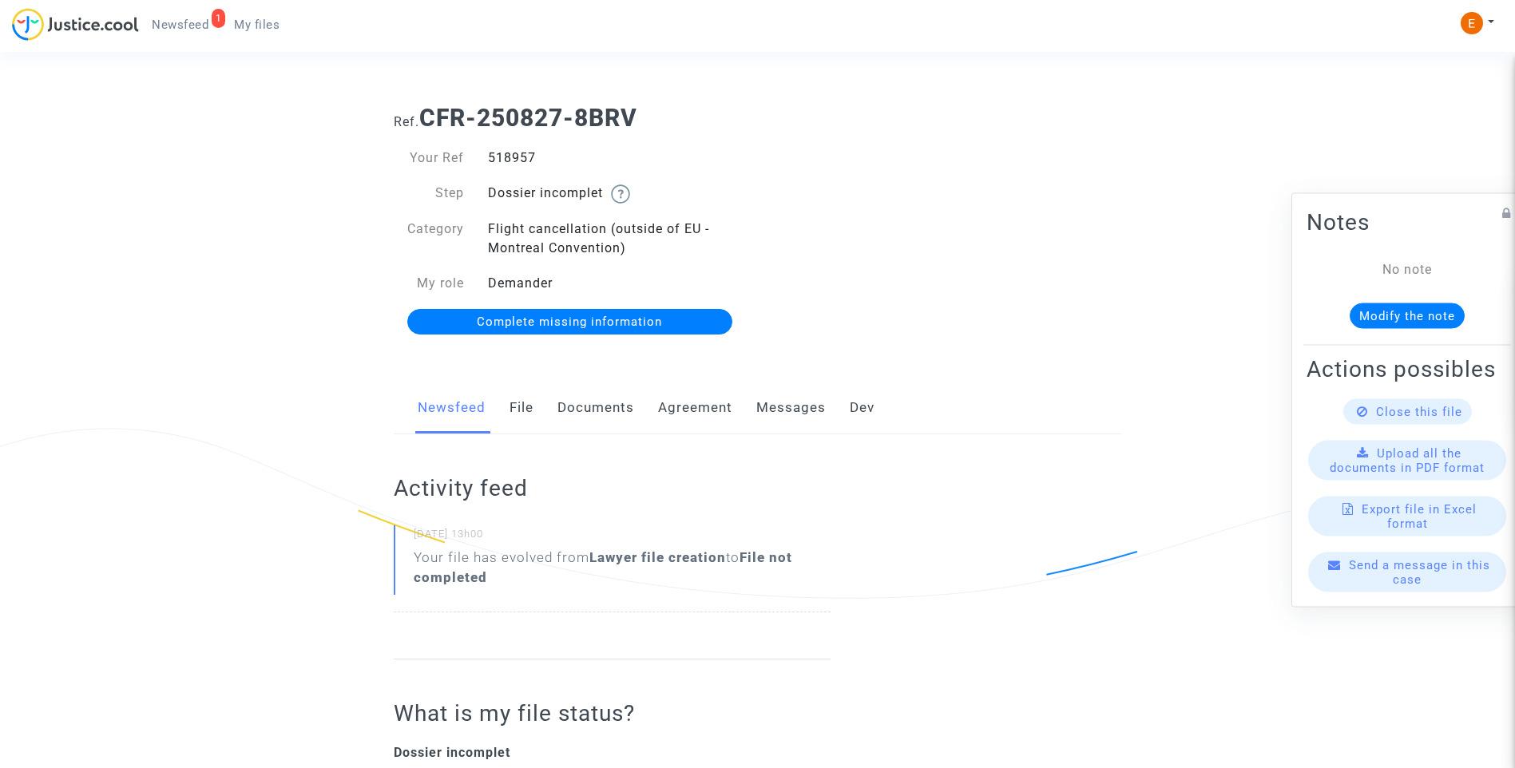
drag, startPoint x: 585, startPoint y: 403, endPoint x: 598, endPoint y: 406, distance: 13.2
click at [585, 403] on link "Documents" at bounding box center [595, 408] width 77 height 53
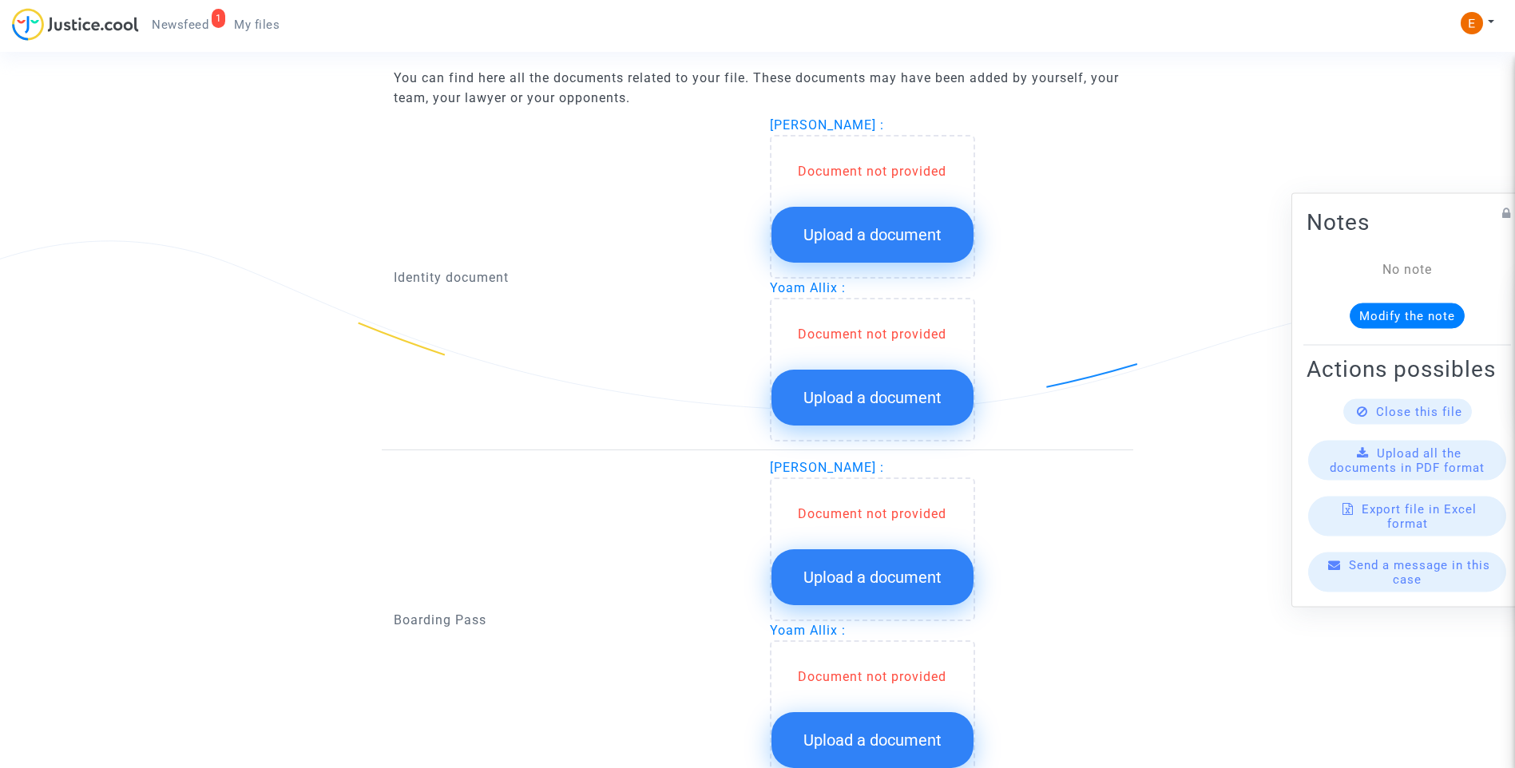
scroll to position [1038, 0]
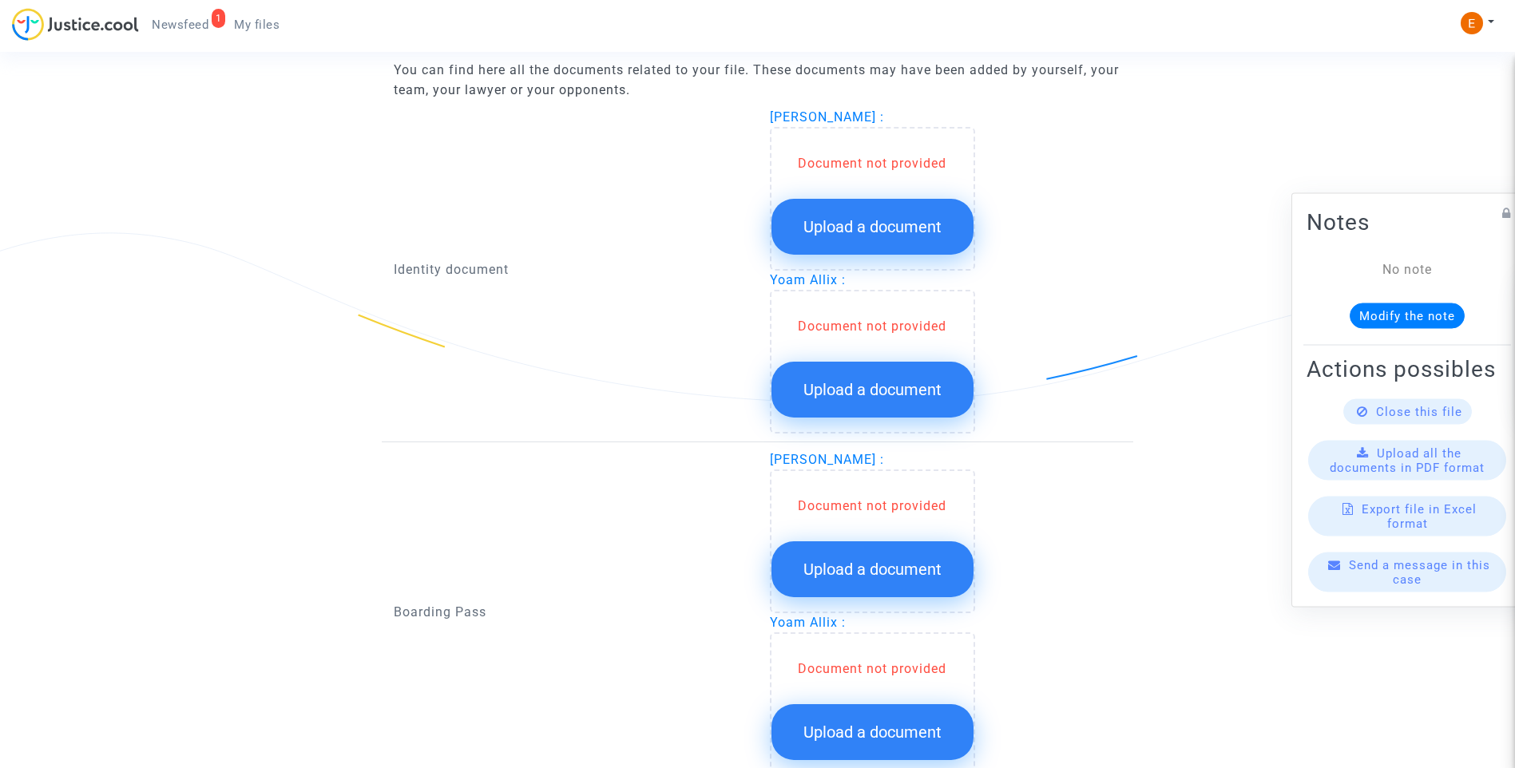
click at [946, 220] on button "Upload a document" at bounding box center [872, 227] width 202 height 56
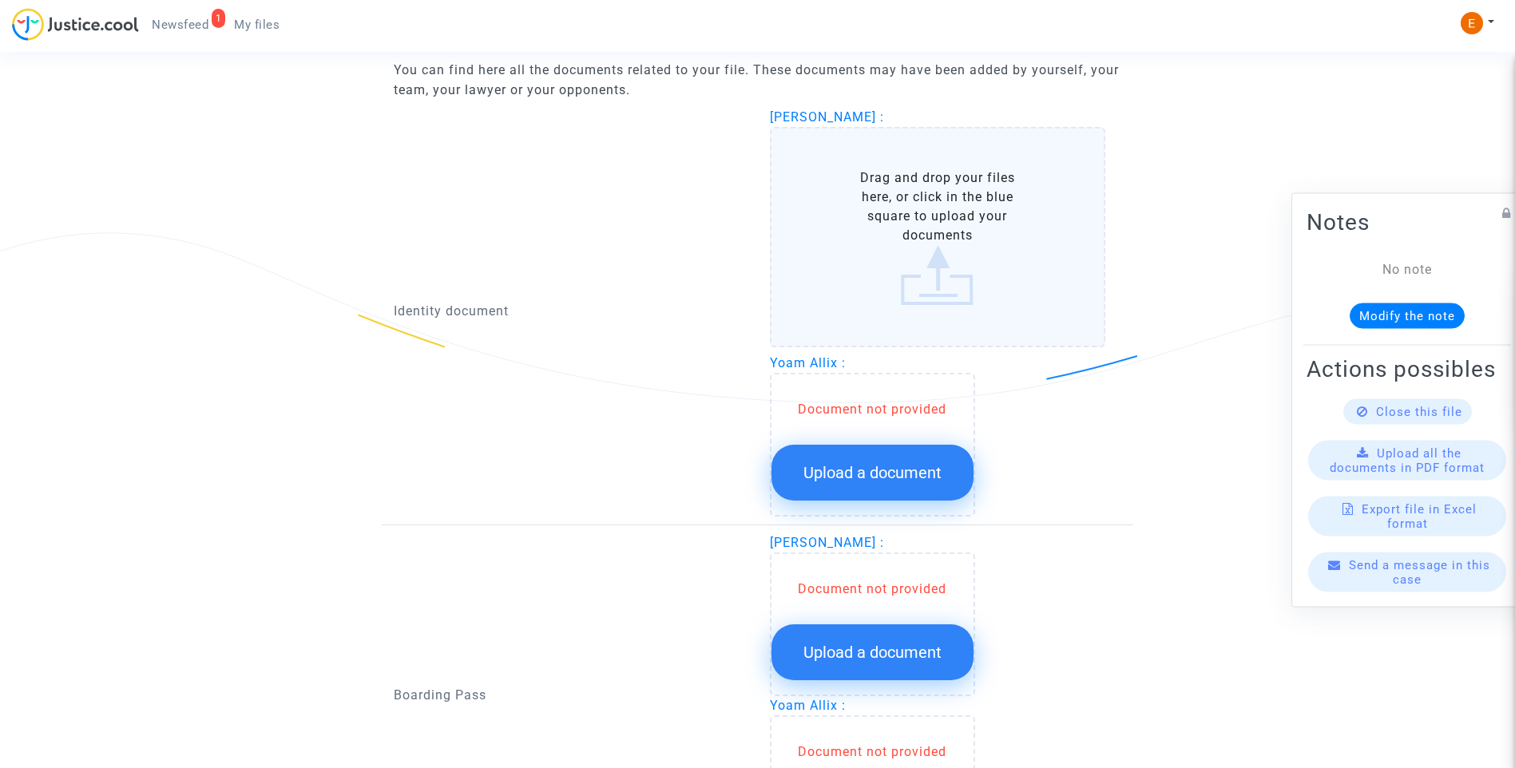
click at [927, 479] on span "Upload a document" at bounding box center [872, 472] width 138 height 19
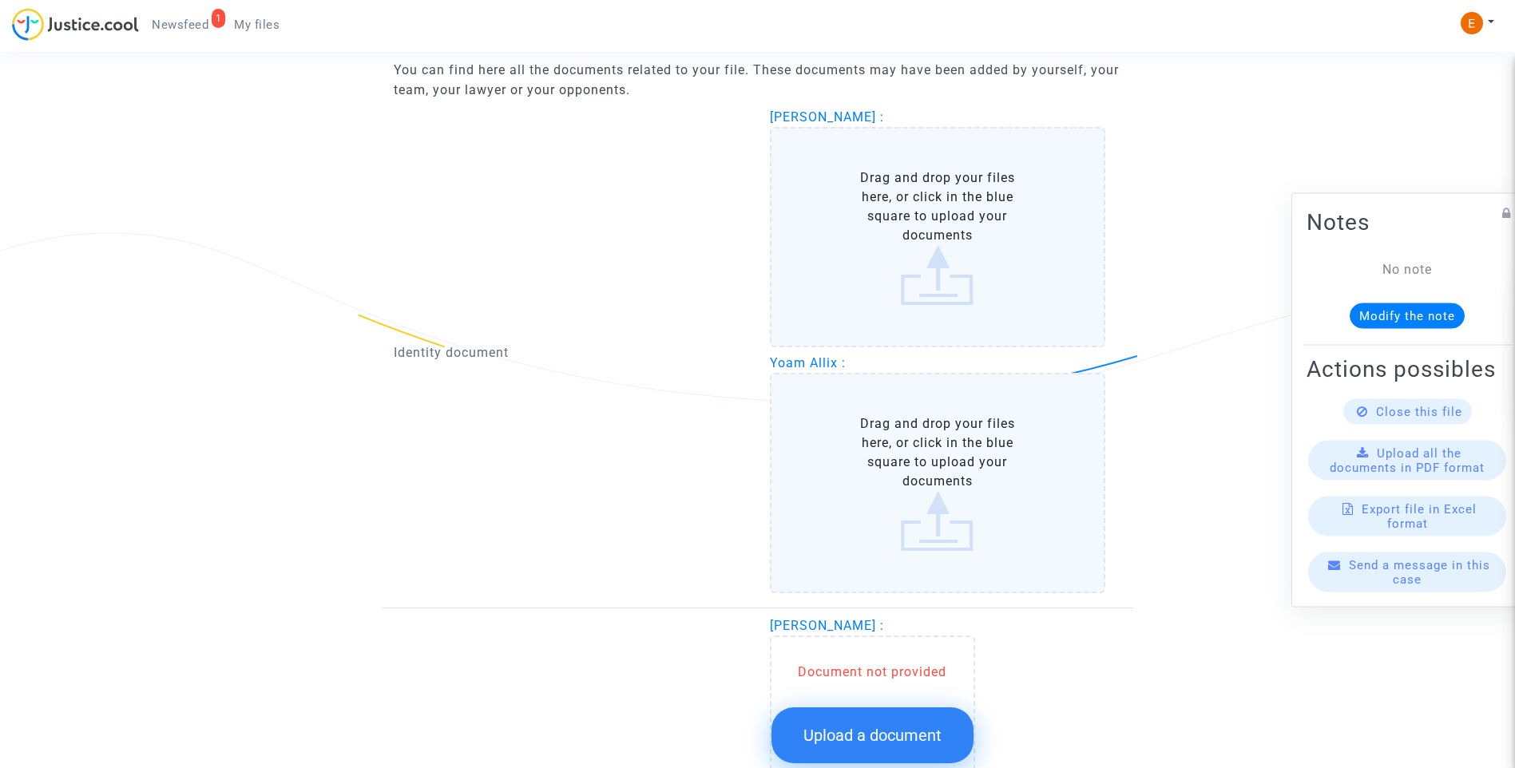
click at [930, 254] on label "Drag and drop your files here, or click in the blue square to upload your docum…" at bounding box center [938, 237] width 336 height 220
click at [0, 0] on input "Drag and drop your files here, or click in the blue square to upload your docum…" at bounding box center [0, 0] width 0 height 0
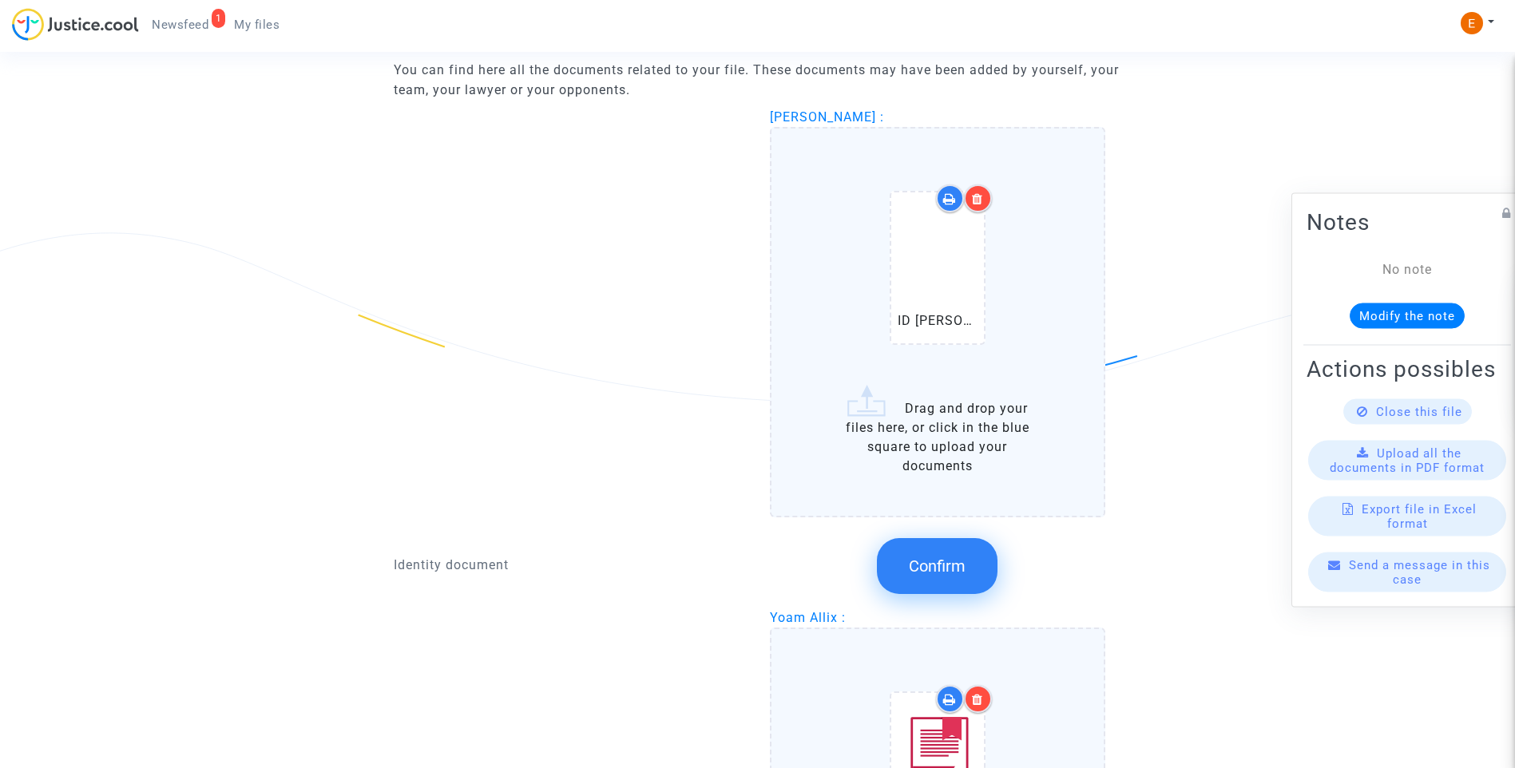
click at [962, 583] on button "Confirm" at bounding box center [937, 566] width 121 height 56
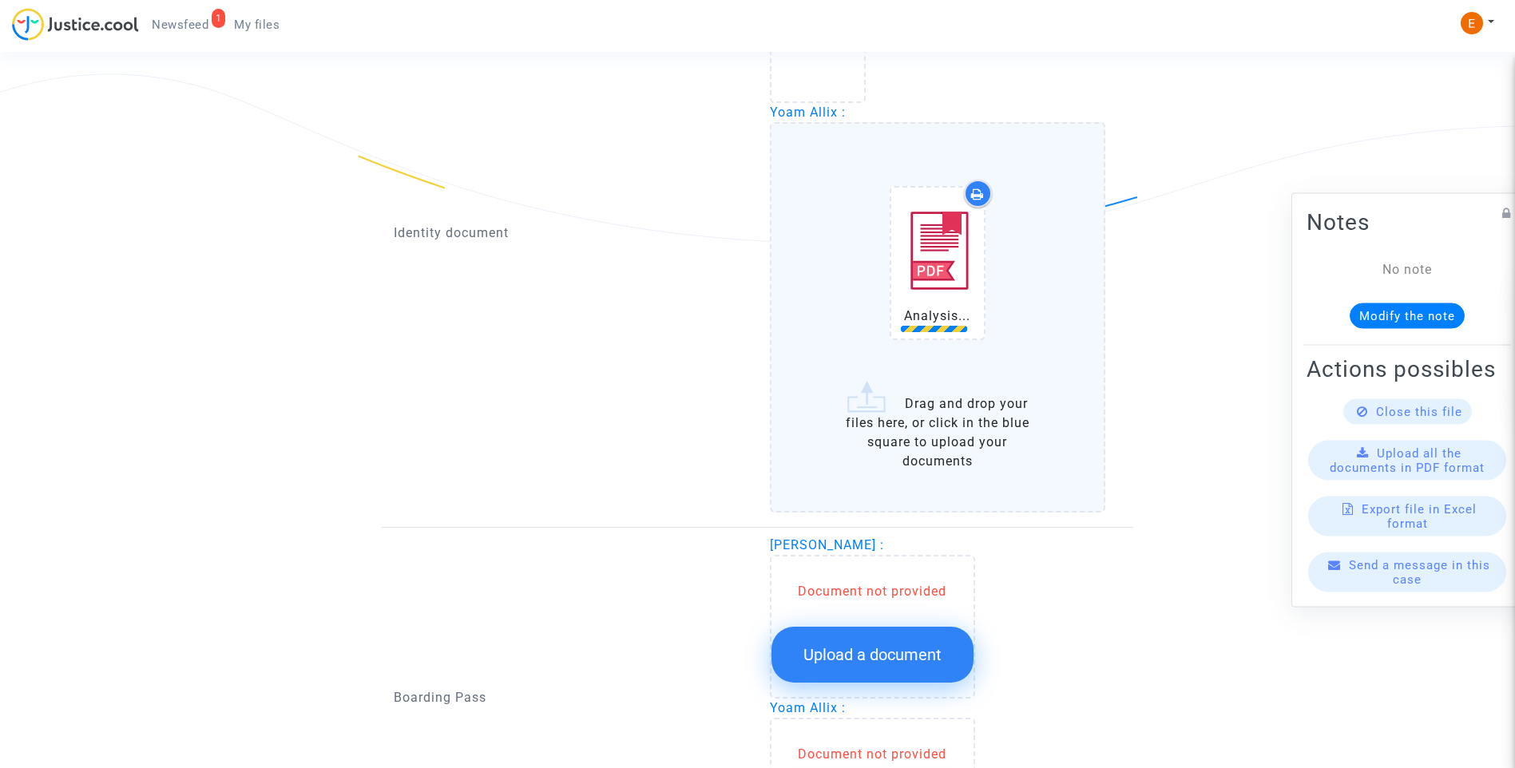
scroll to position [1198, 0]
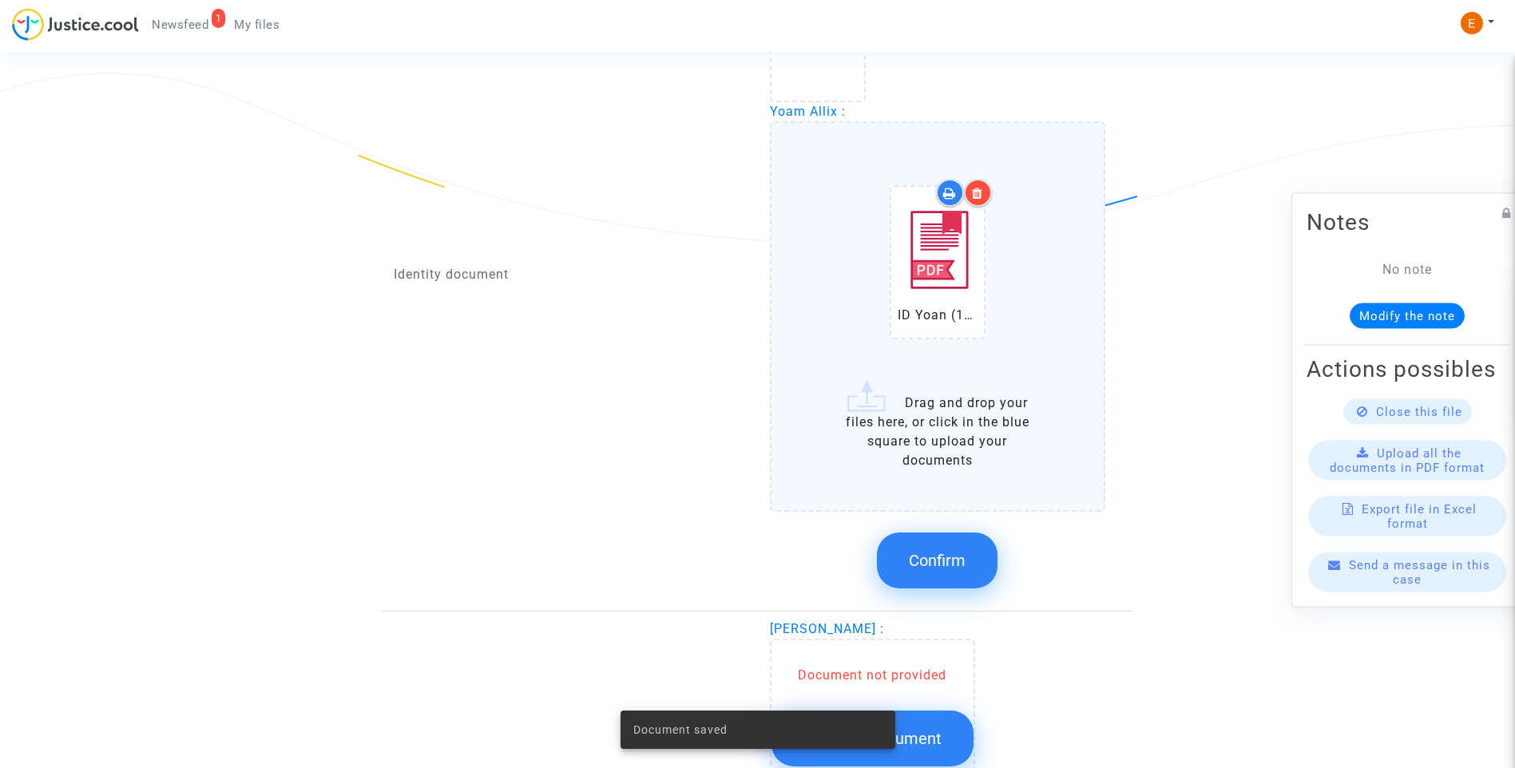
click at [952, 563] on span "Confirm" at bounding box center [937, 560] width 57 height 19
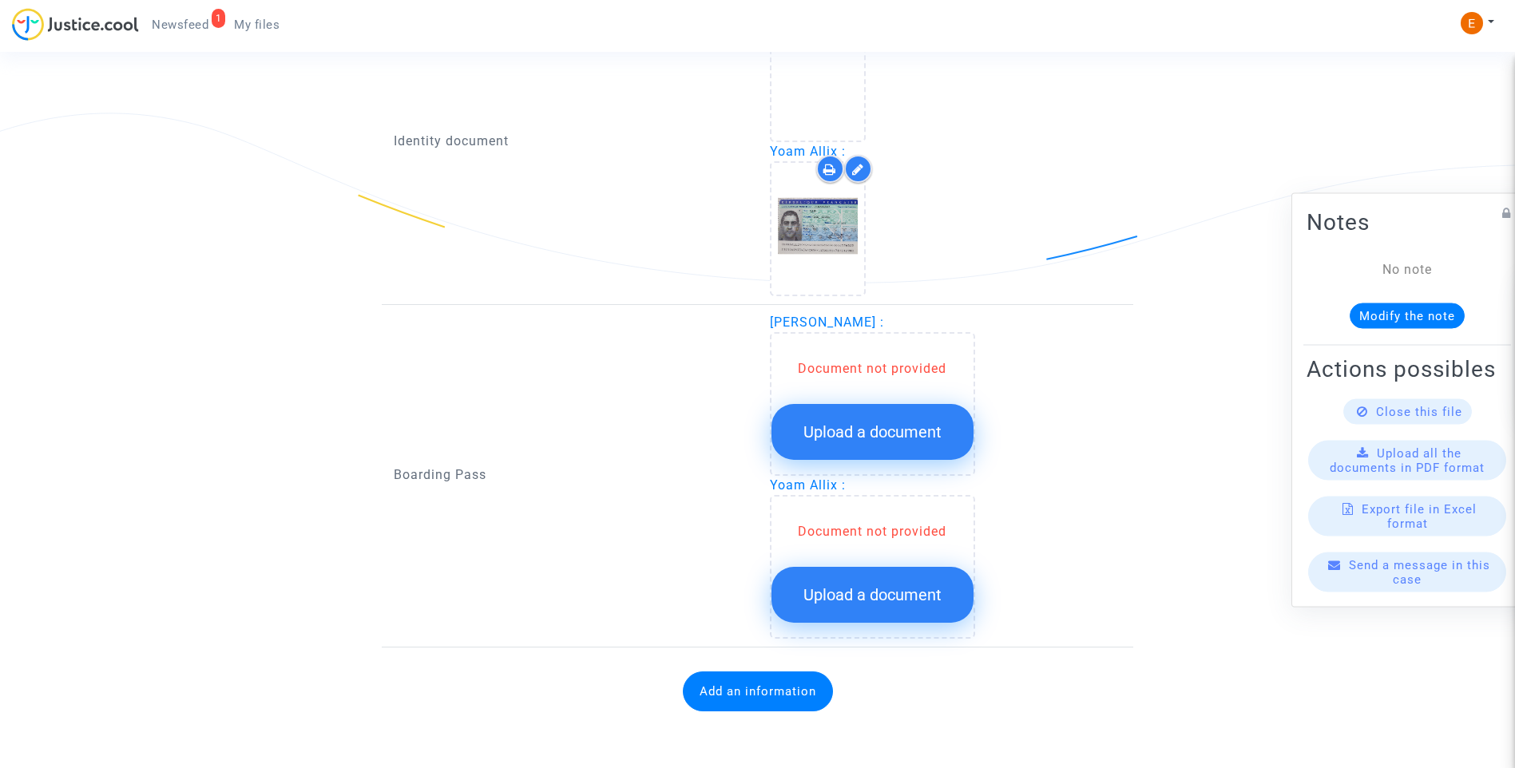
scroll to position [1158, 0]
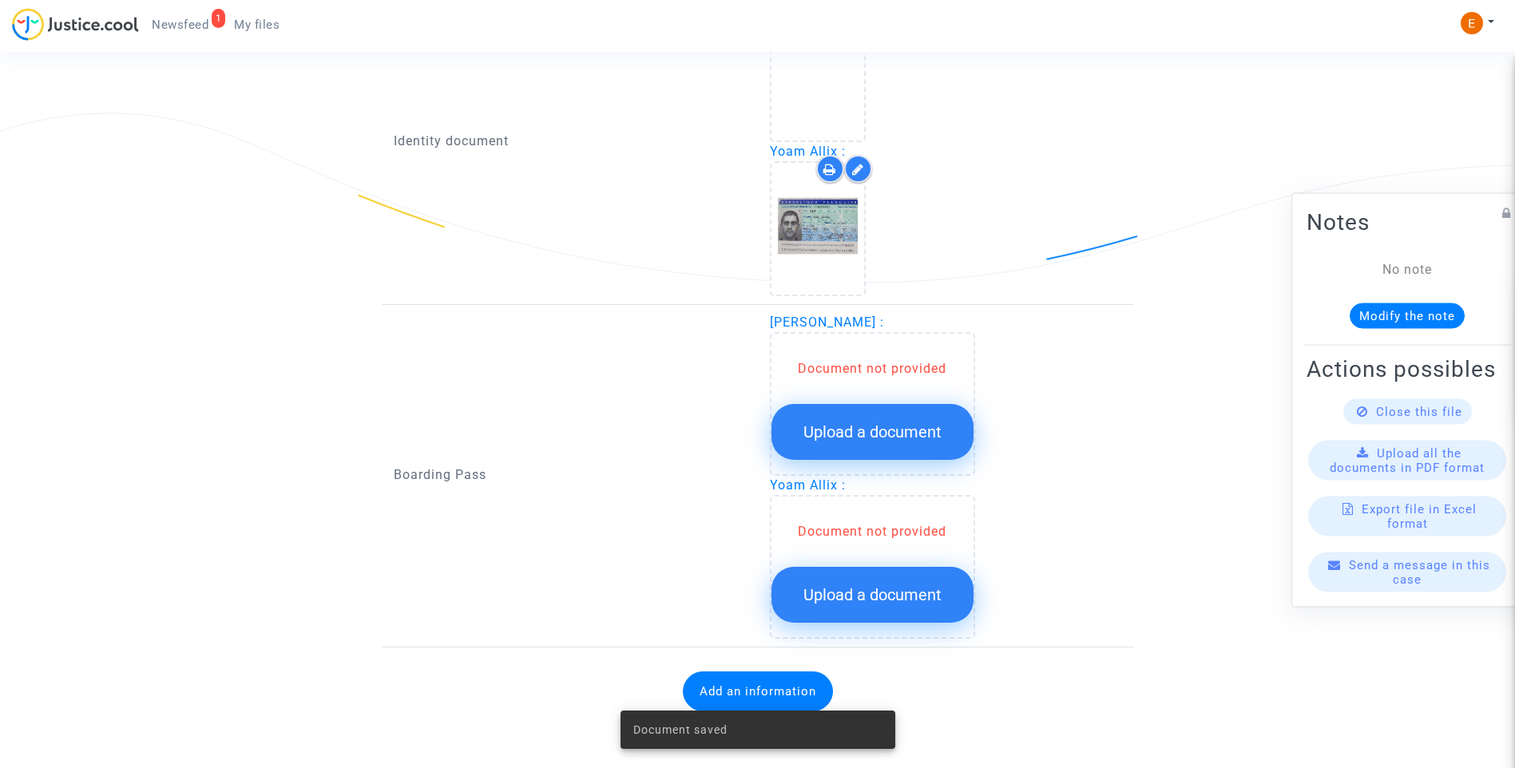
click at [890, 439] on span "Upload a document" at bounding box center [872, 431] width 138 height 19
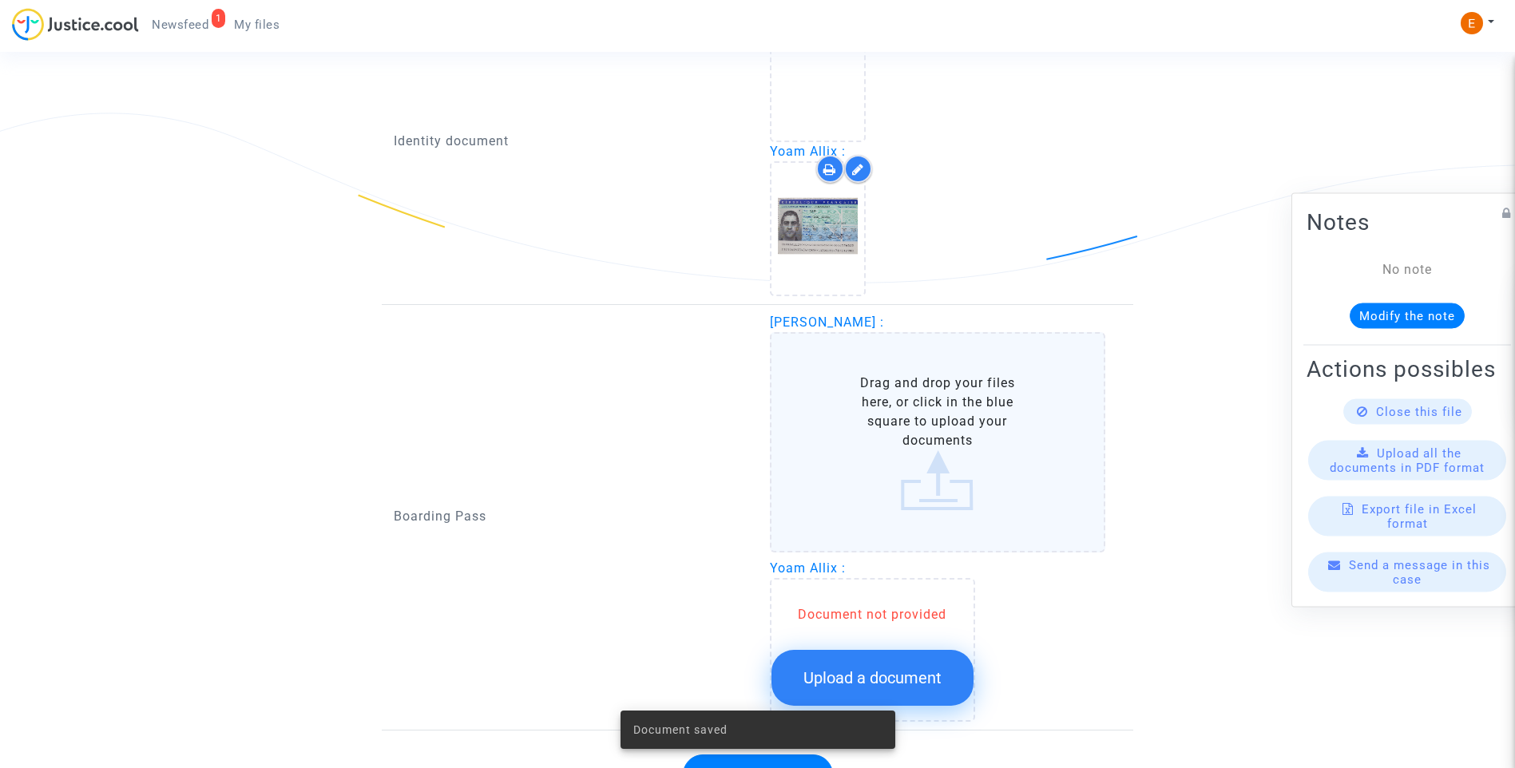
click at [942, 683] on button "Upload a document" at bounding box center [872, 678] width 202 height 56
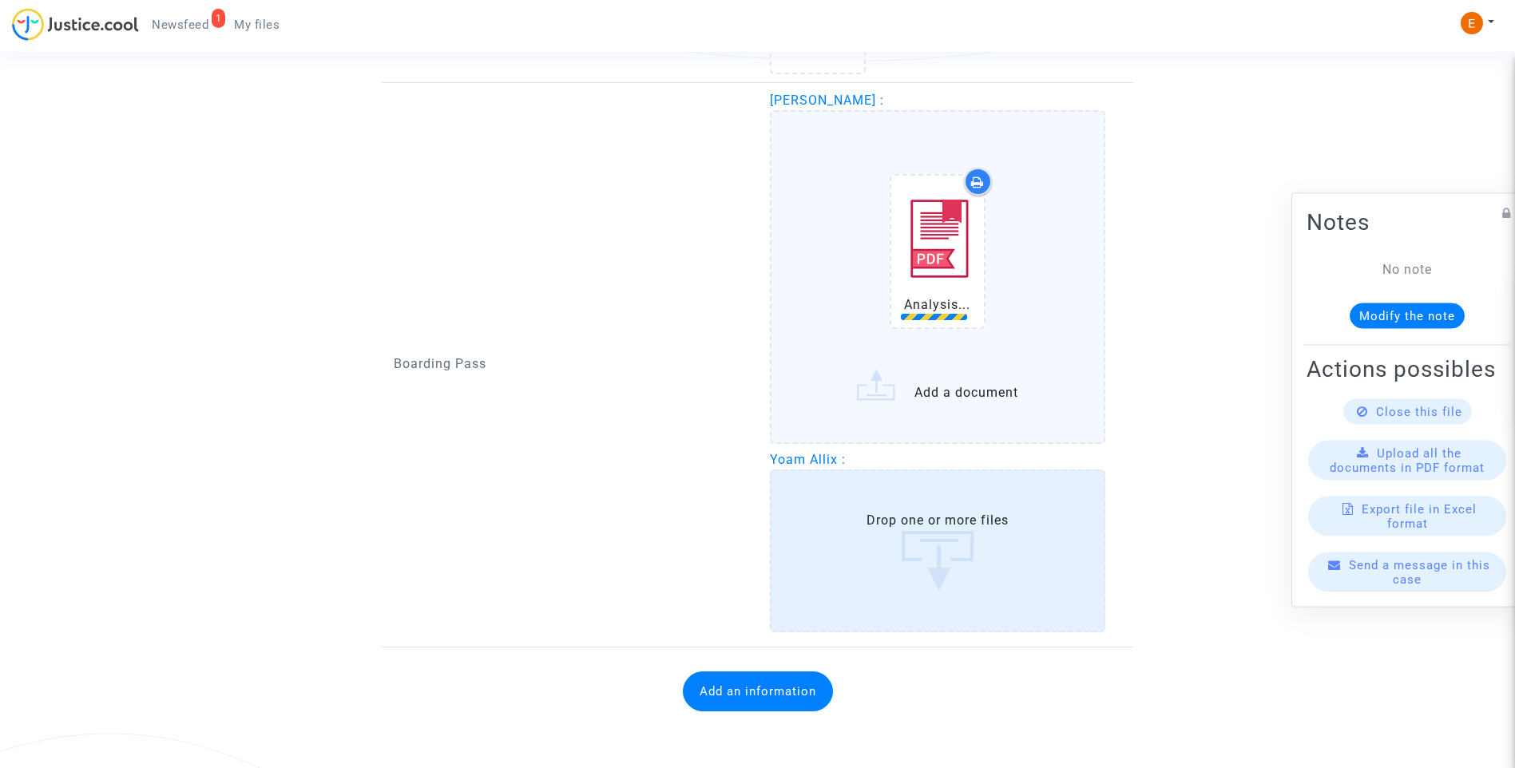
scroll to position [1398, 0]
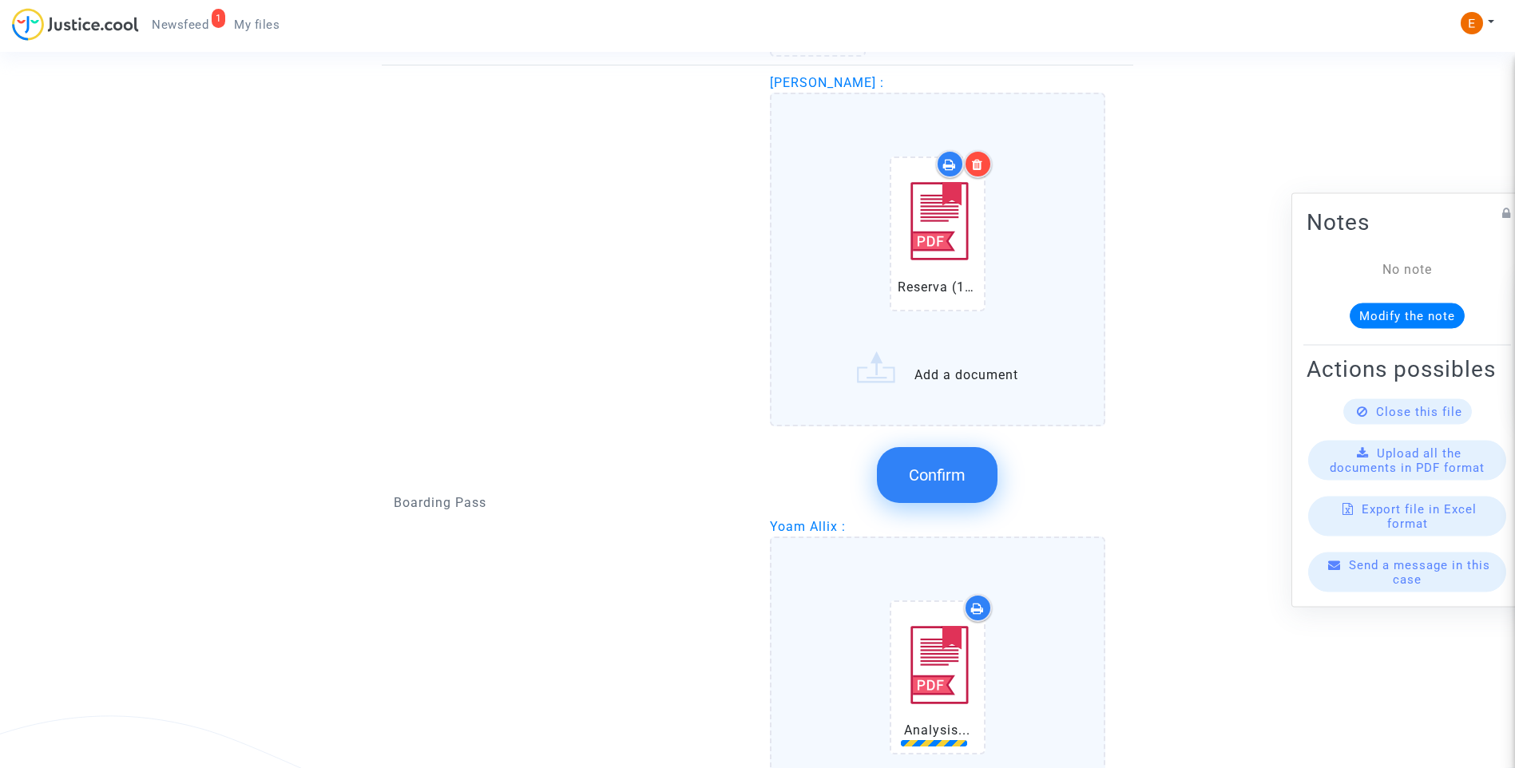
click at [979, 472] on button "Confirm" at bounding box center [937, 475] width 121 height 56
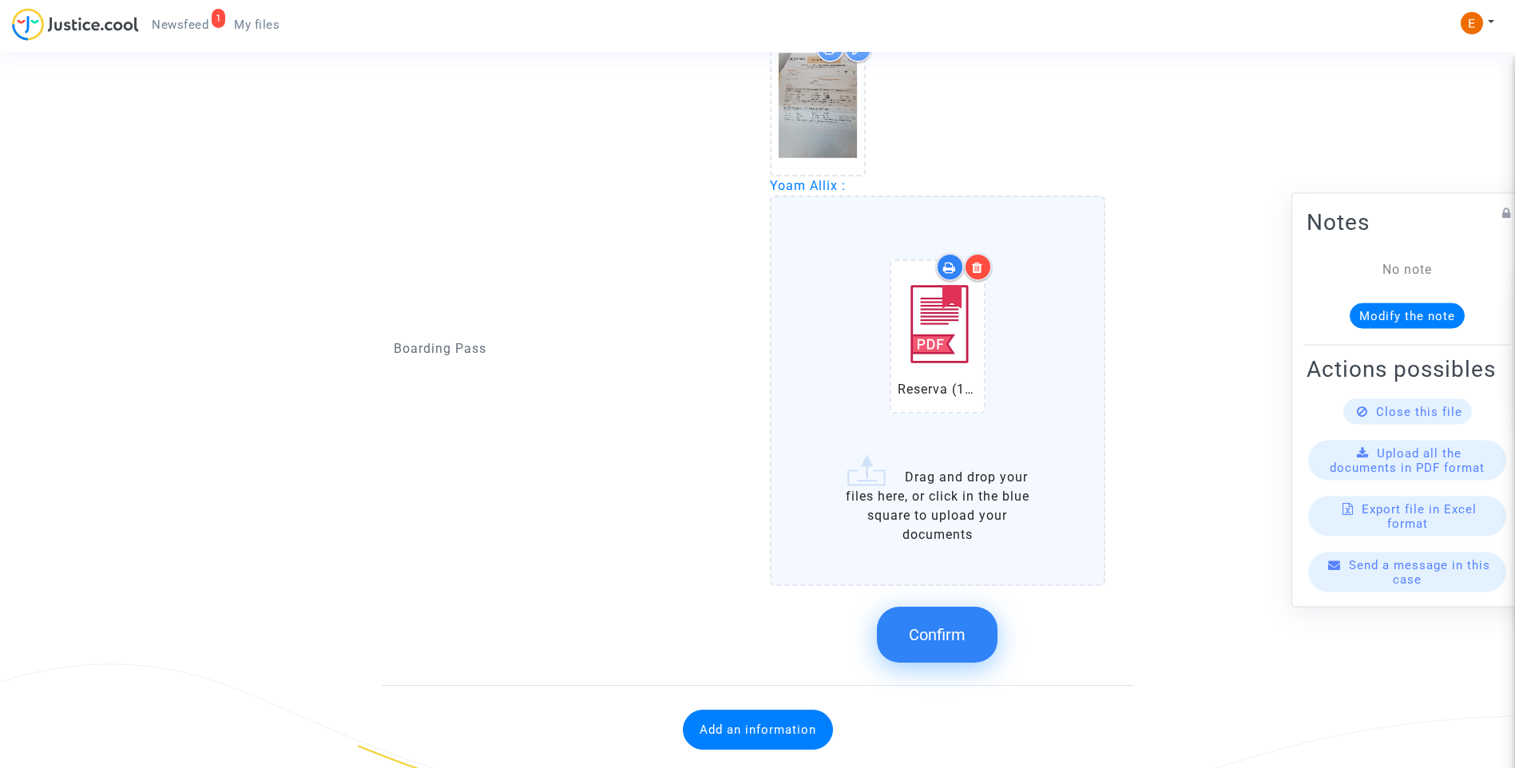
scroll to position [1477, 0]
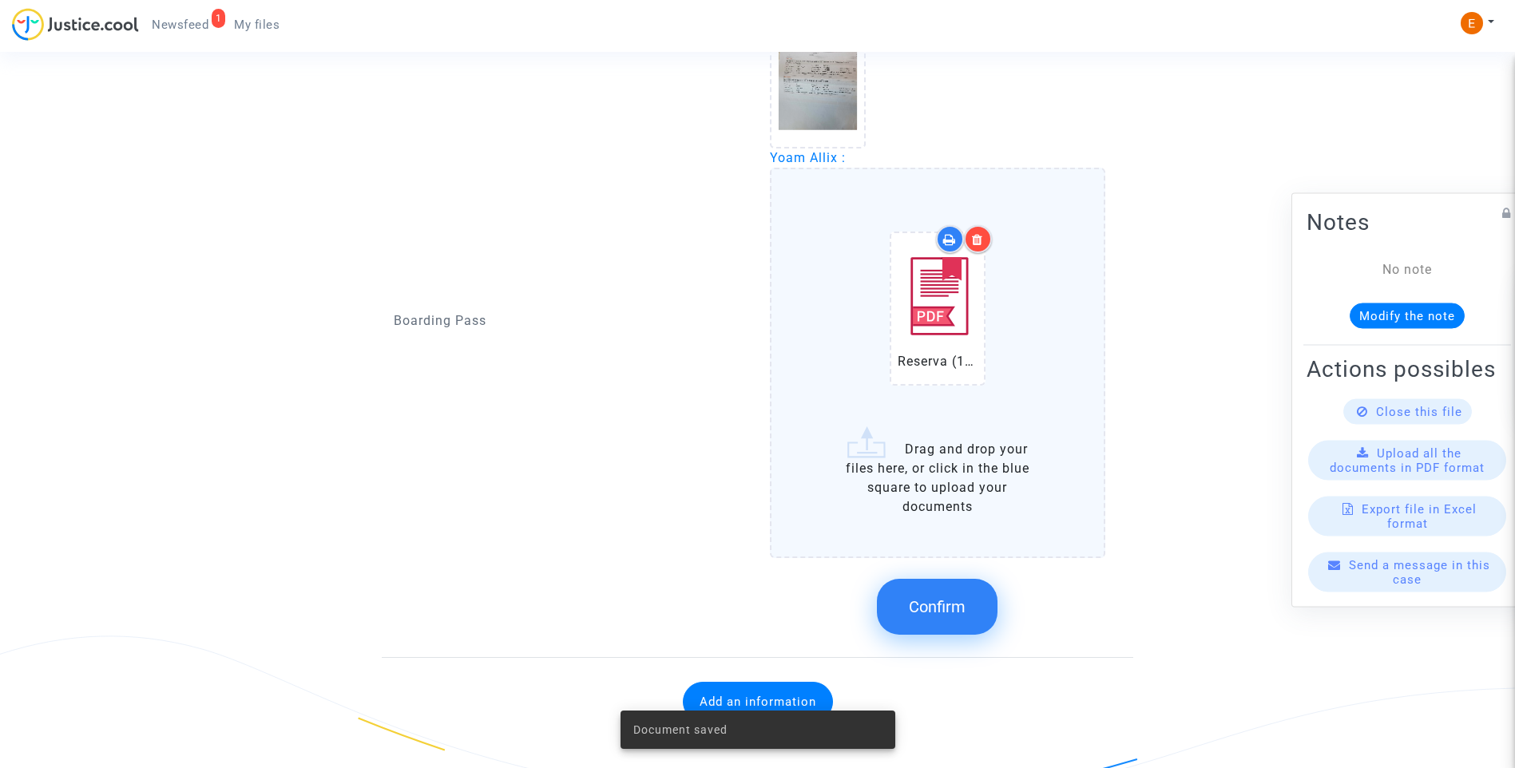
click at [946, 625] on button "Confirm" at bounding box center [937, 607] width 121 height 56
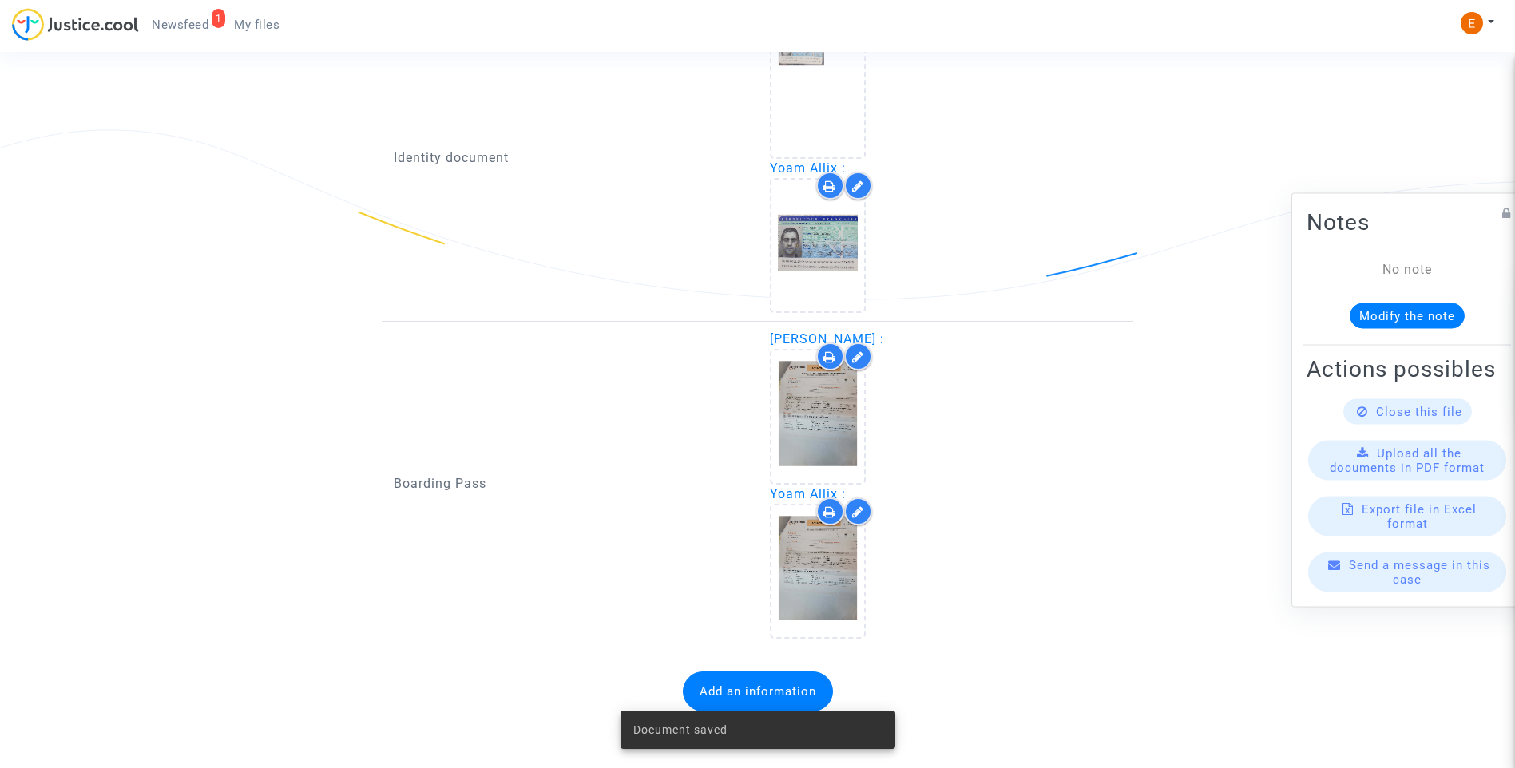
scroll to position [1141, 0]
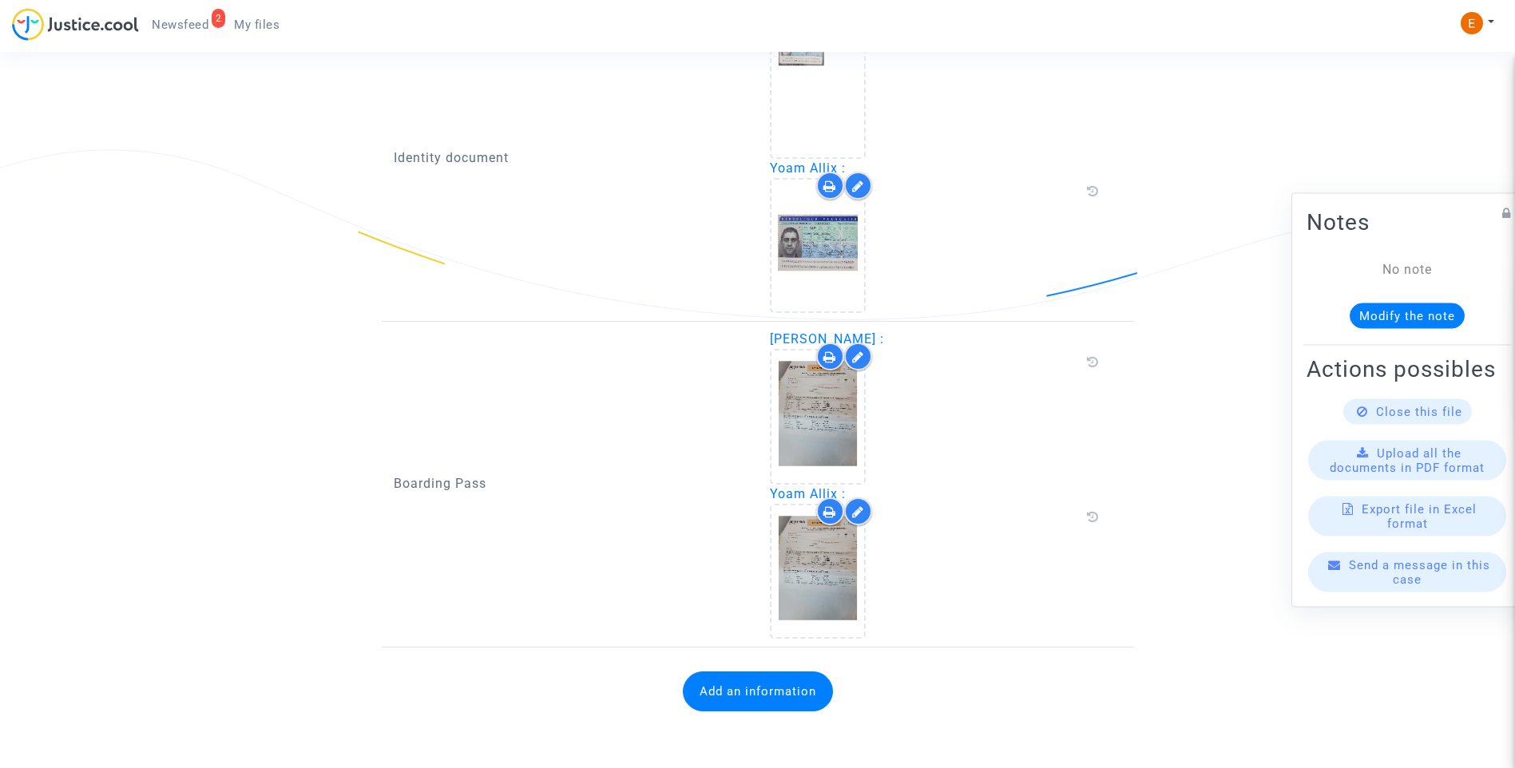
click at [798, 697] on button "Add an information" at bounding box center [758, 692] width 150 height 40
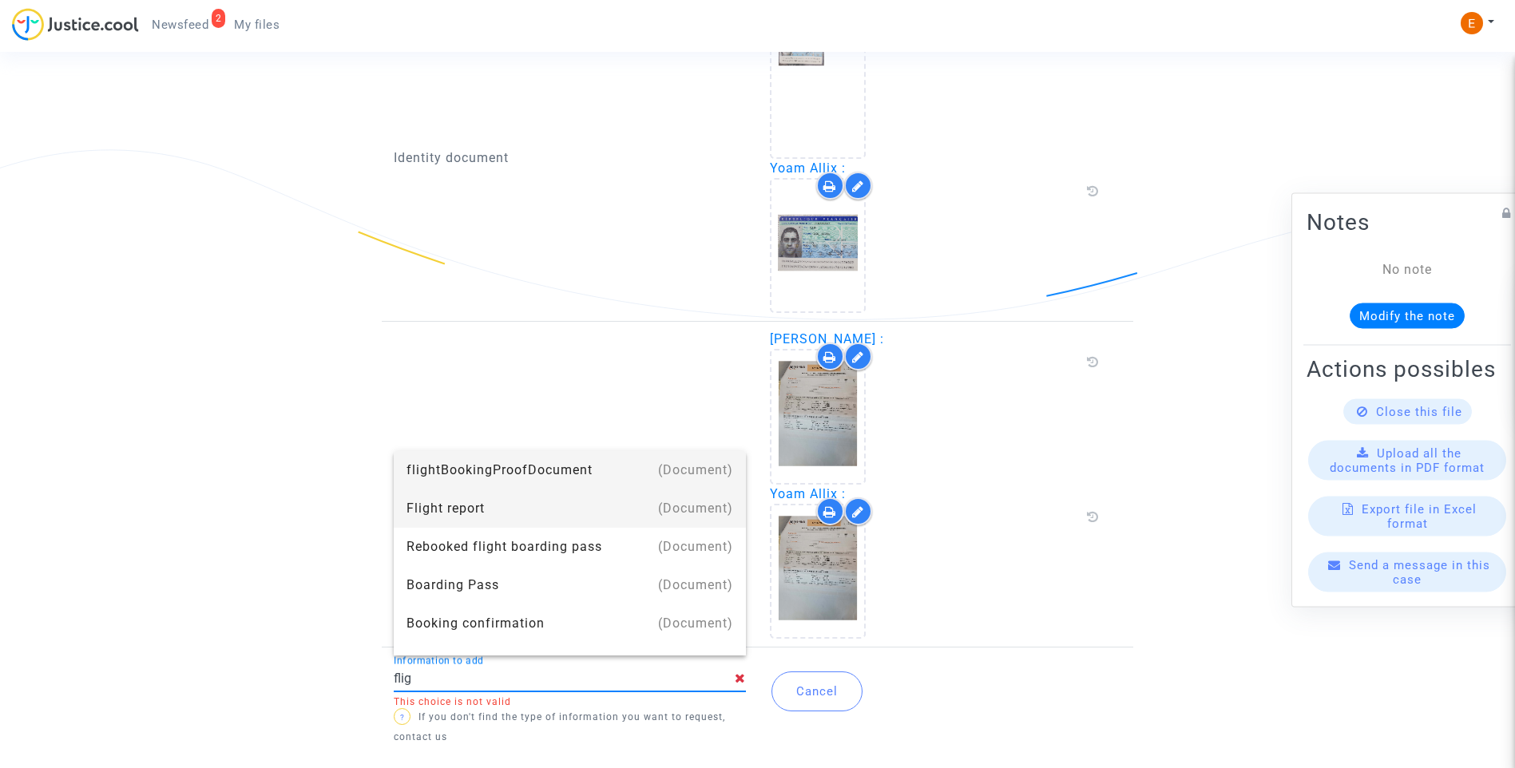
click at [441, 506] on div "Flight report" at bounding box center [569, 509] width 327 height 38
type input "Flight report"
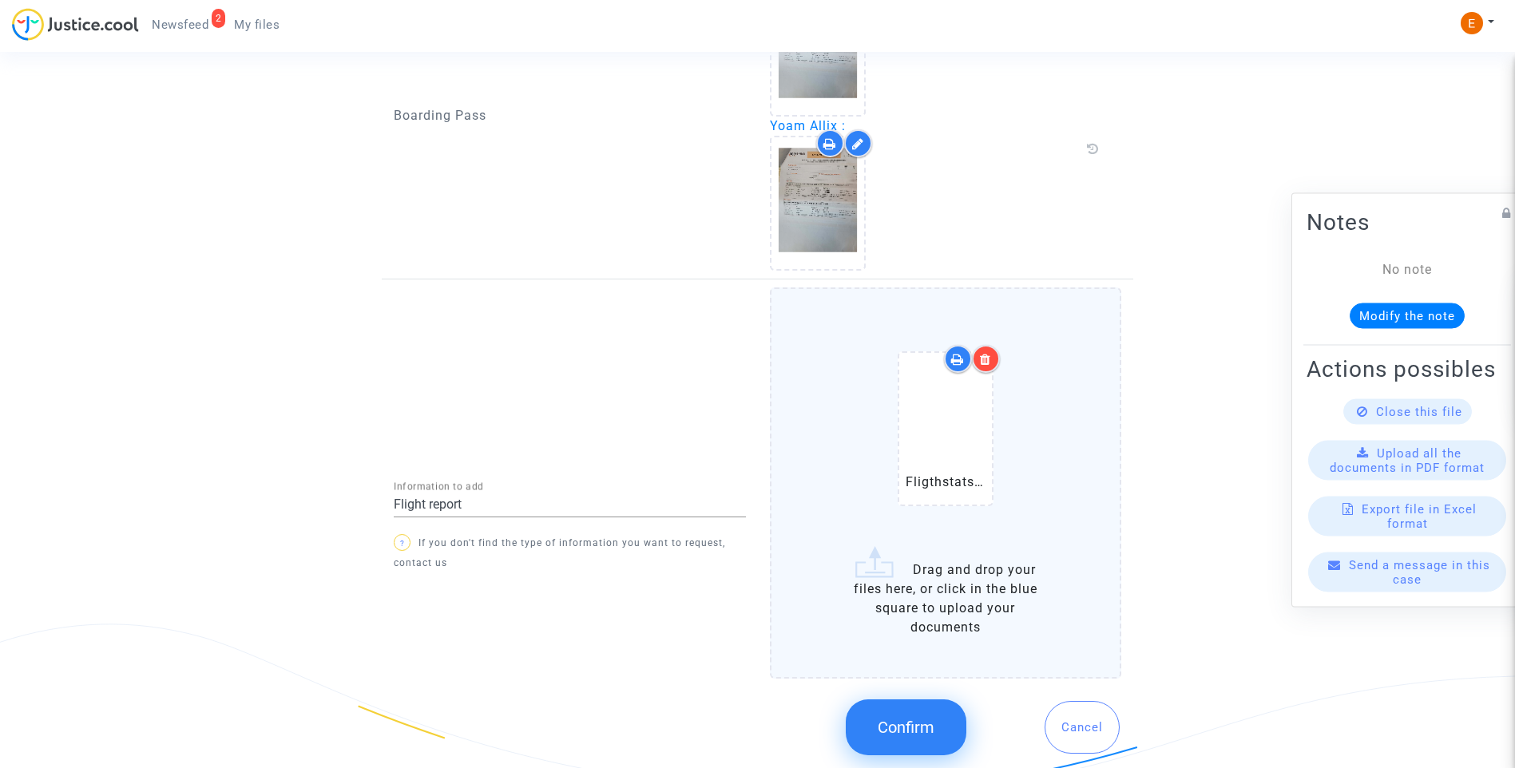
scroll to position [1497, 0]
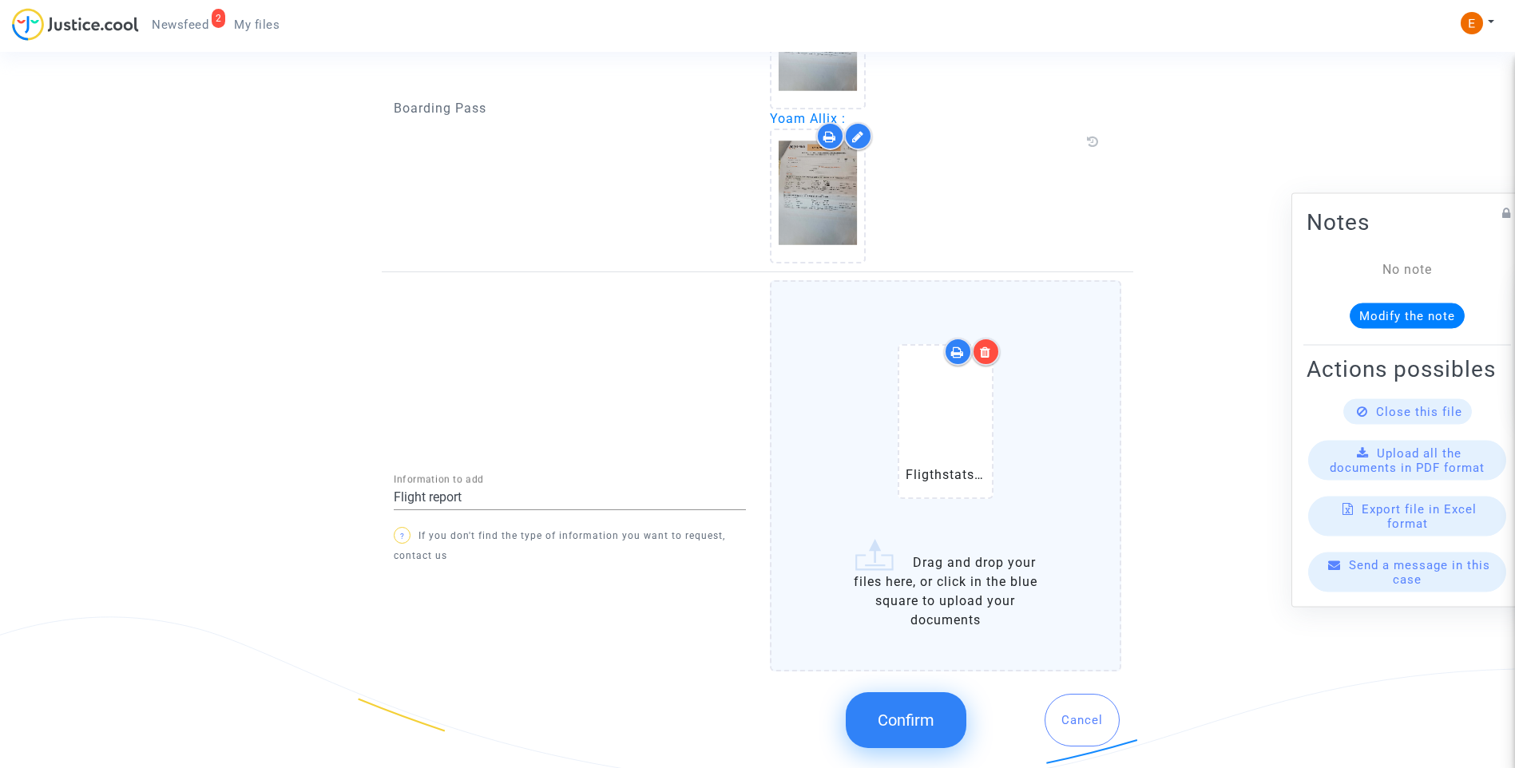
click at [930, 716] on span "Confirm" at bounding box center [906, 720] width 57 height 19
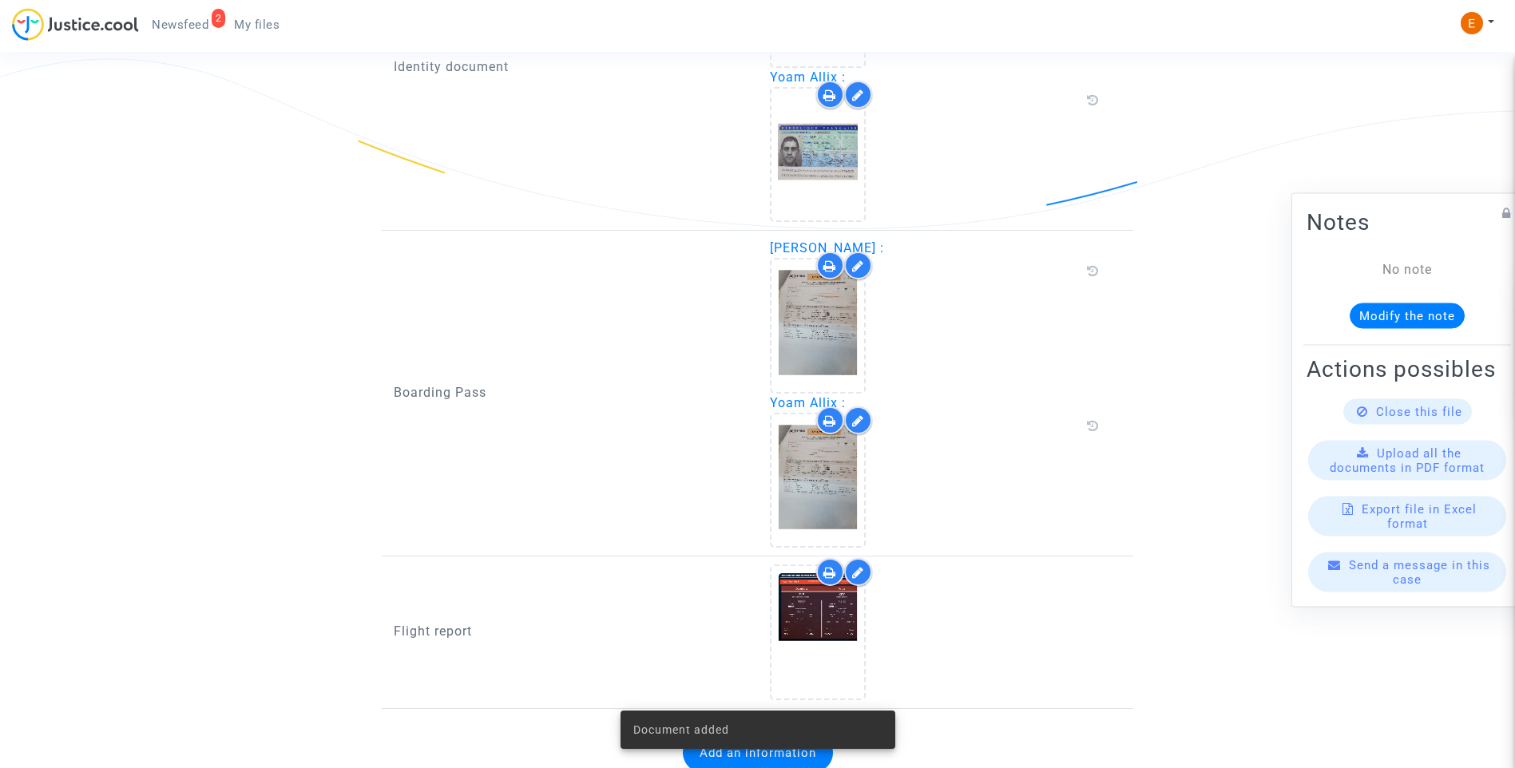
scroll to position [1274, 0]
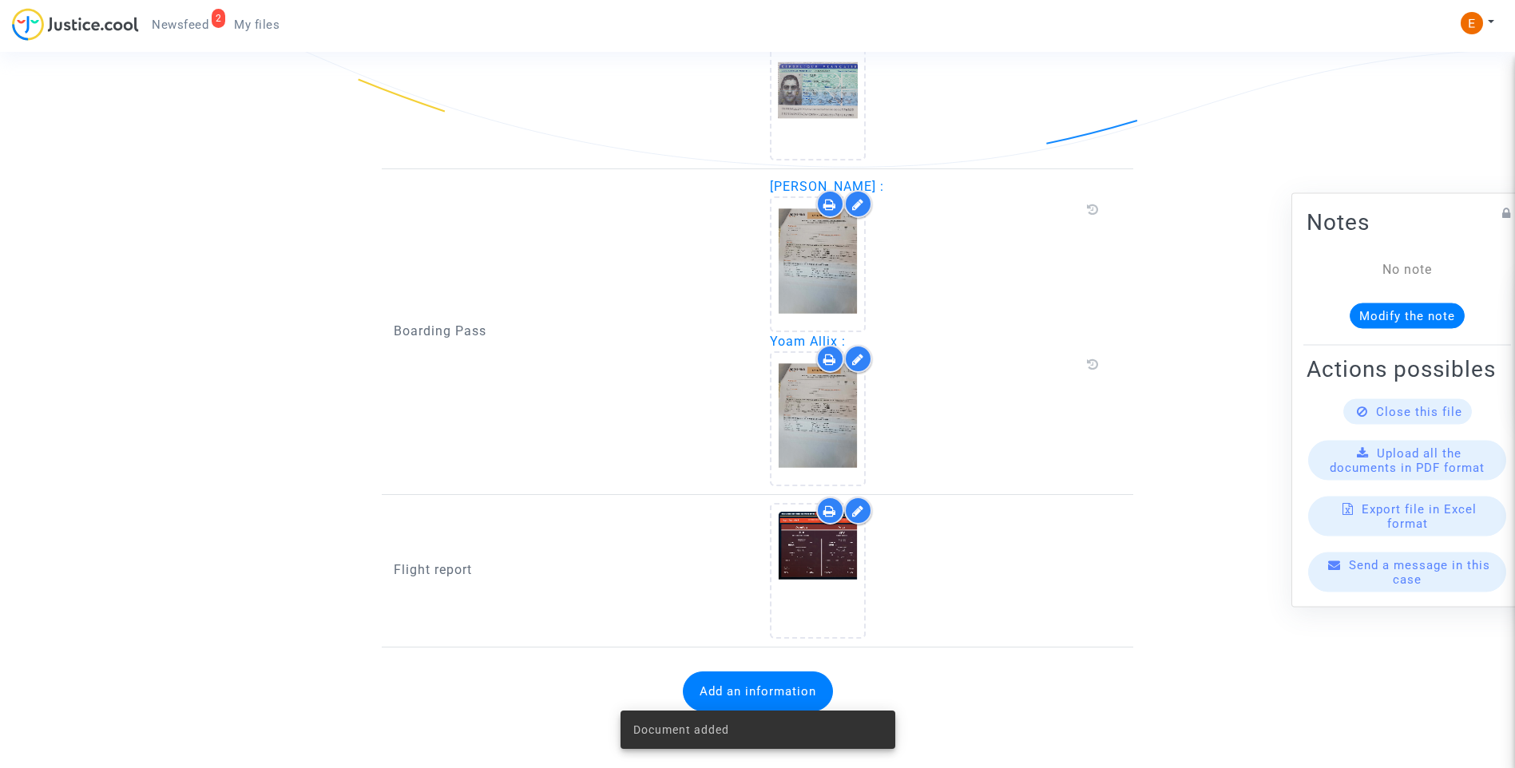
drag, startPoint x: 186, startPoint y: 24, endPoint x: 238, endPoint y: 46, distance: 56.2
click at [186, 24] on span "Newsfeed" at bounding box center [180, 25] width 57 height 14
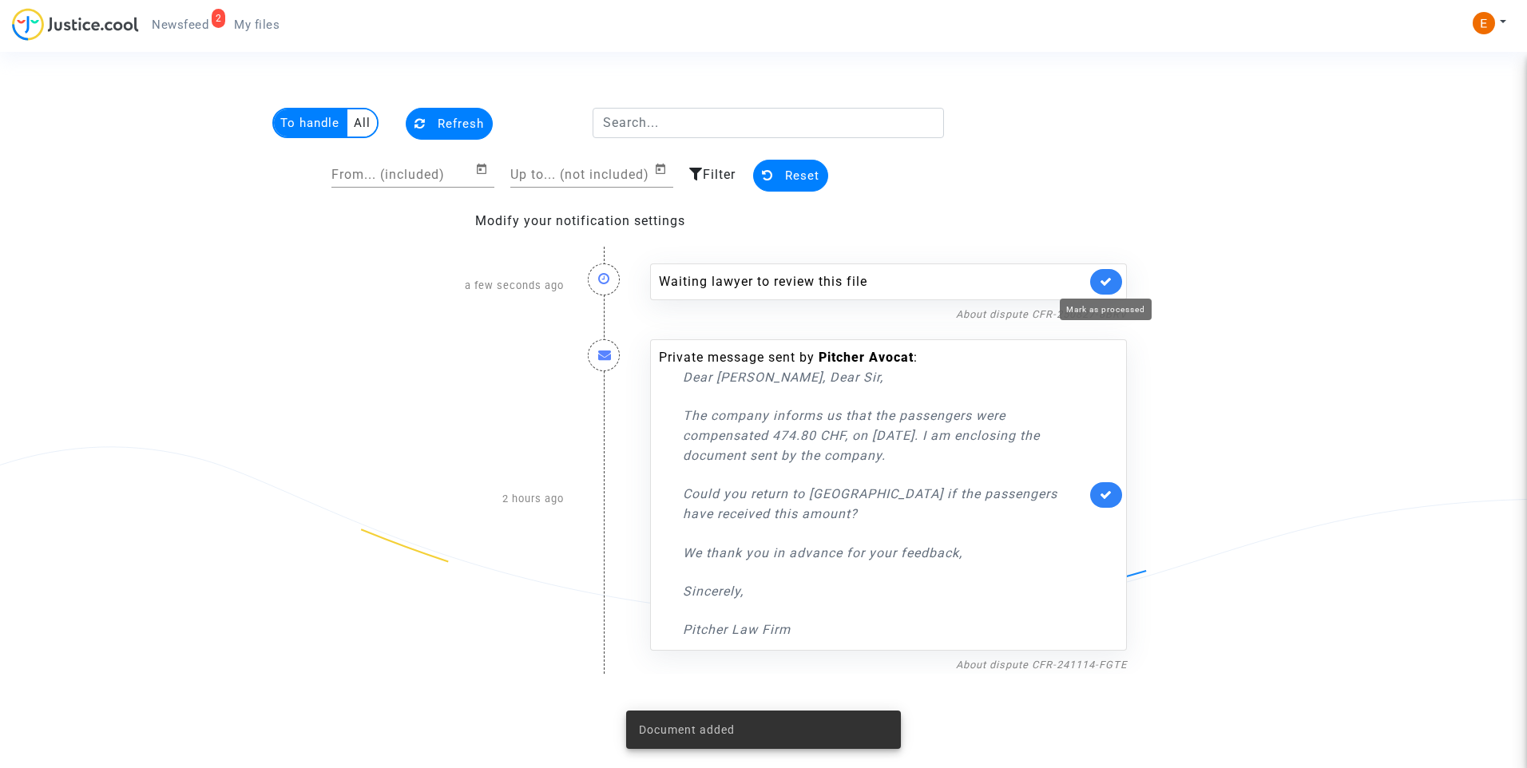
click at [1108, 280] on icon at bounding box center [1106, 282] width 13 height 12
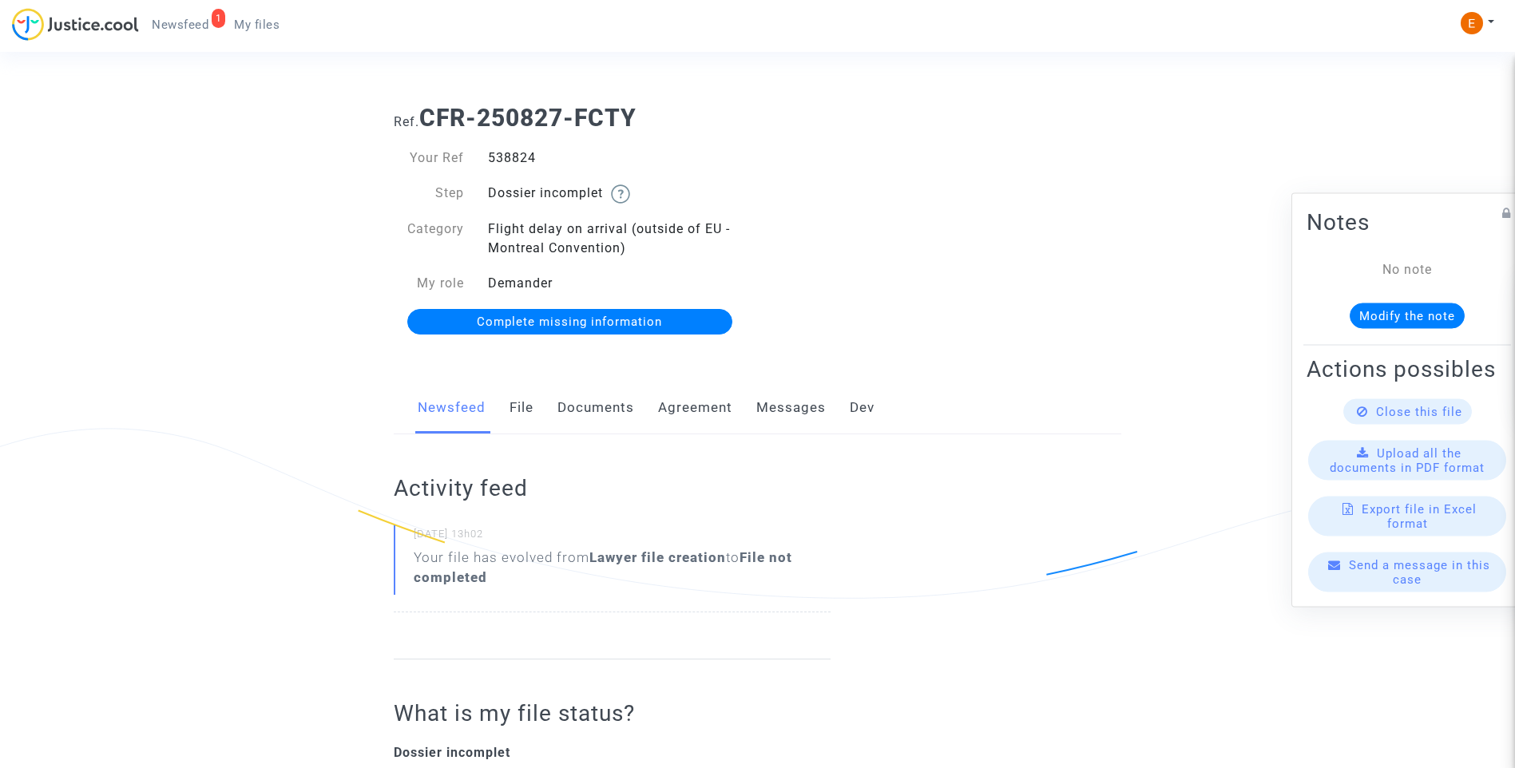
click at [585, 412] on link "Documents" at bounding box center [595, 408] width 77 height 53
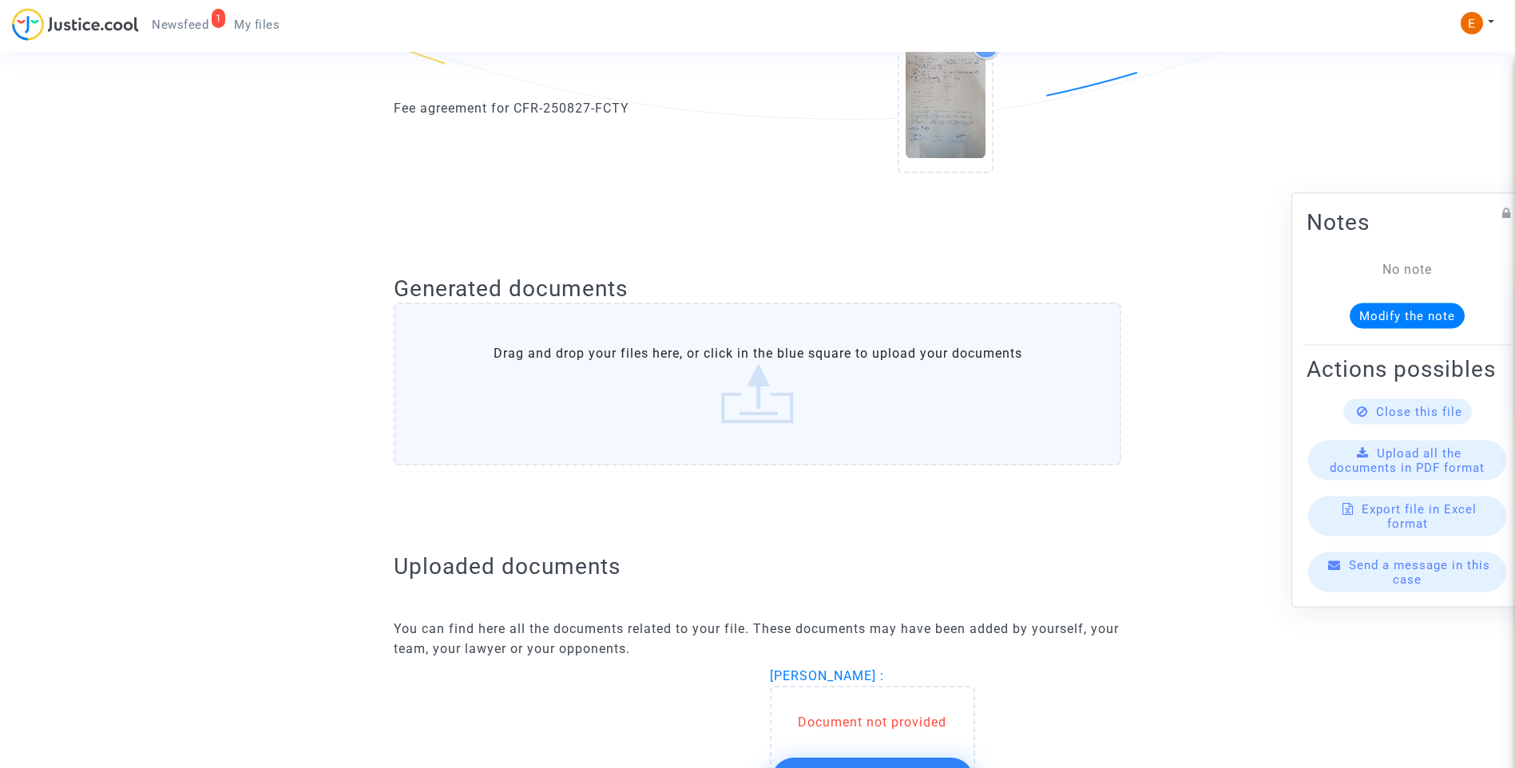
scroll to position [878, 0]
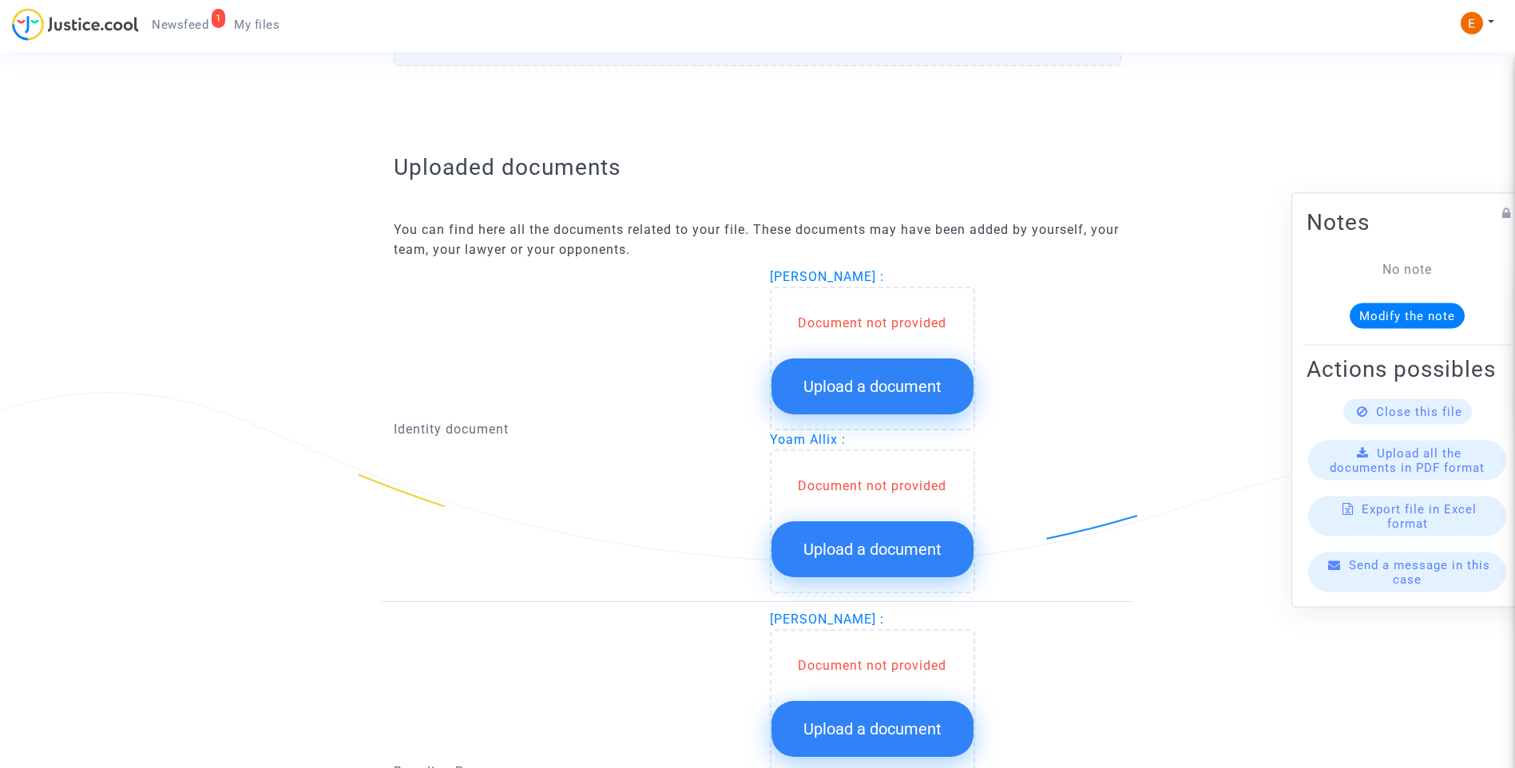
click at [929, 391] on span "Upload a document" at bounding box center [872, 386] width 138 height 19
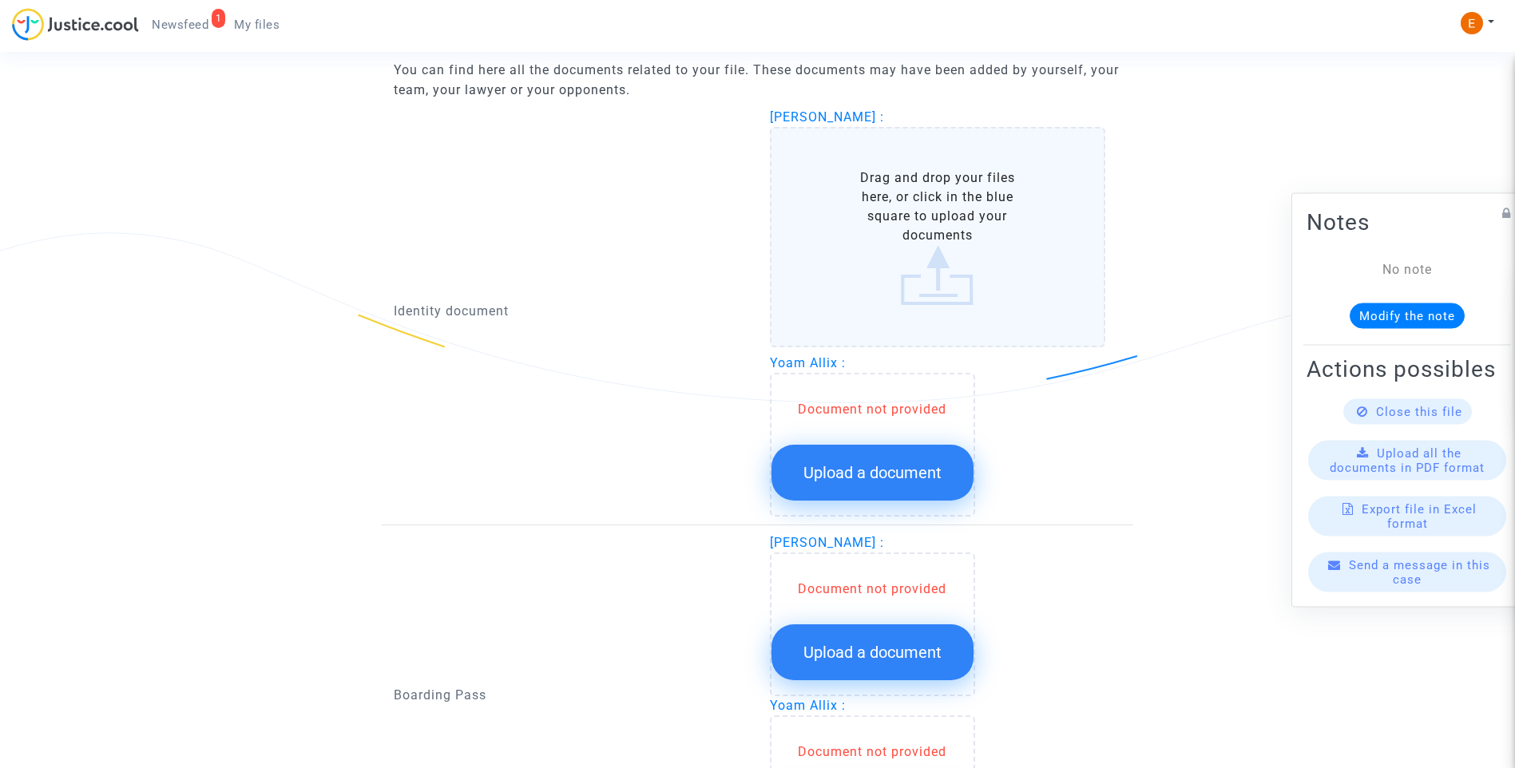
click at [902, 468] on span "Upload a document" at bounding box center [872, 472] width 138 height 19
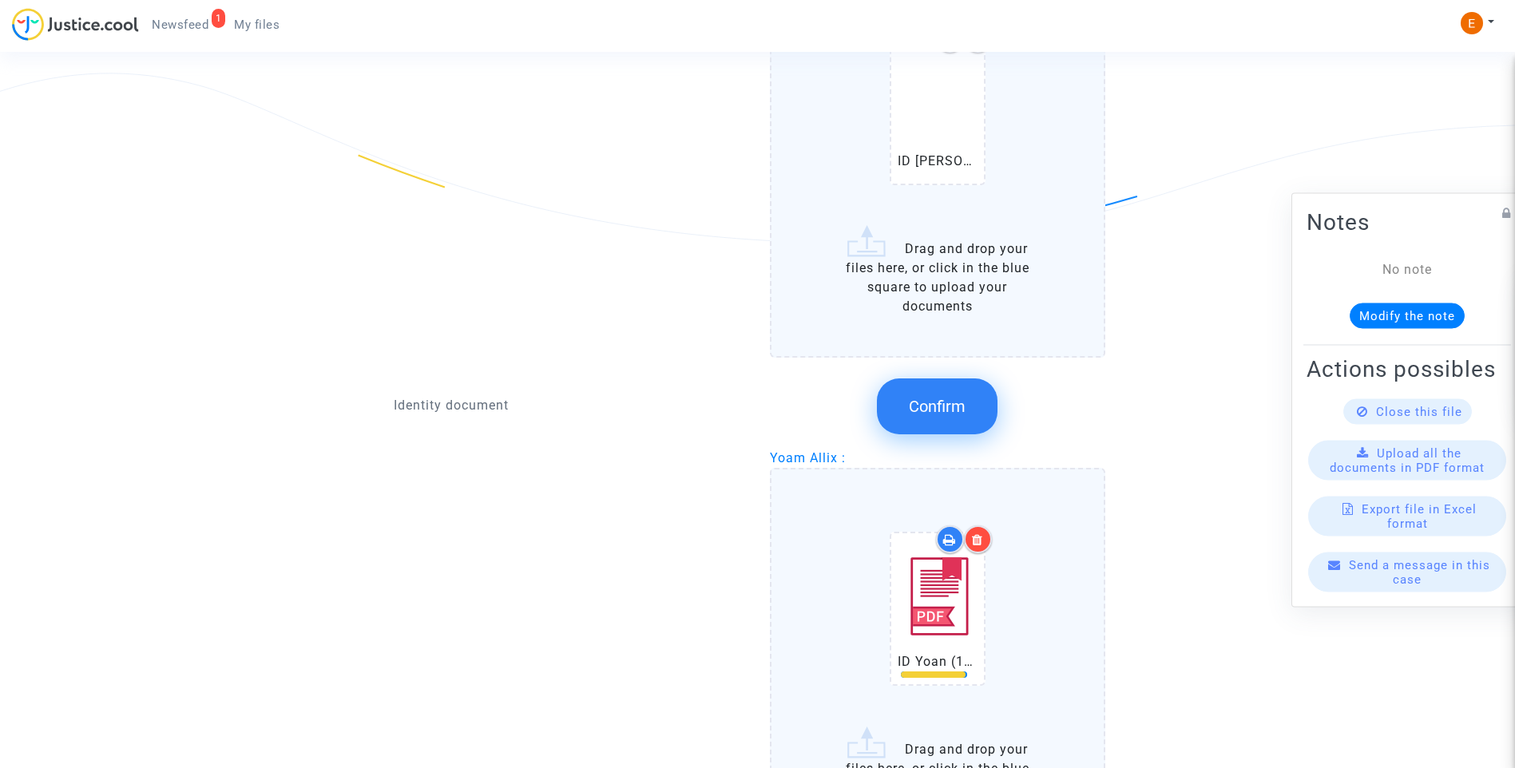
scroll to position [1118, 0]
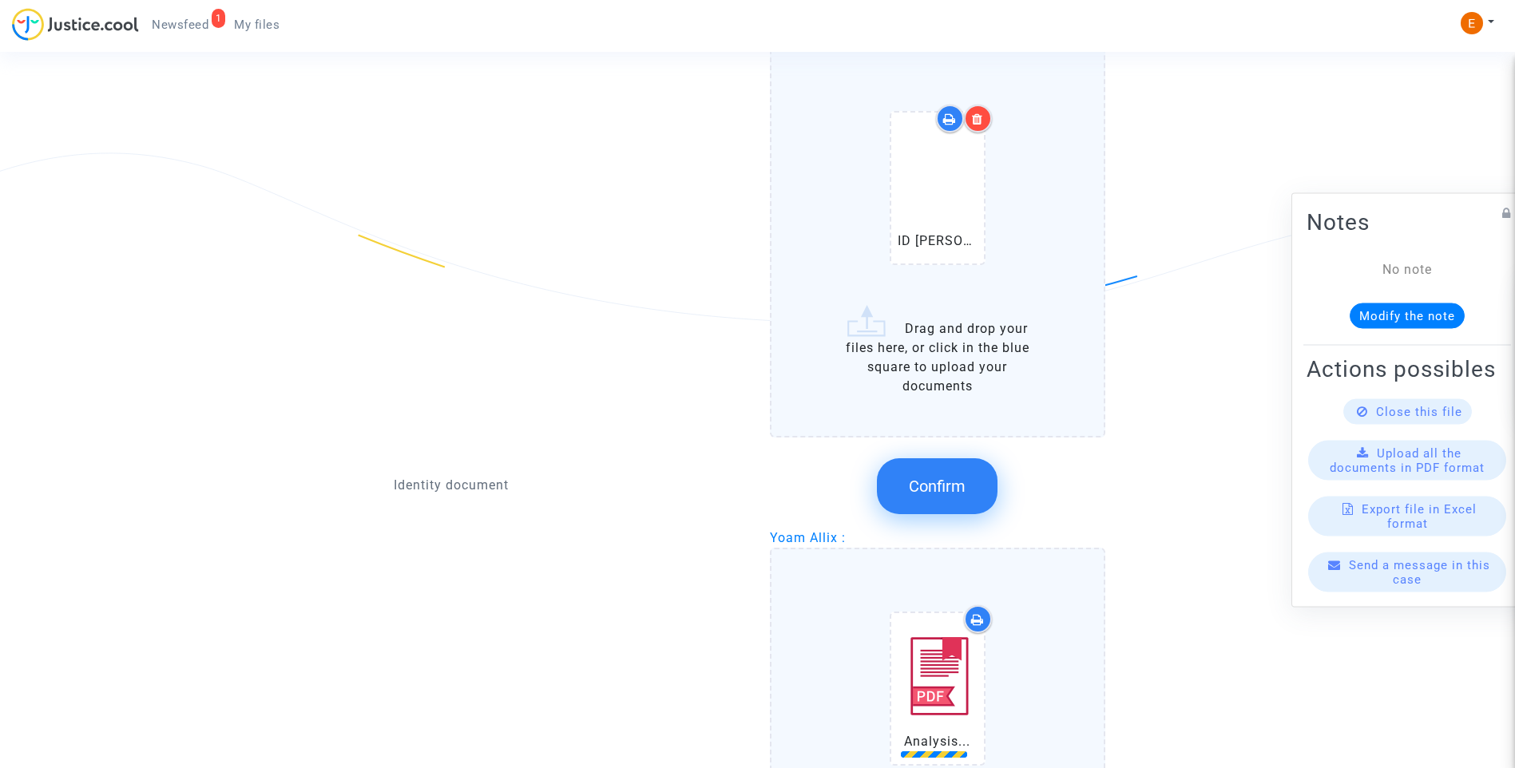
click at [963, 501] on button "Confirm" at bounding box center [937, 486] width 121 height 56
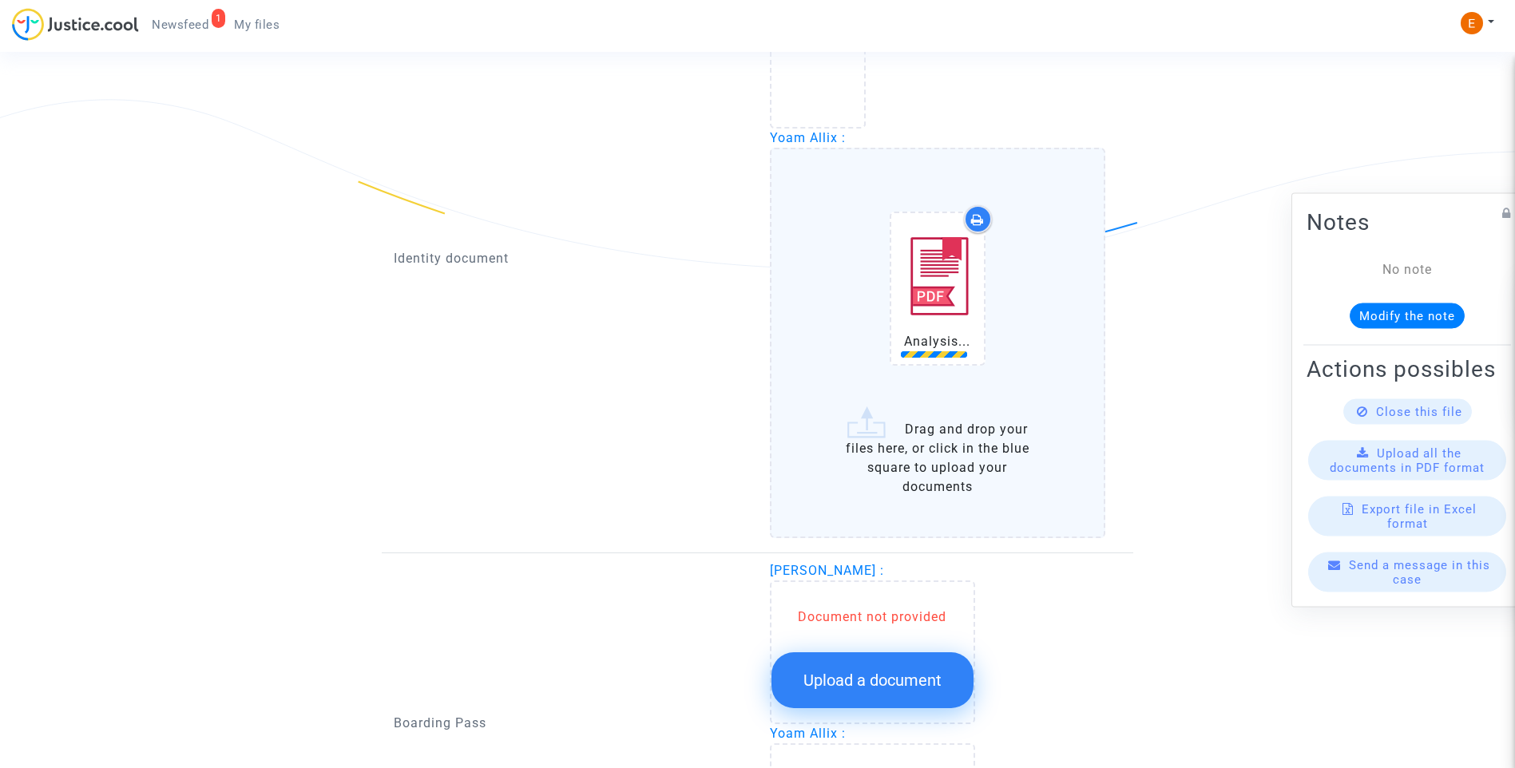
scroll to position [1198, 0]
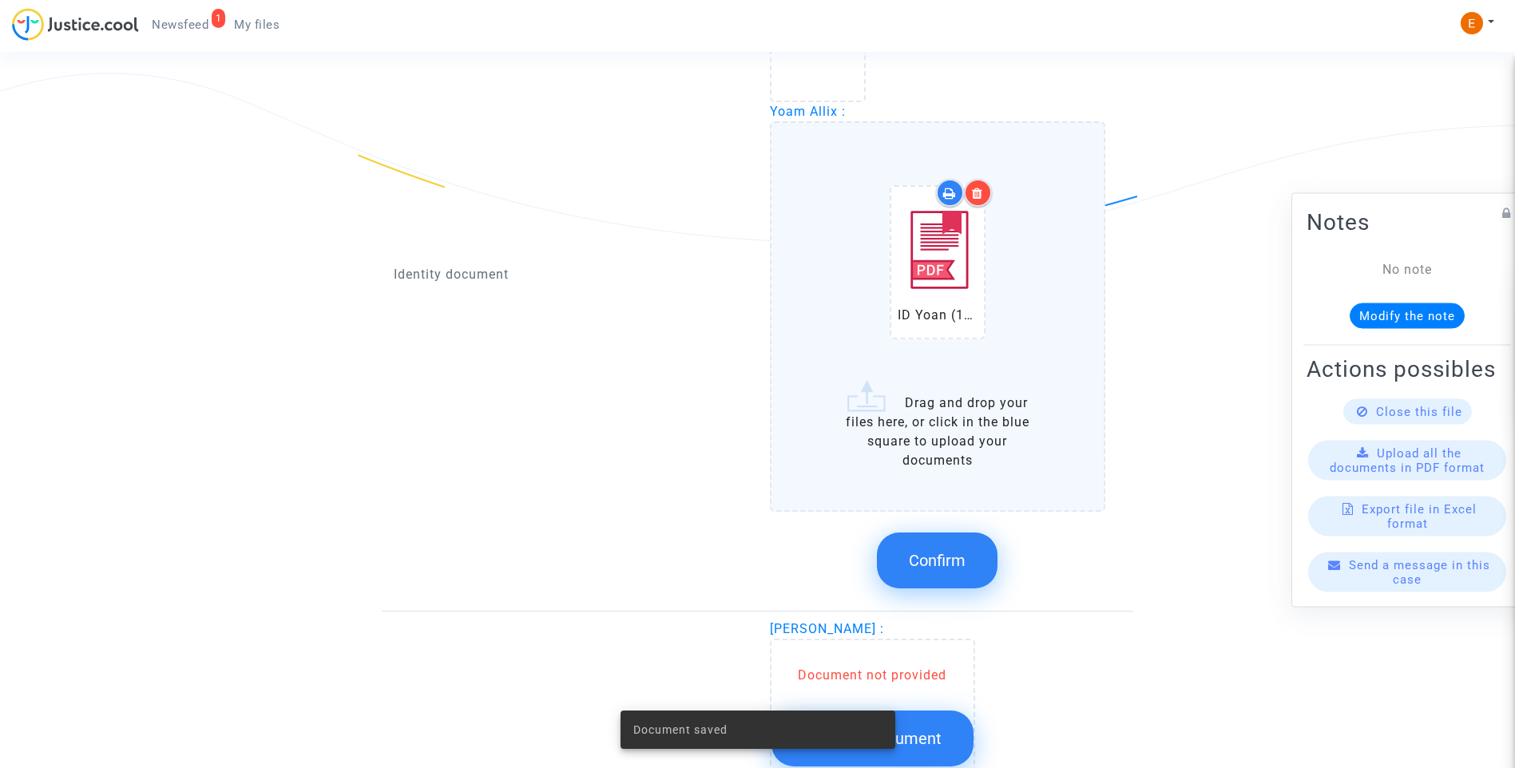
click at [977, 557] on button "Confirm" at bounding box center [937, 561] width 121 height 56
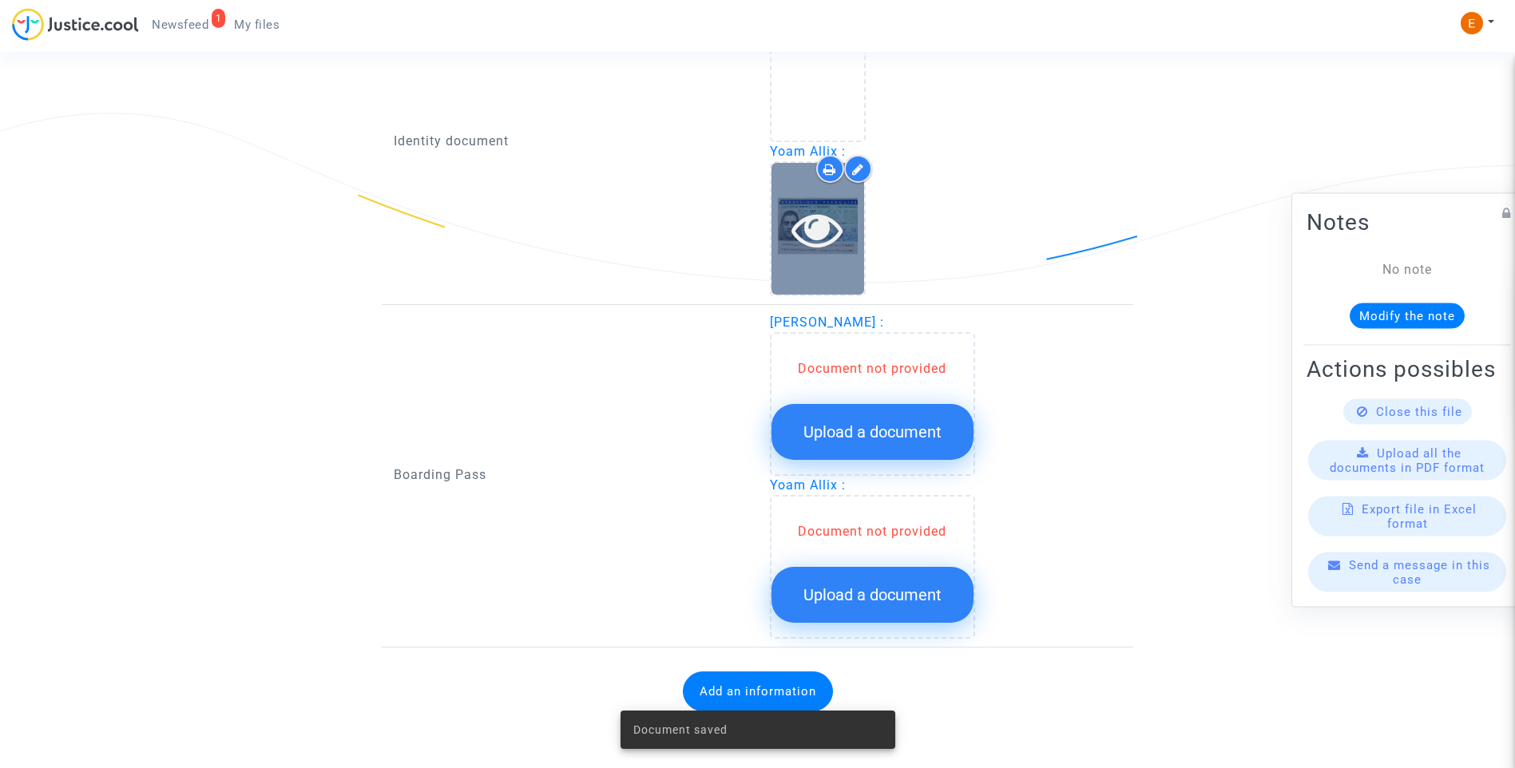
scroll to position [1158, 0]
click at [920, 430] on span "Upload a document" at bounding box center [872, 431] width 138 height 19
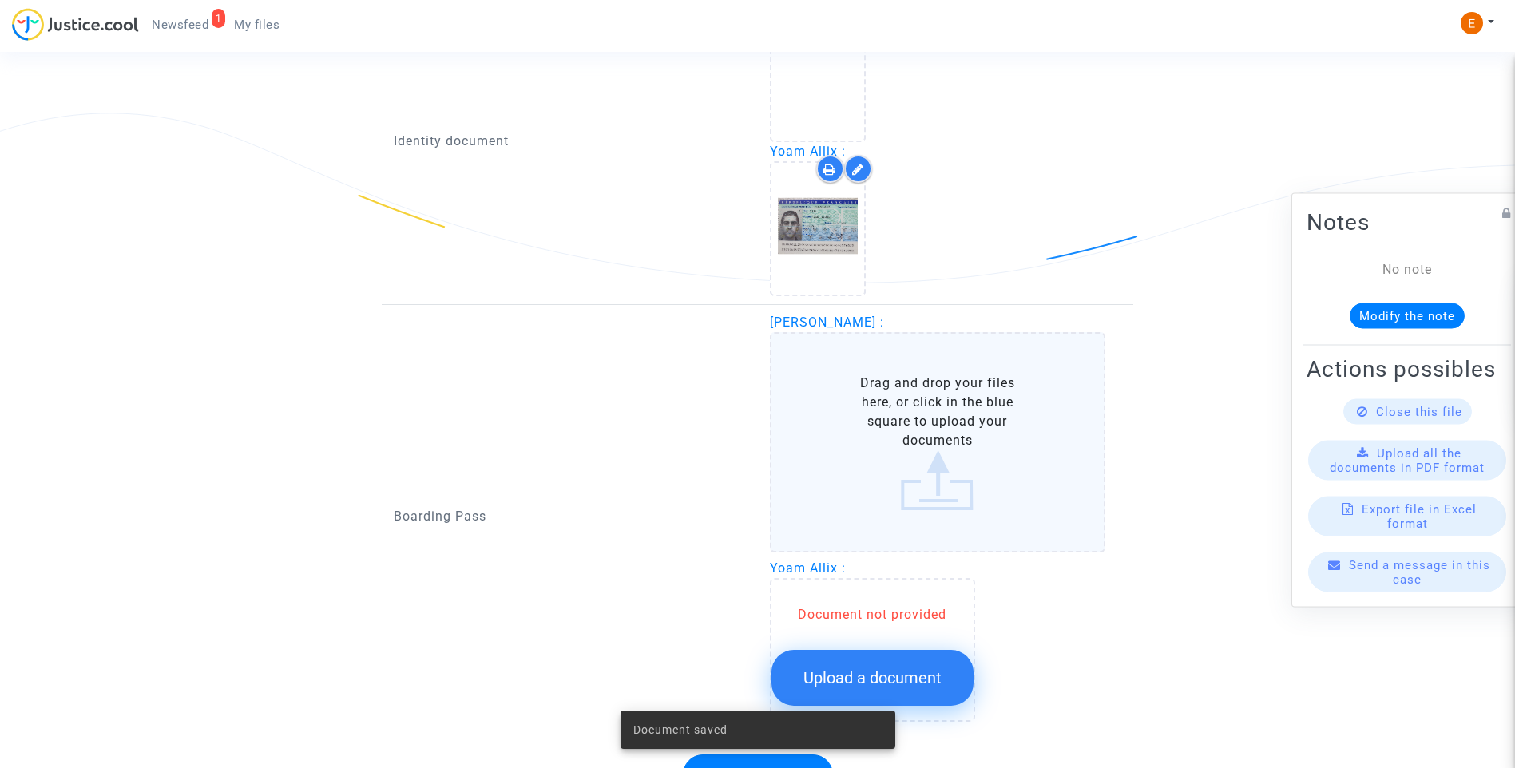
click at [916, 684] on span "Upload a document" at bounding box center [872, 677] width 138 height 19
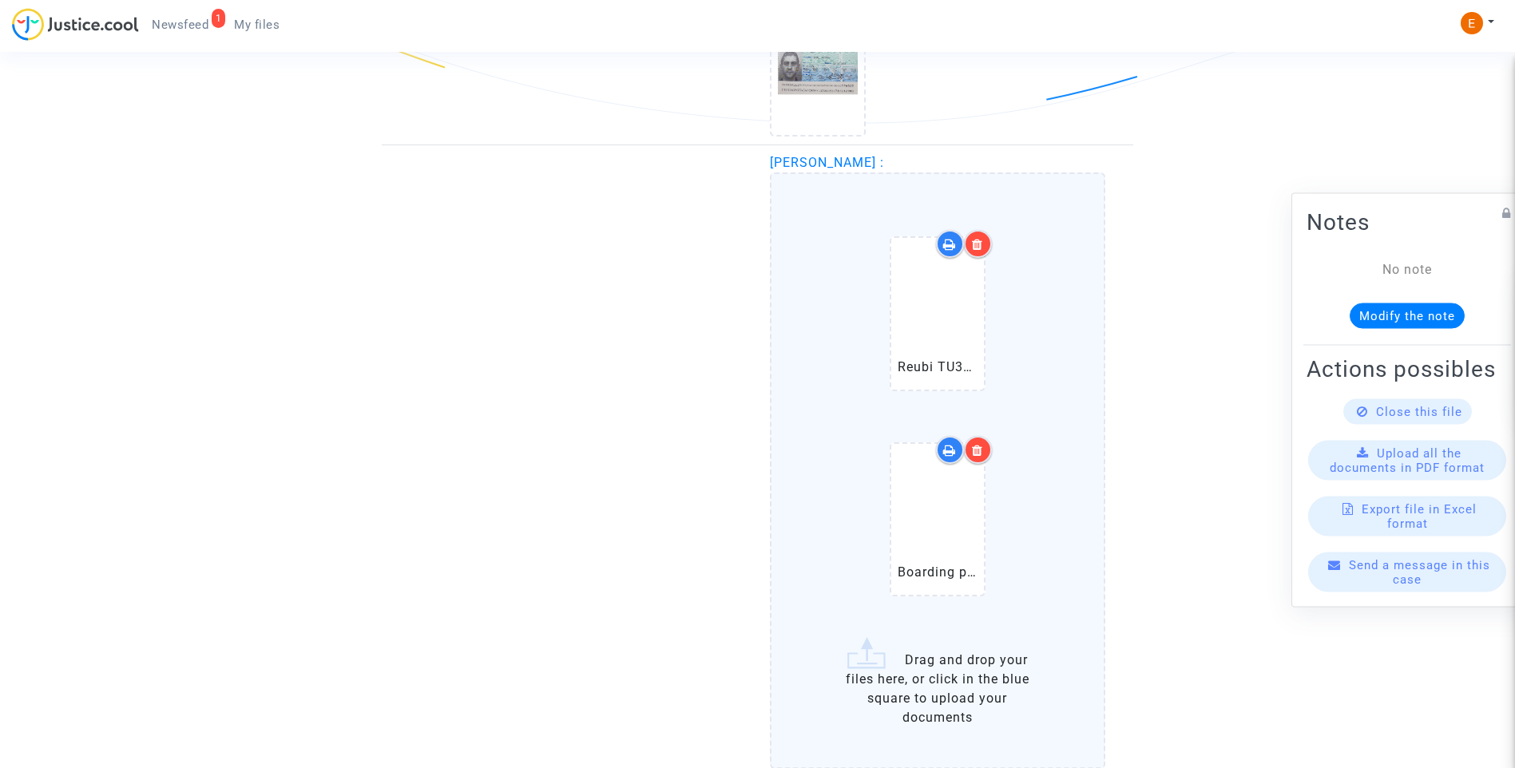
scroll to position [1557, 0]
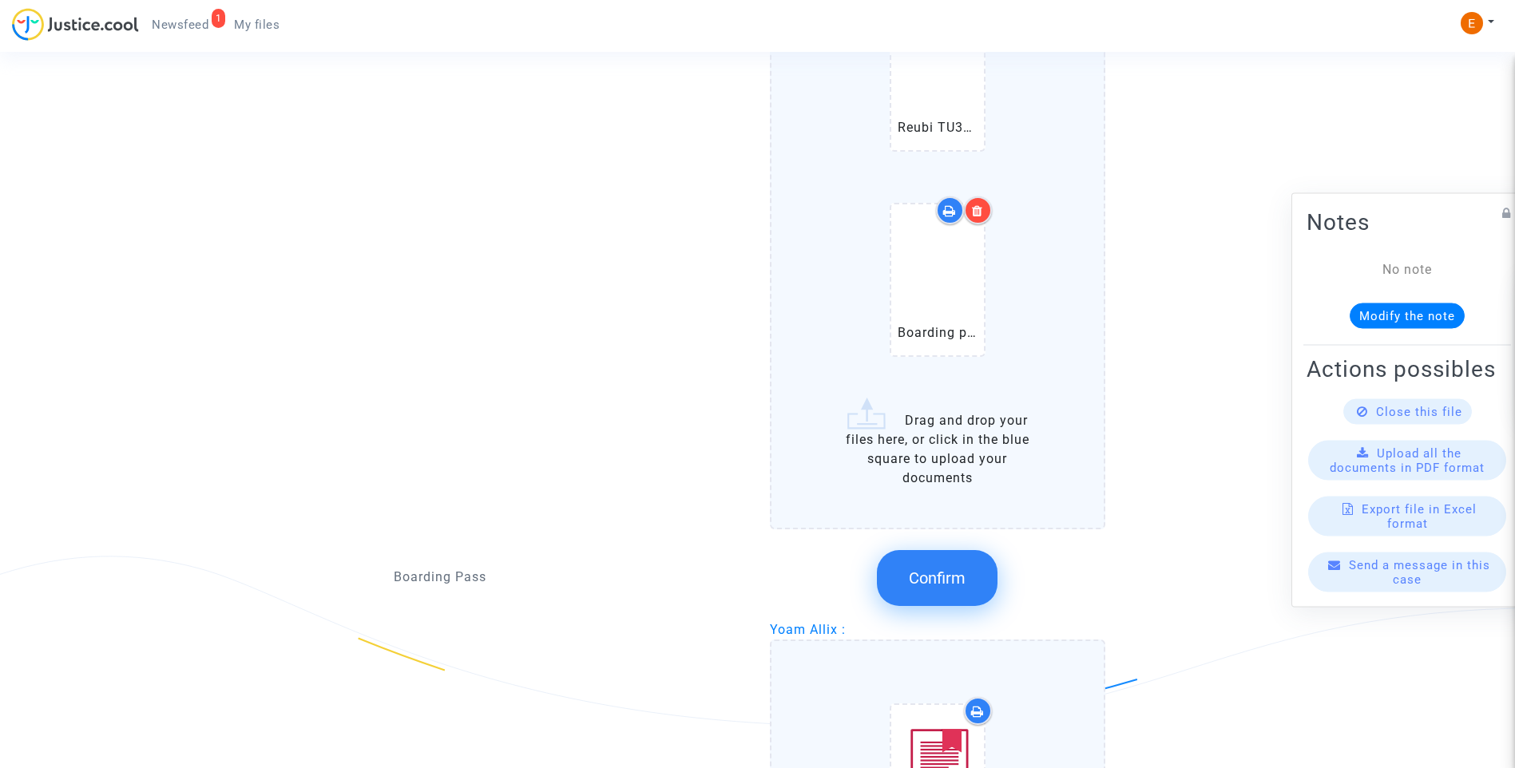
click at [942, 592] on button "Confirm" at bounding box center [937, 578] width 121 height 56
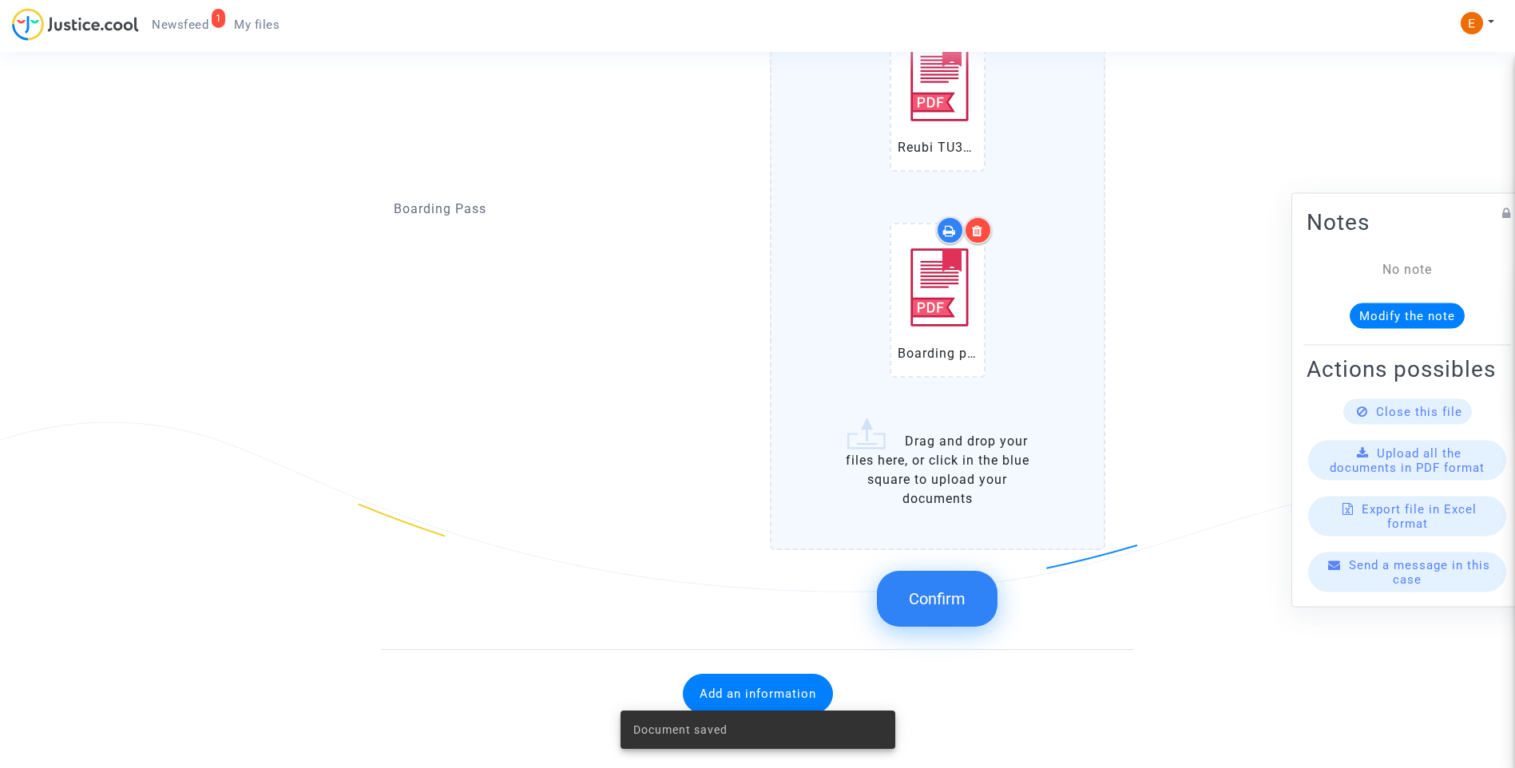
scroll to position [1694, 0]
click at [945, 627] on div "Confirm" at bounding box center [938, 596] width 336 height 85
click at [947, 605] on span "Confirm" at bounding box center [937, 596] width 57 height 19
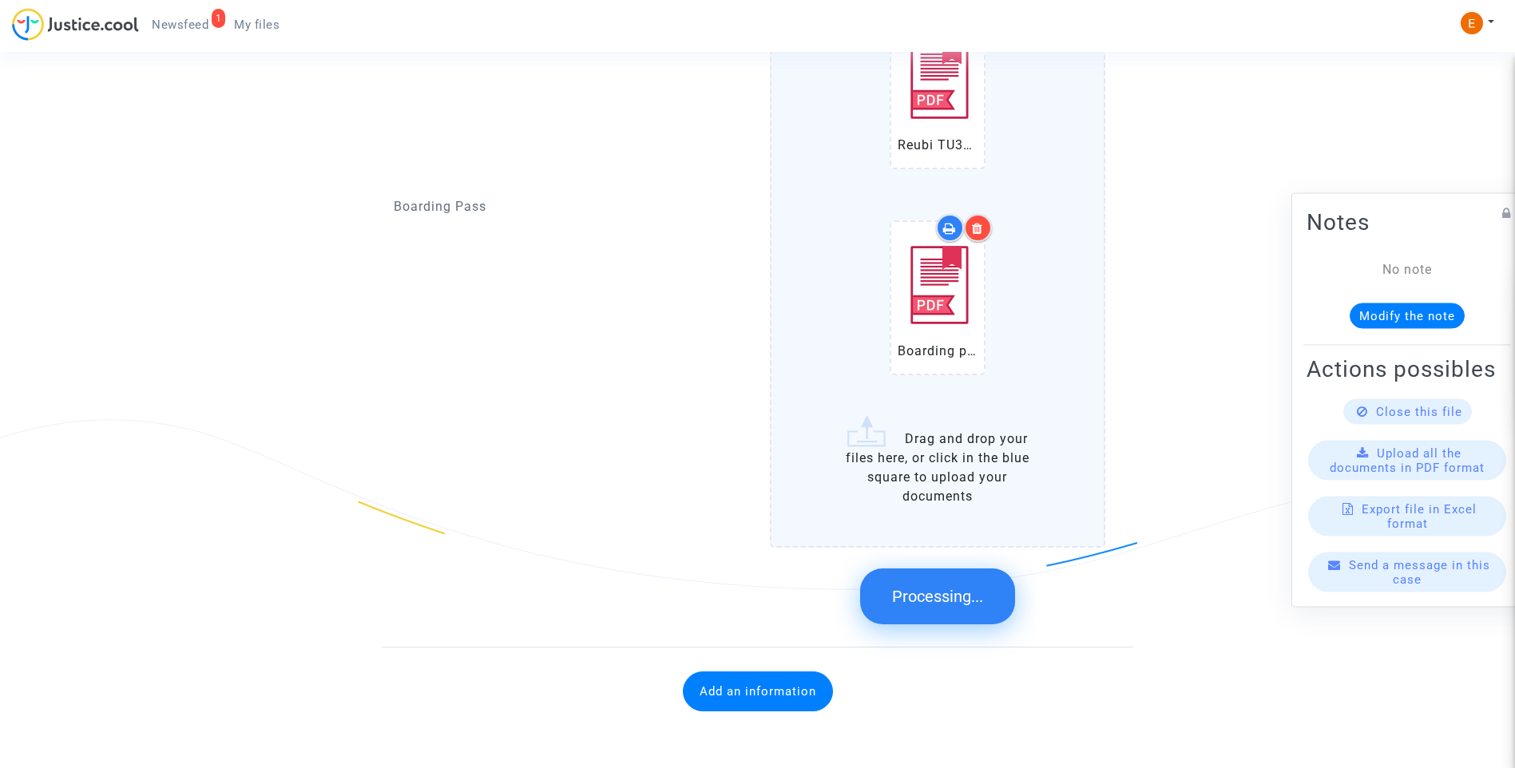
scroll to position [1141, 0]
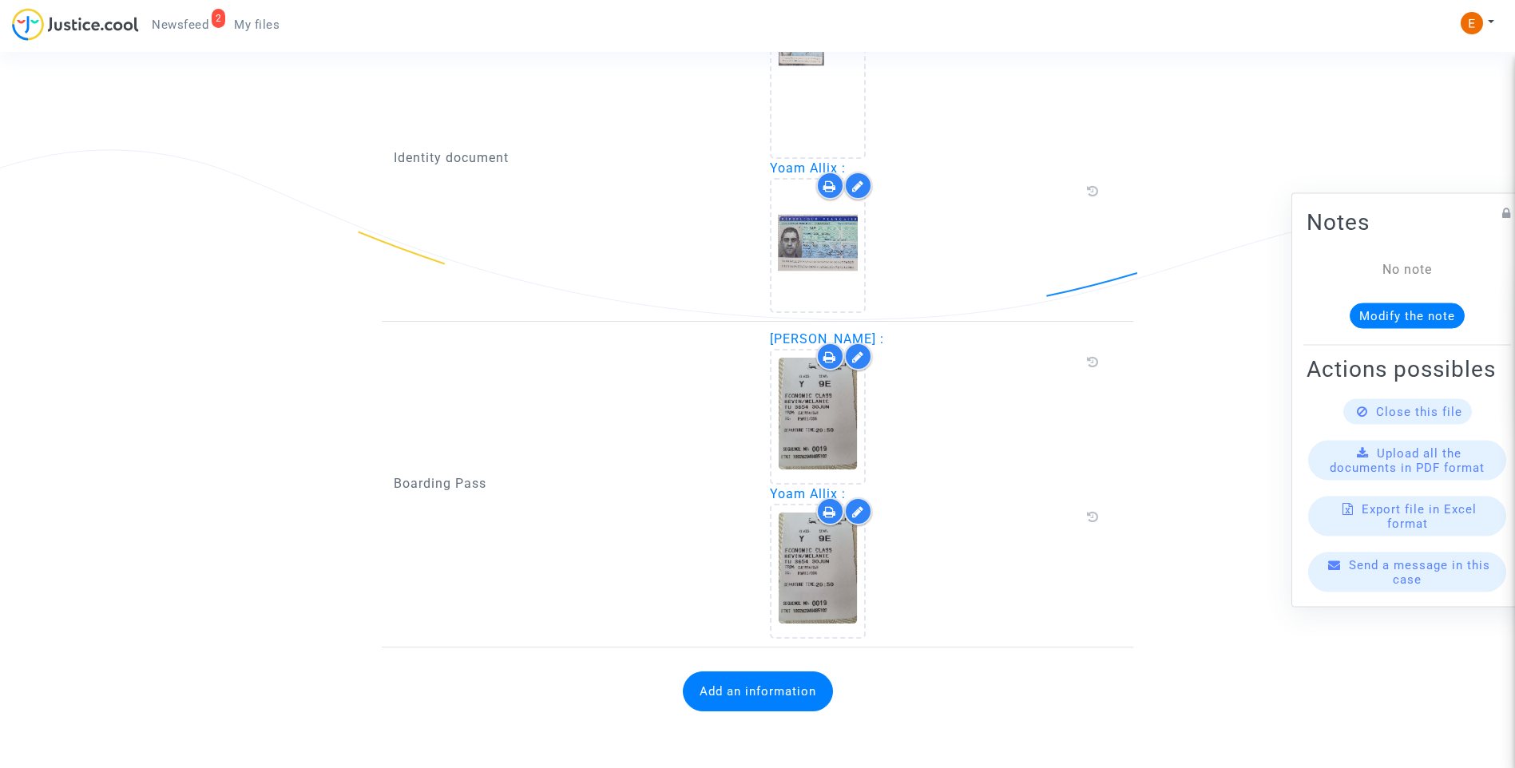
click at [787, 704] on button "Add an information" at bounding box center [758, 692] width 150 height 40
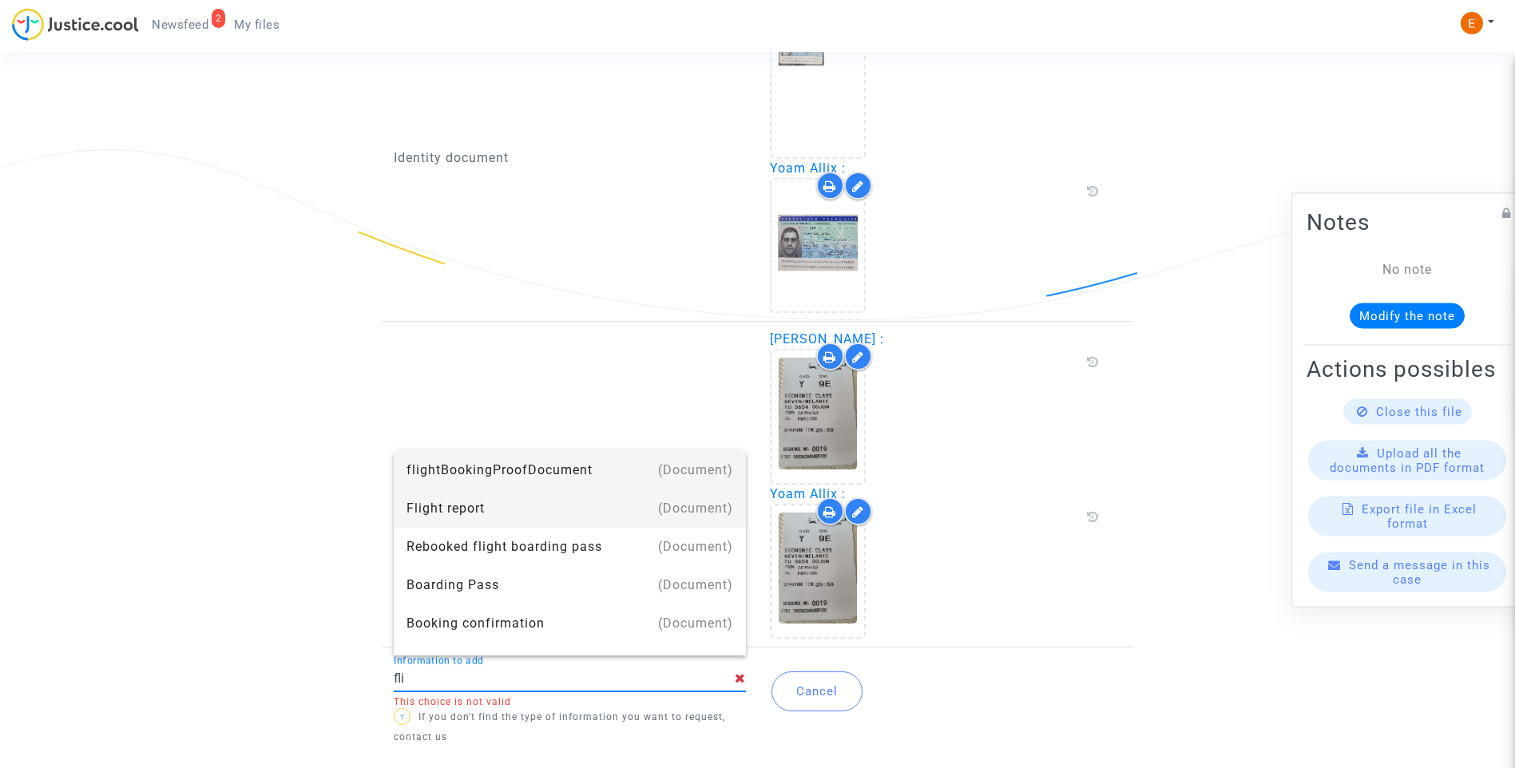
click at [465, 514] on div "Flight report" at bounding box center [569, 509] width 327 height 38
type input "Flight report"
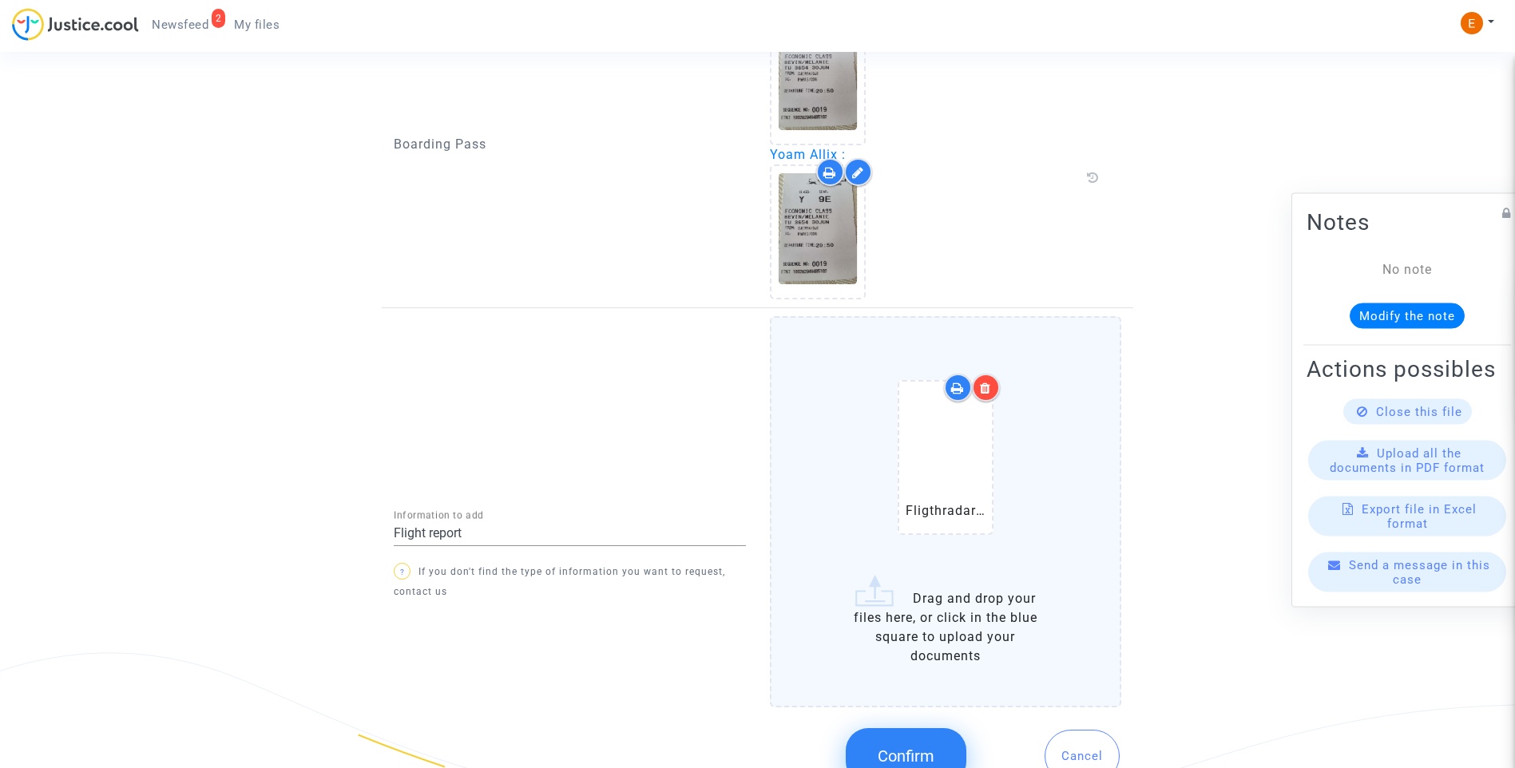
scroll to position [1540, 0]
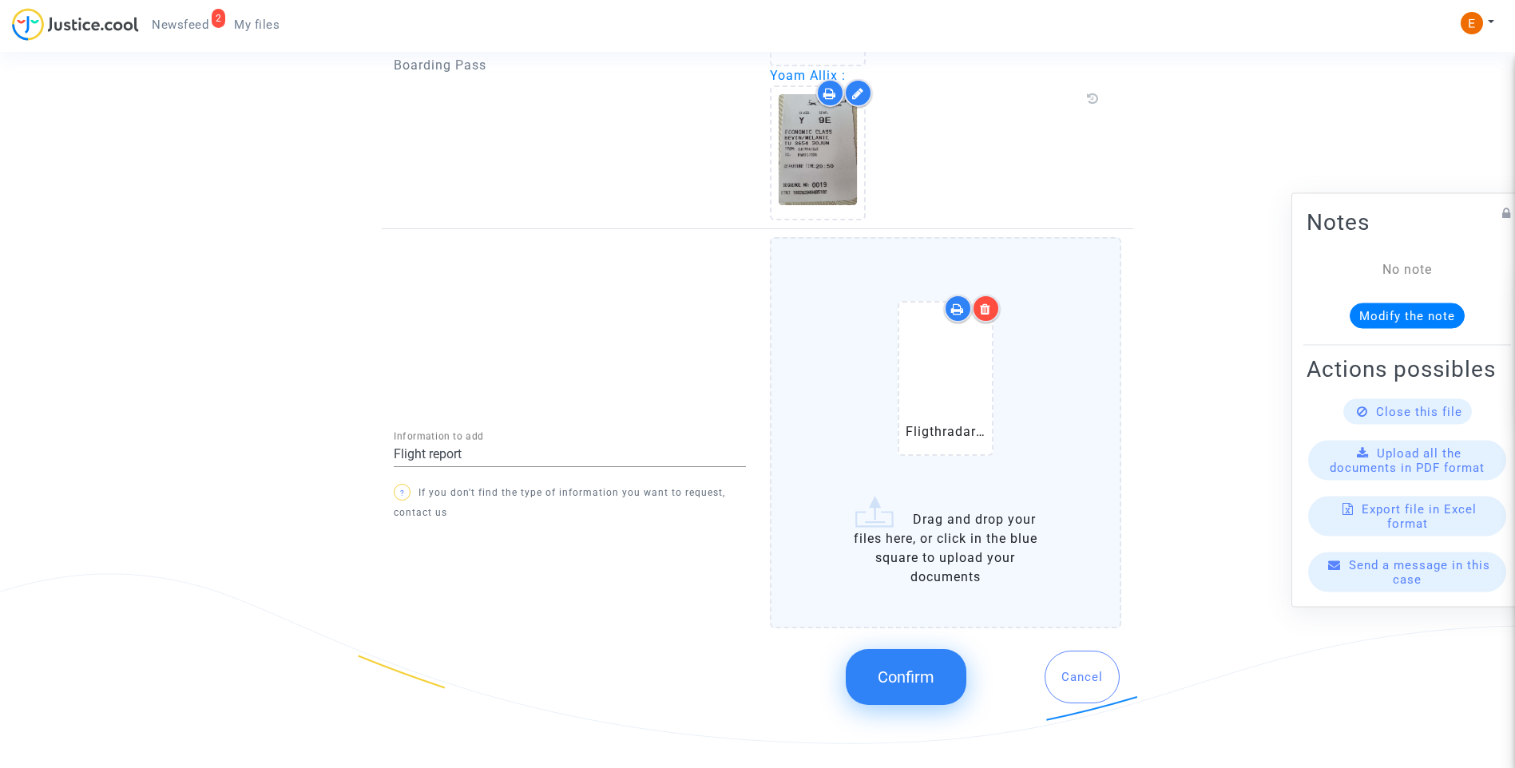
click at [906, 681] on span "Confirm" at bounding box center [906, 677] width 57 height 19
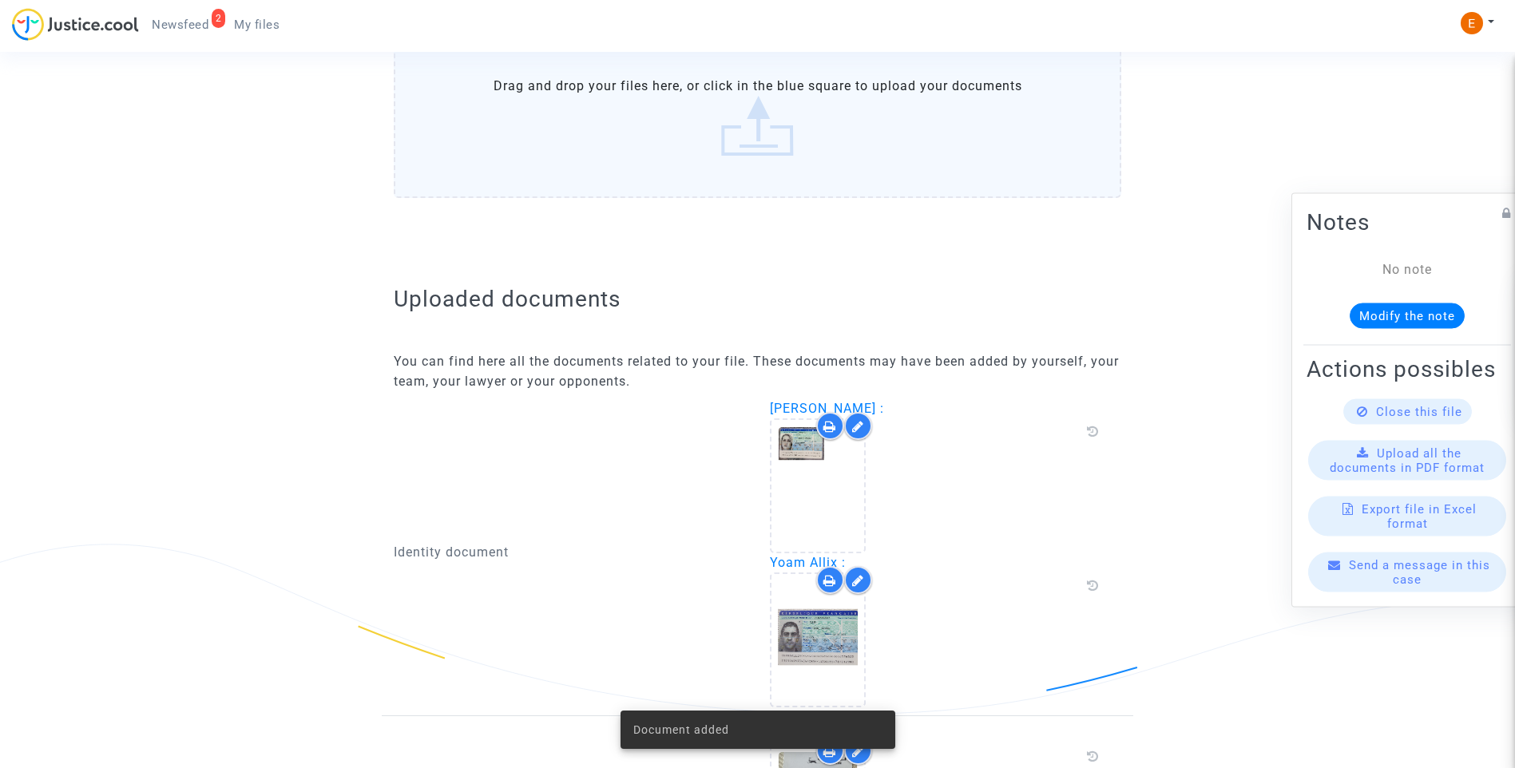
scroll to position [635, 0]
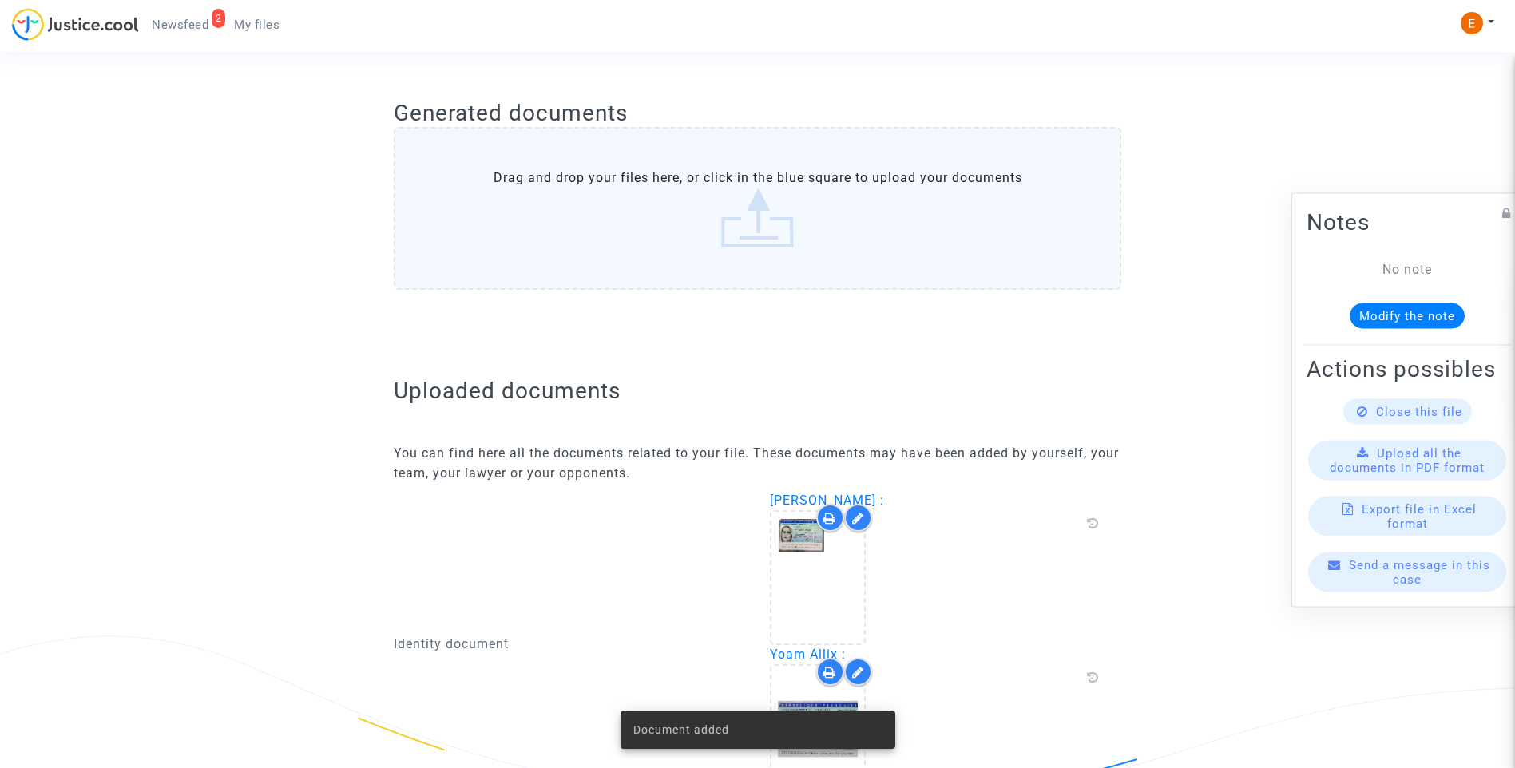
click at [207, 27] on span "Newsfeed" at bounding box center [180, 25] width 57 height 14
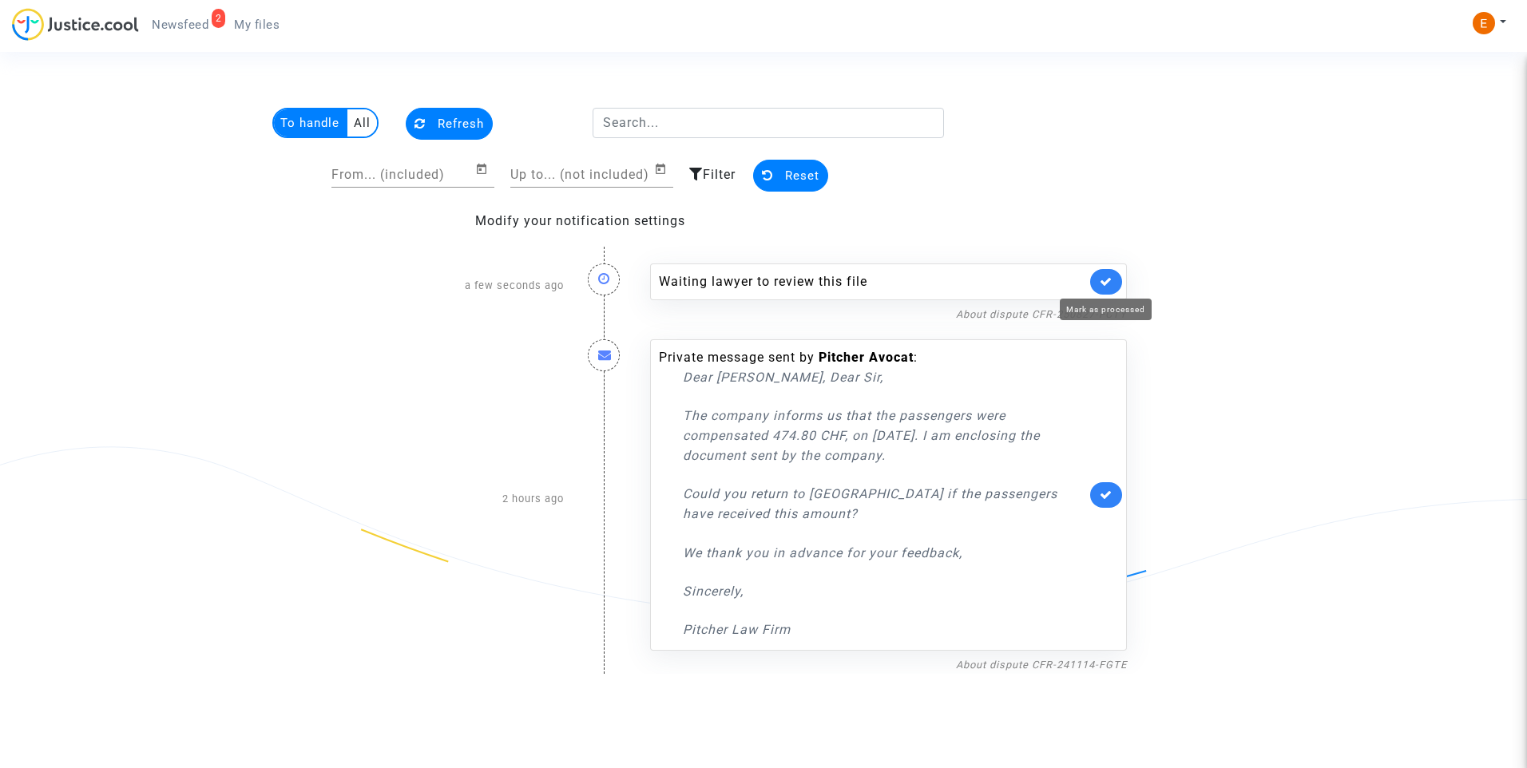
click at [1113, 282] on link at bounding box center [1106, 282] width 32 height 26
